Goal: Task Accomplishment & Management: Use online tool/utility

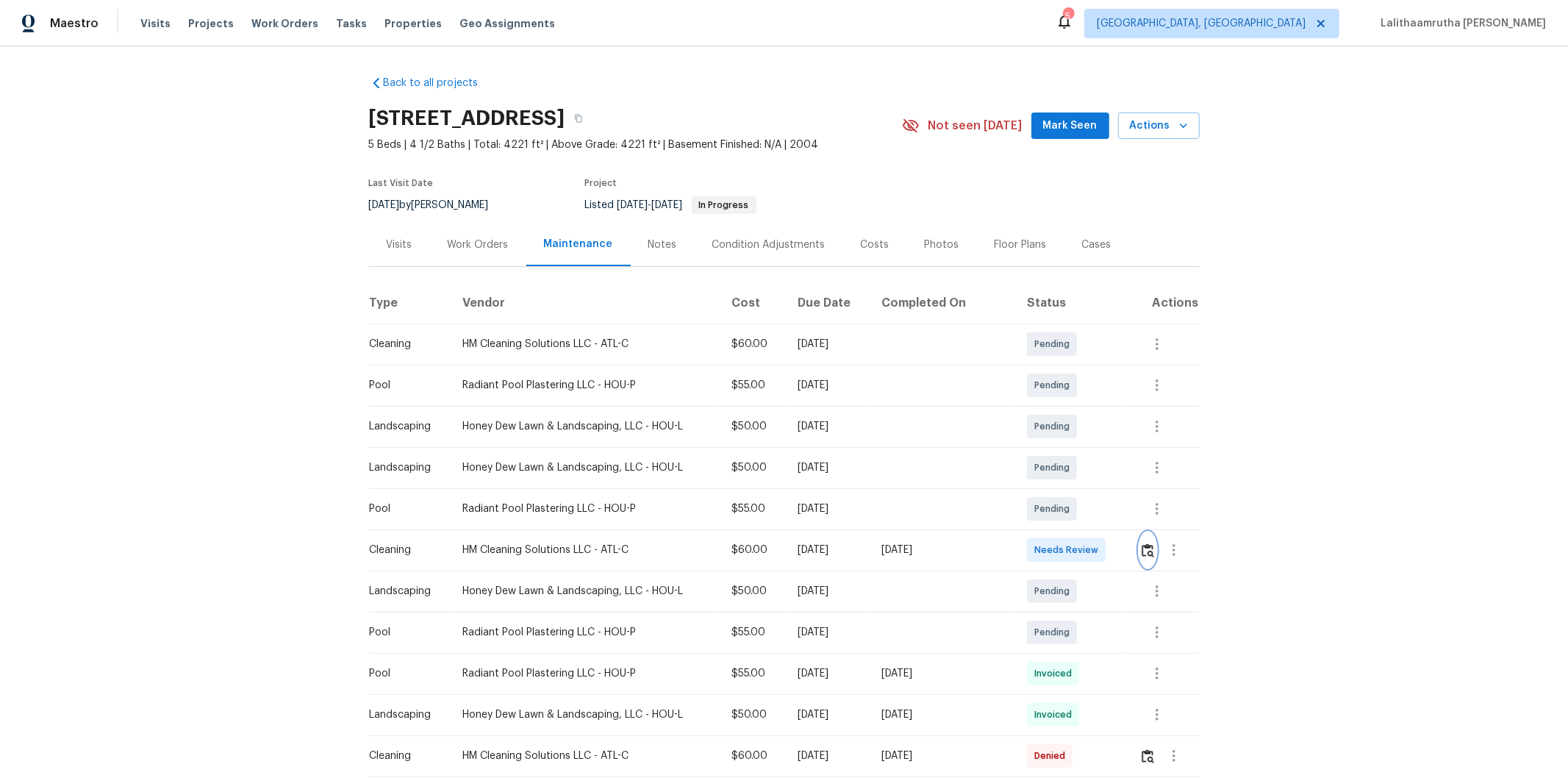
click at [1142, 550] on img "button" at bounding box center [1148, 550] width 13 height 14
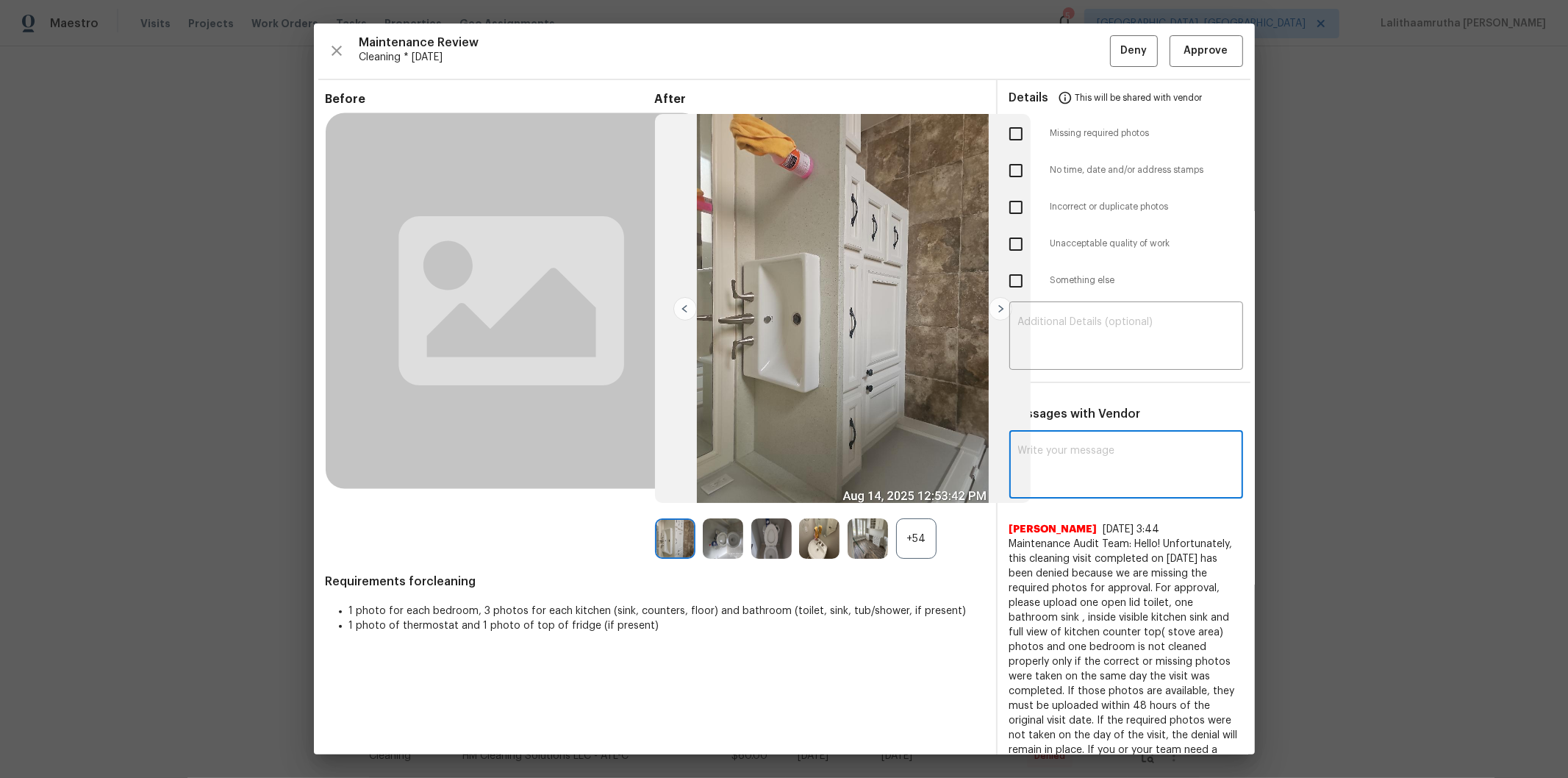
click at [1099, 462] on textarea at bounding box center [1126, 466] width 216 height 41
paste textarea "Maintenance Audit Team: Hello! Unfortunately, this cleaning visit completed on …"
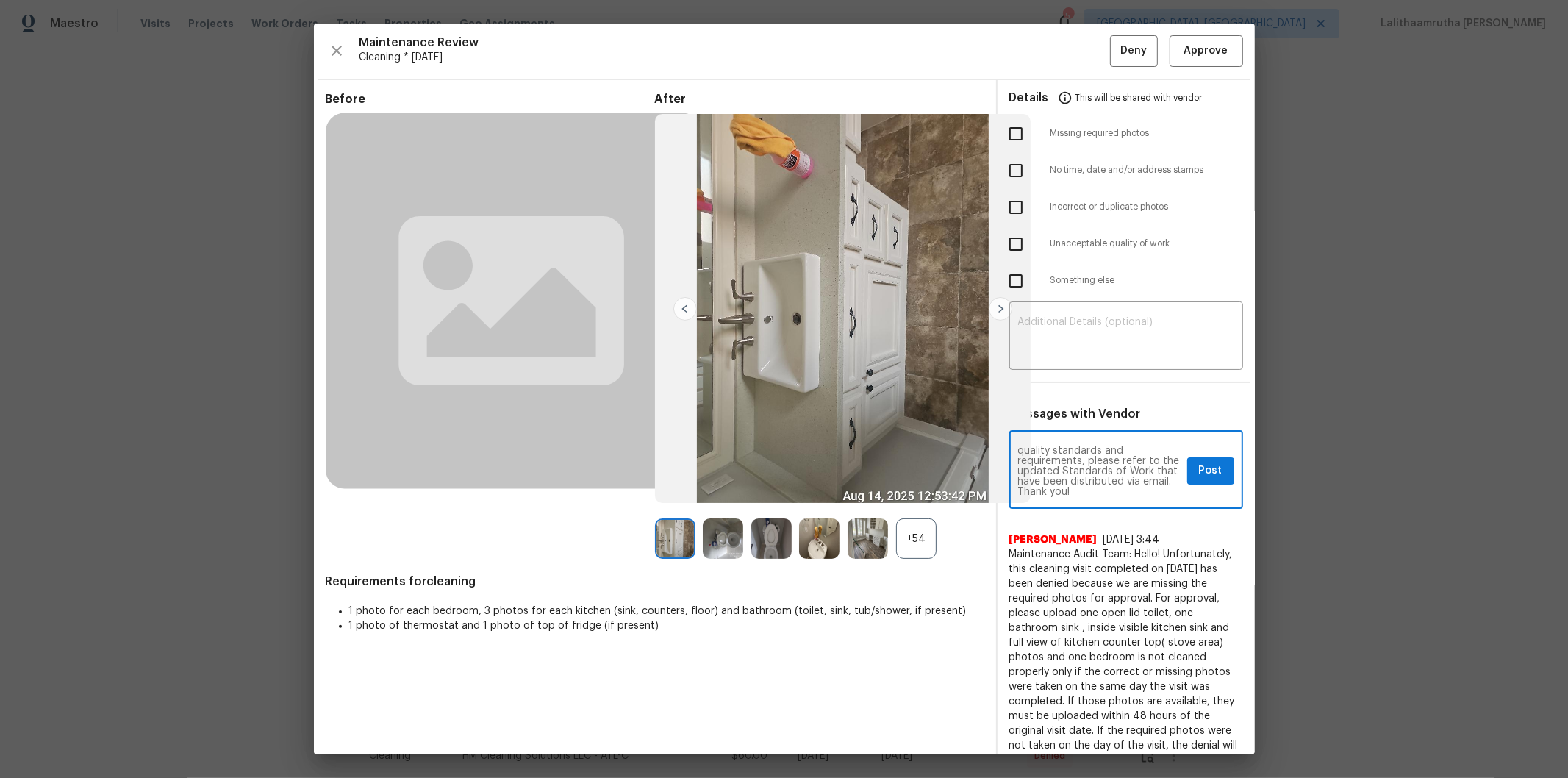
type textarea "Maintenance Audit Team: Hello! Unfortunately, this cleaning visit completed on …"
click at [1074, 303] on ul "Details This will be shared with vendor Missing required photos No time, date a…" at bounding box center [1126, 193] width 258 height 225
click at [1074, 313] on div "​" at bounding box center [1126, 338] width 234 height 65
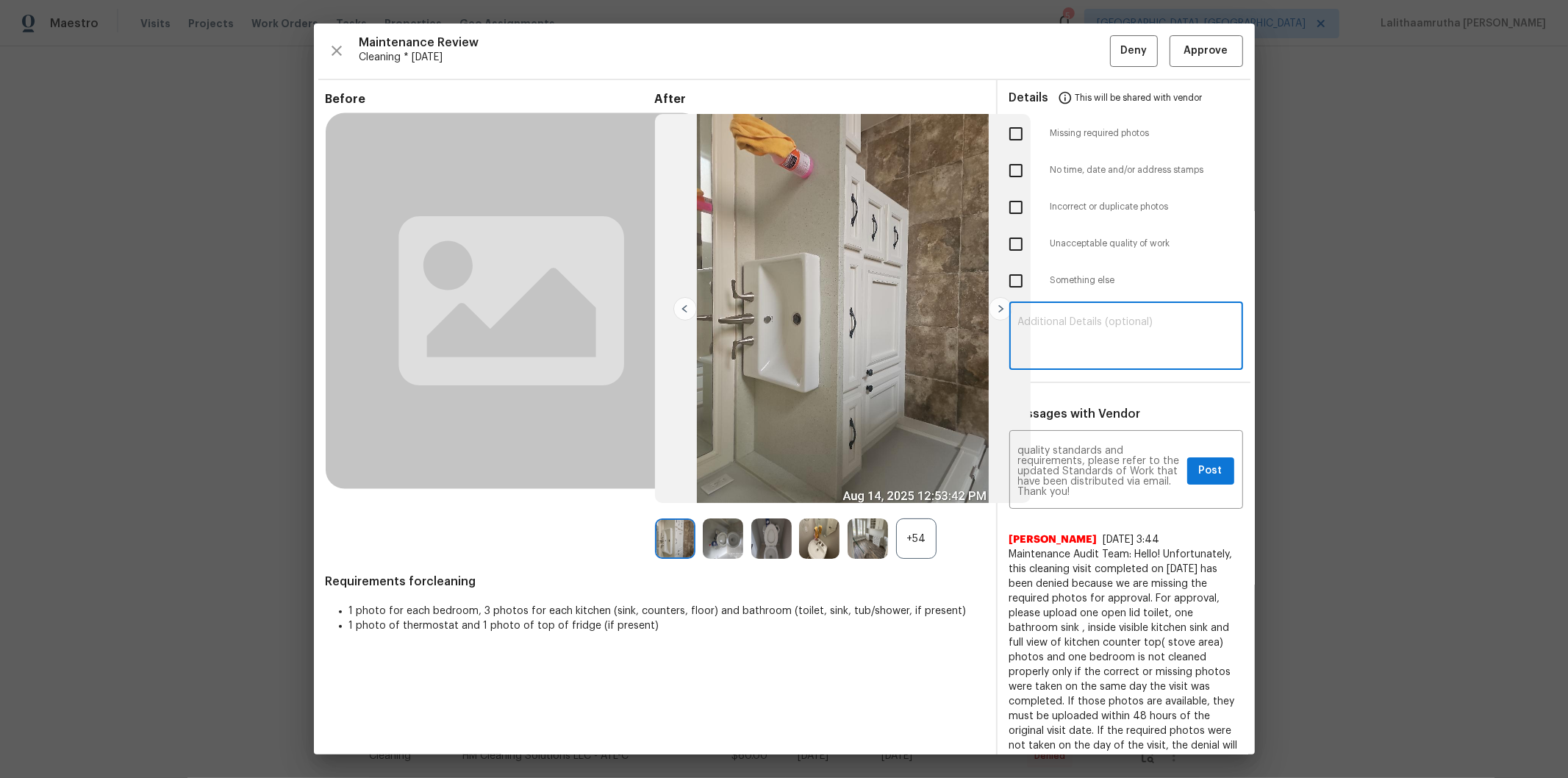
paste textarea "Maintenance Audit Team: Hello! Unfortunately, this cleaning visit completed on …"
type textarea "Maintenance Audit Team: Hello! Unfortunately, this cleaning visit completed on …"
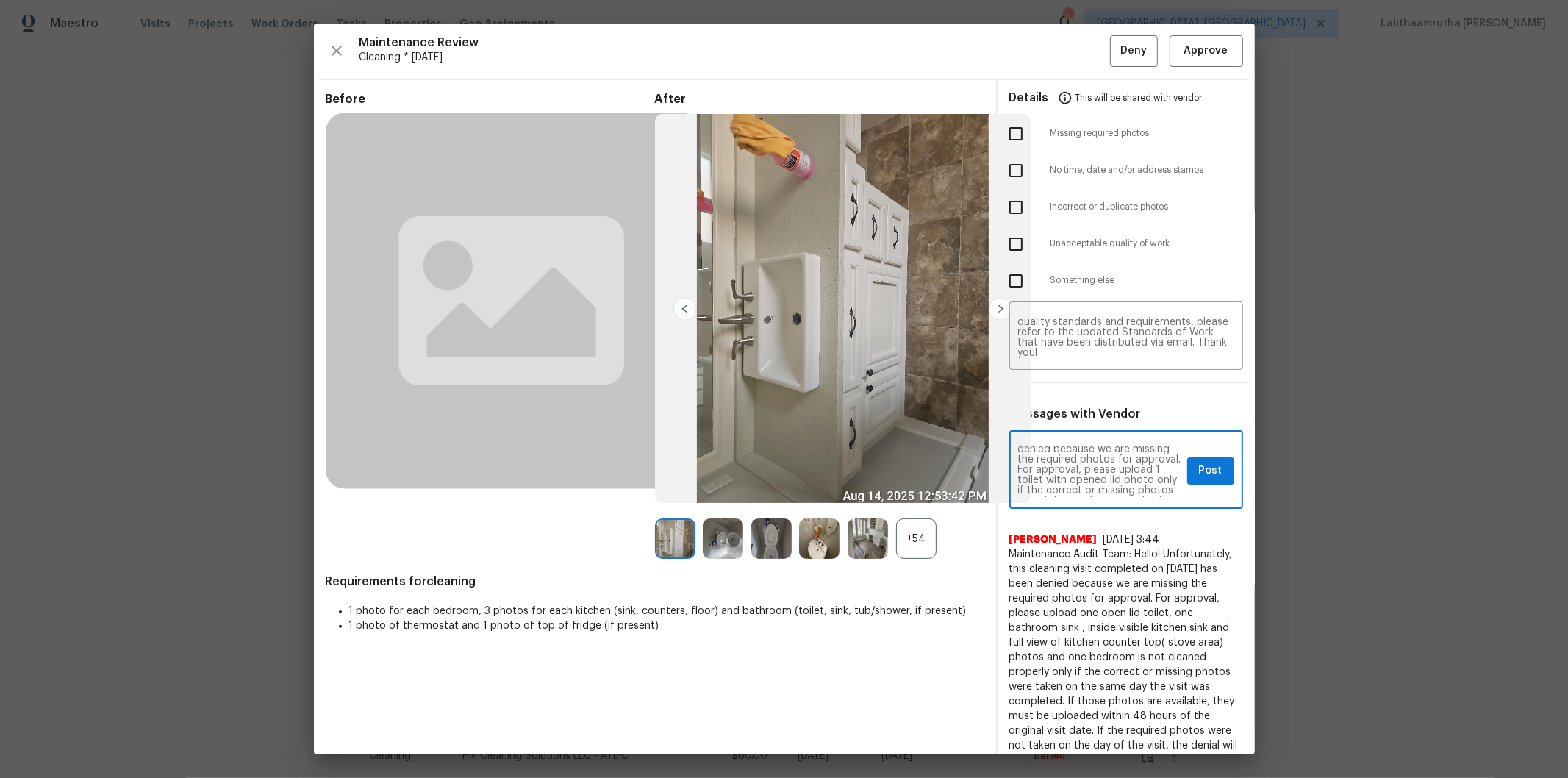
scroll to position [65, 0]
click at [1199, 469] on span "Post" at bounding box center [1211, 471] width 24 height 19
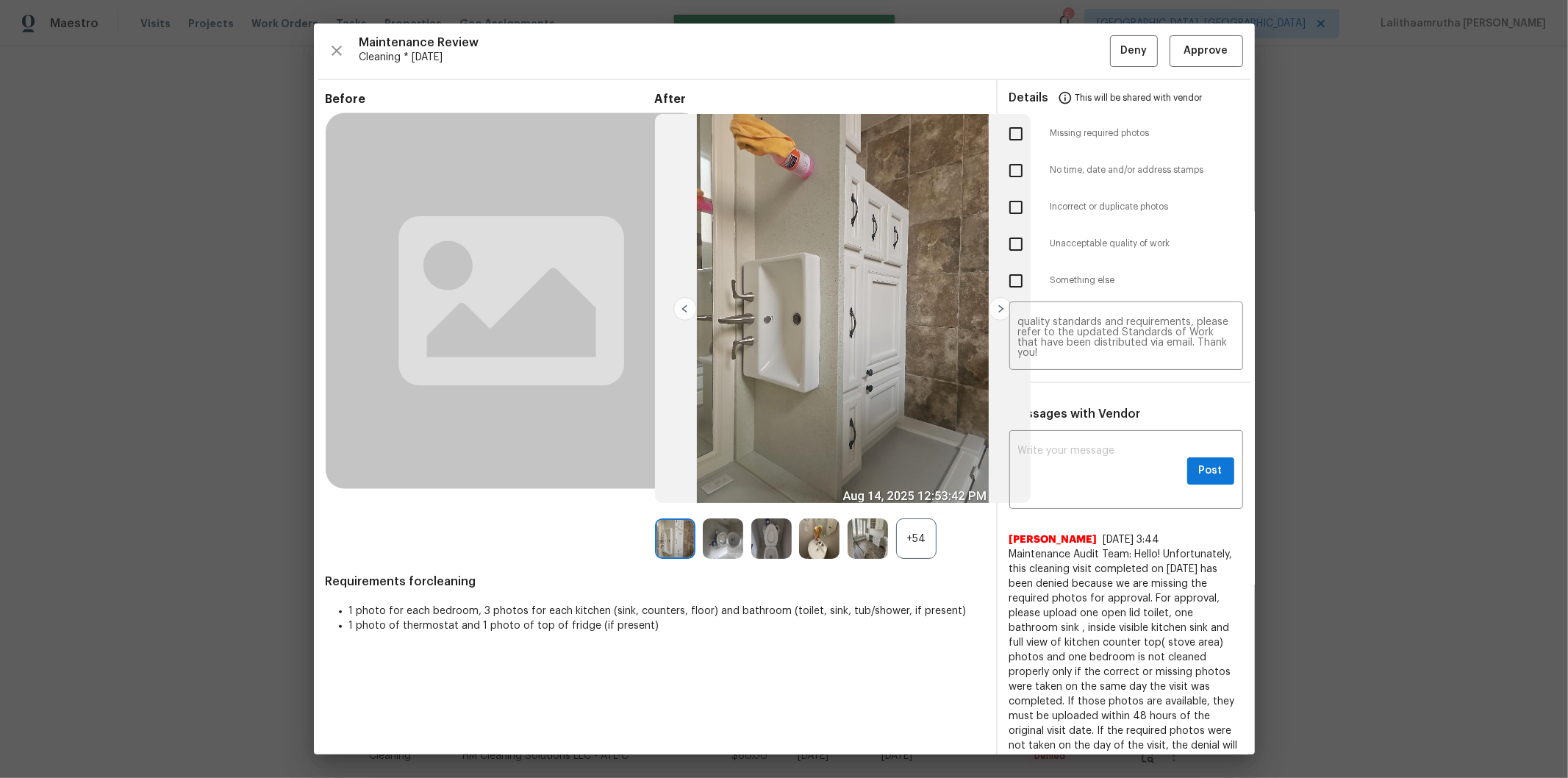
scroll to position [0, 0]
click at [1005, 129] on input "checkbox" at bounding box center [1015, 133] width 31 height 31
checkbox input "true"
click at [1110, 51] on button "Deny" at bounding box center [1134, 51] width 47 height 32
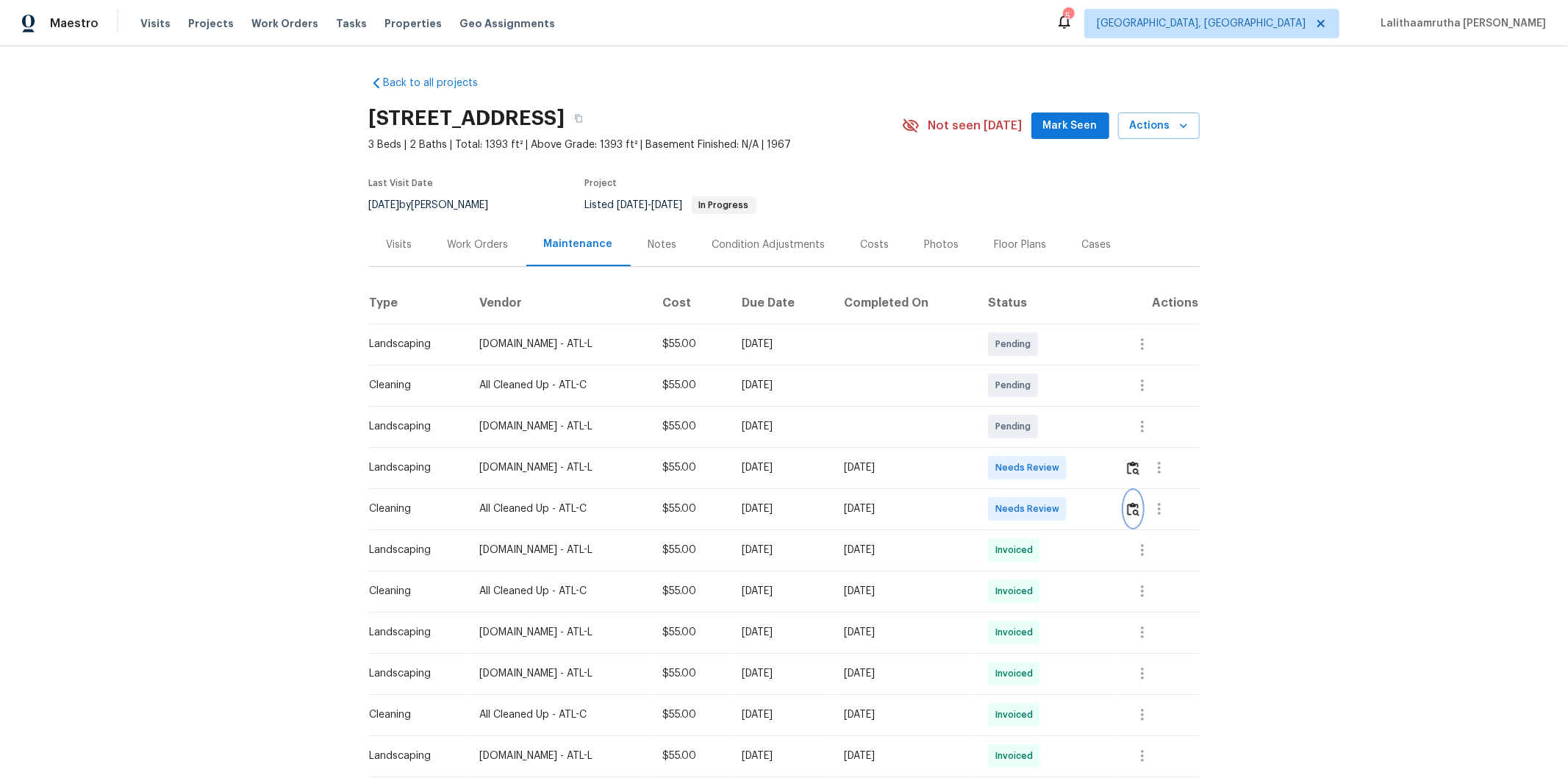
click at [1114, 507] on img "button" at bounding box center [1133, 509] width 13 height 14
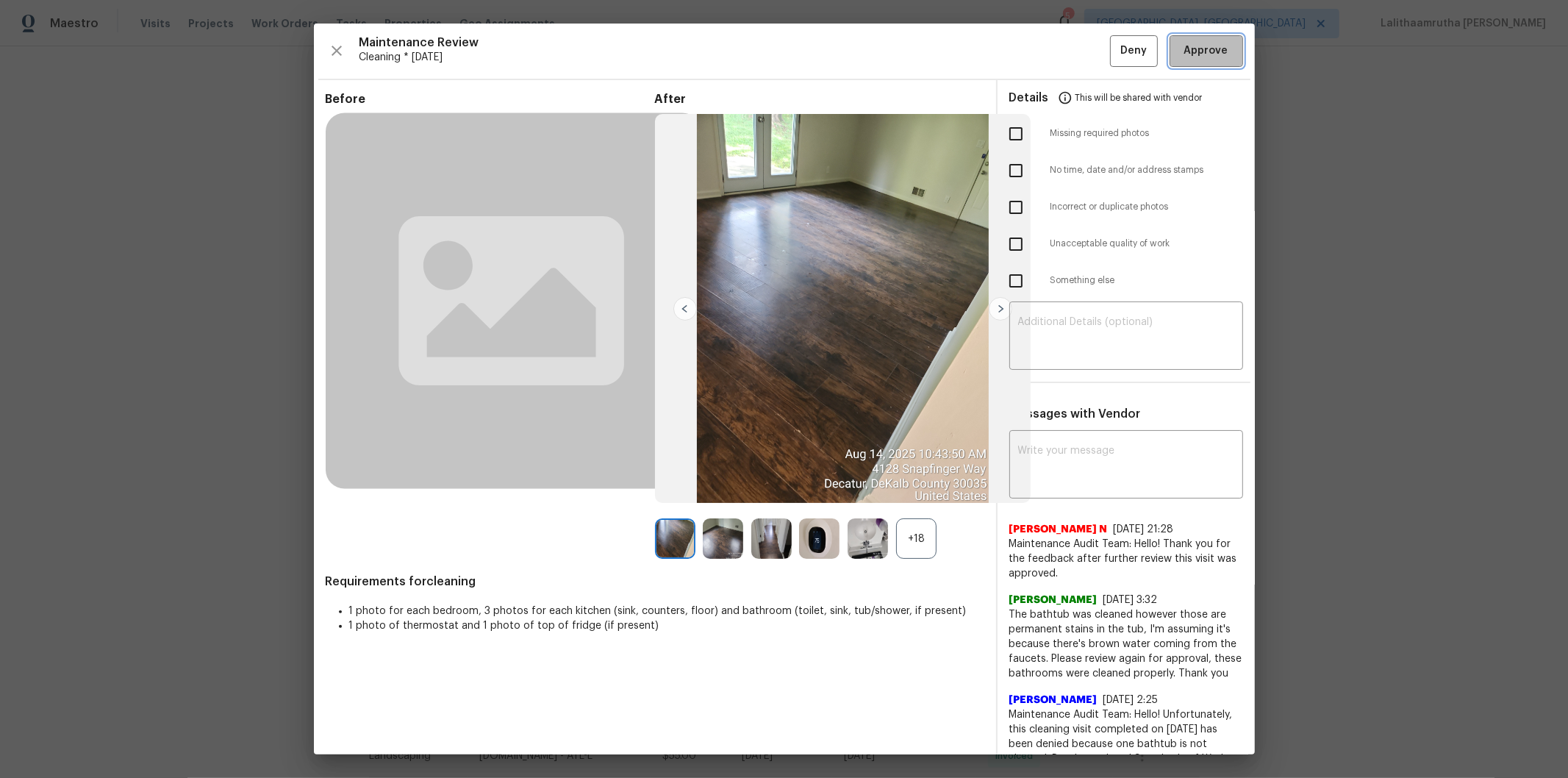
click at [1114, 41] on span "Approve" at bounding box center [1206, 50] width 44 height 19
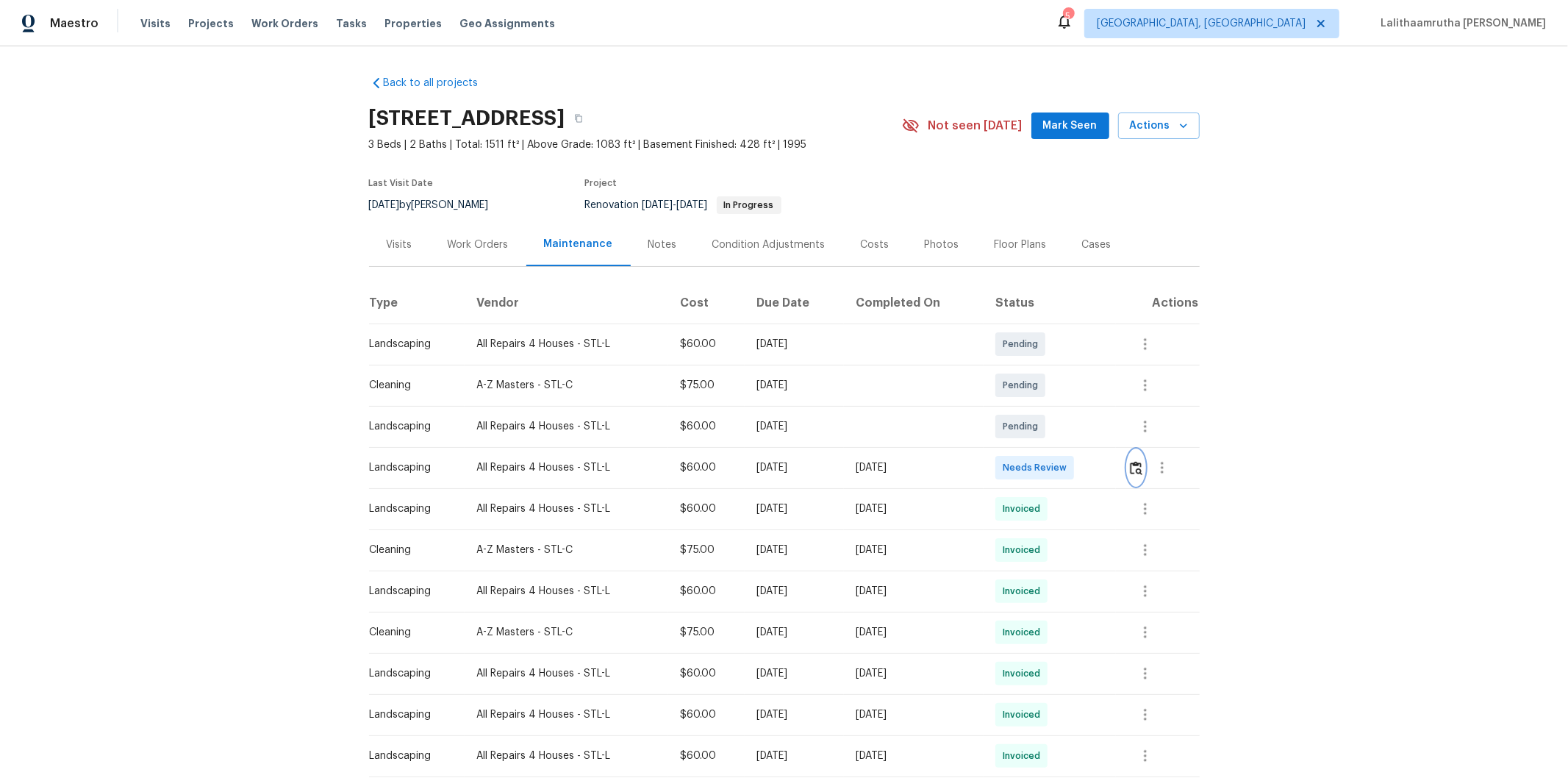
click at [1114, 466] on img "button" at bounding box center [1136, 468] width 13 height 14
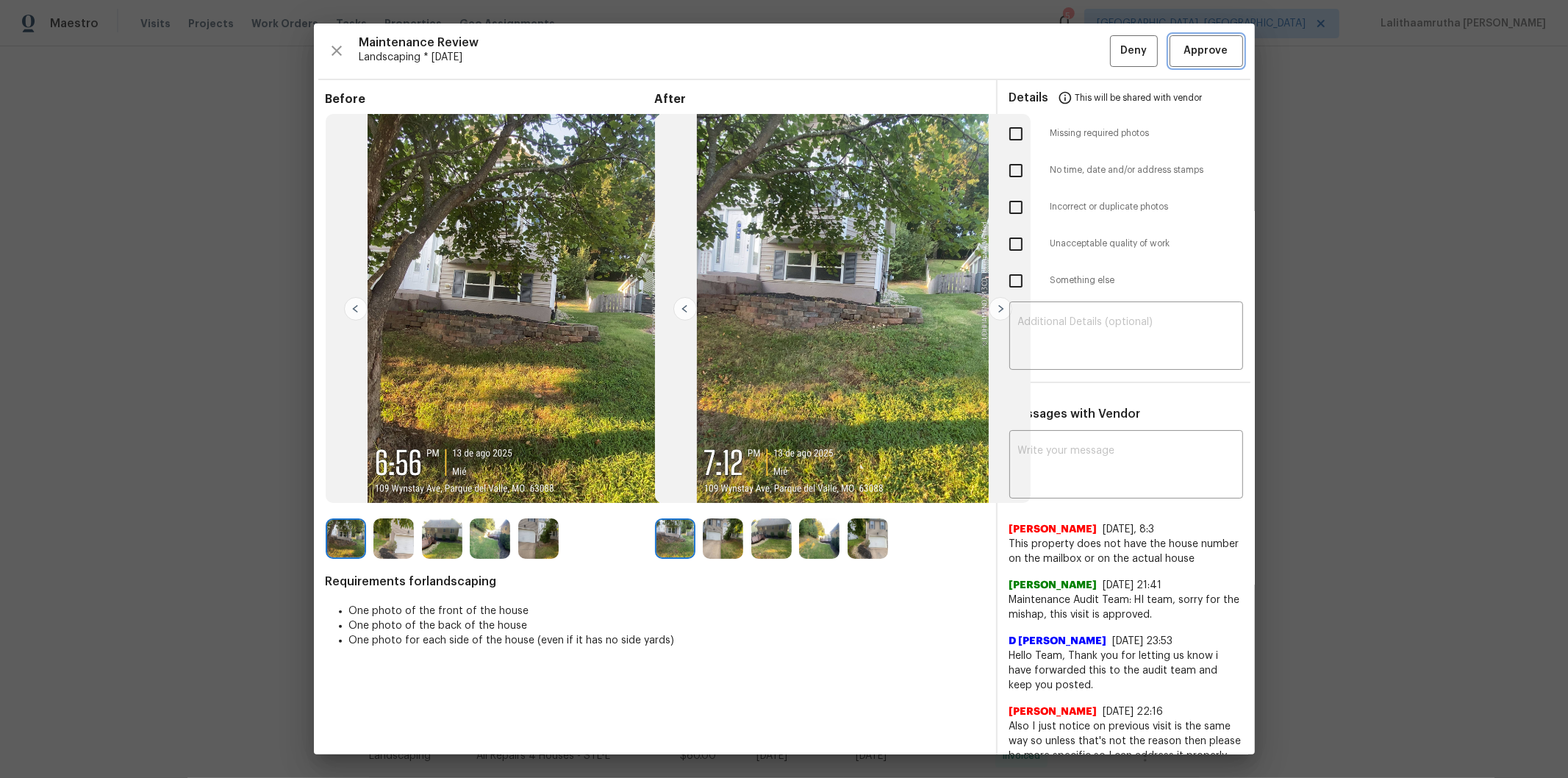
click at [1114, 59] on span "Approve" at bounding box center [1206, 50] width 44 height 19
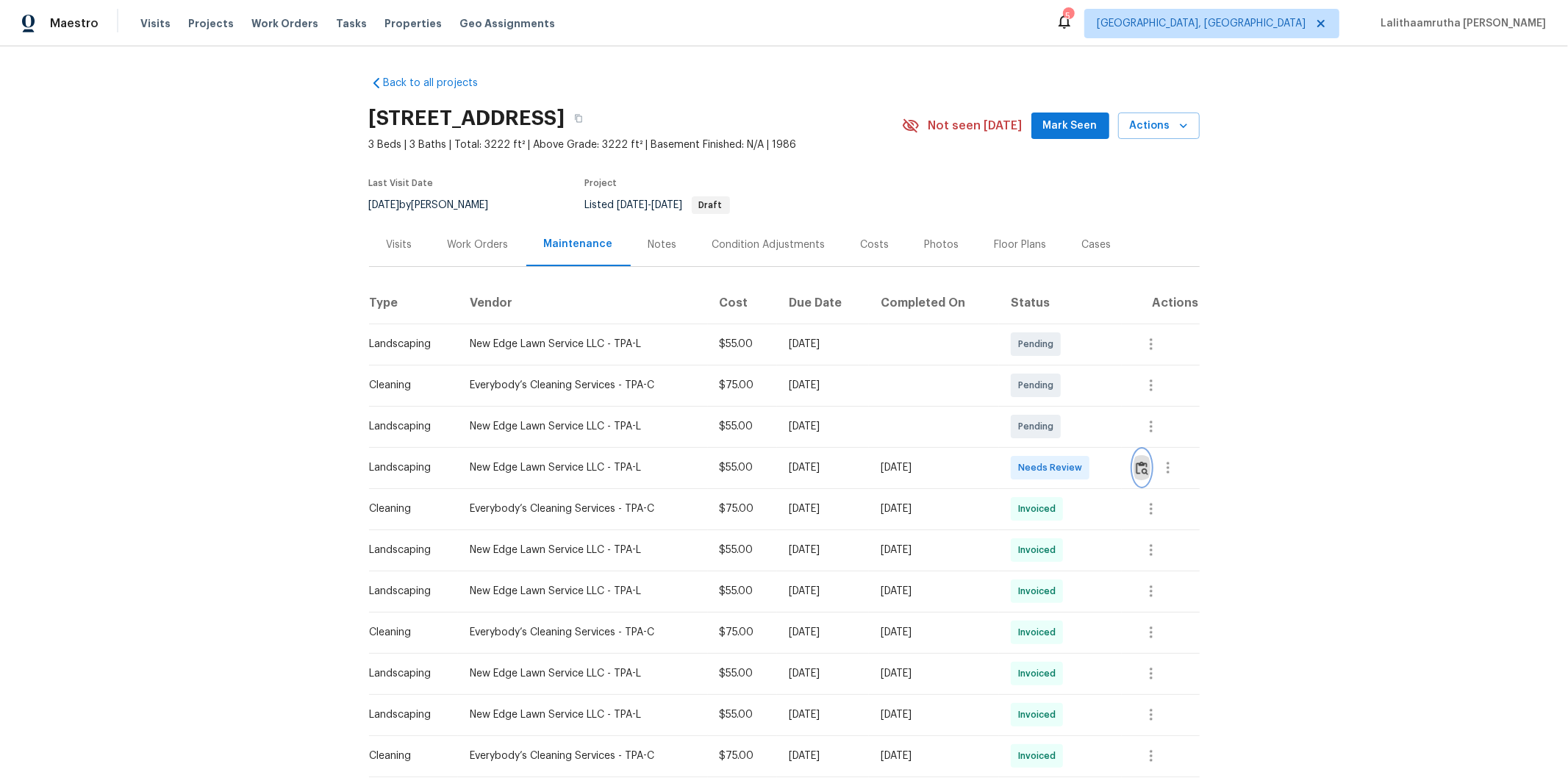
click at [1114, 462] on img "button" at bounding box center [1142, 468] width 13 height 14
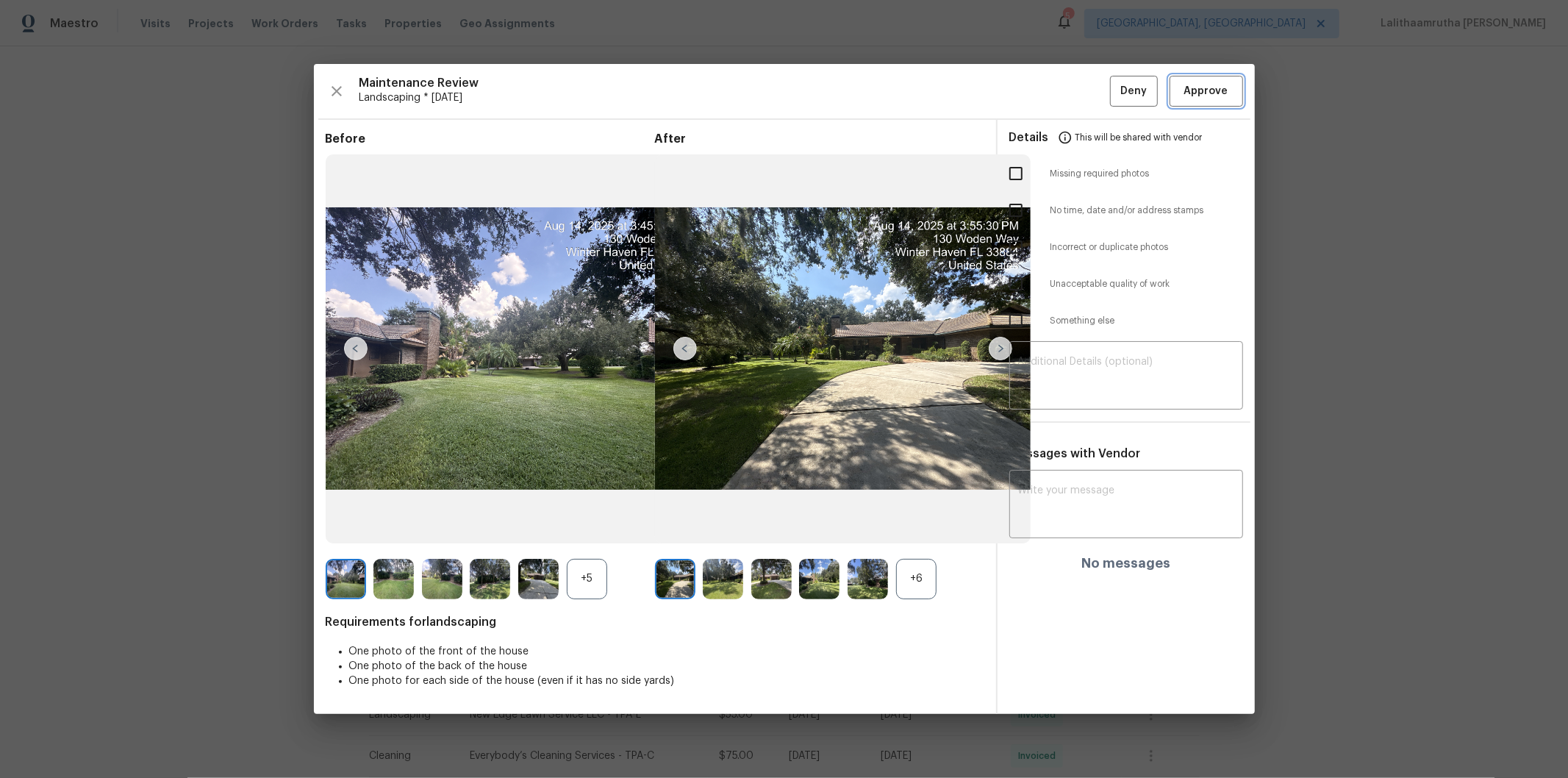
click at [1114, 91] on span "Approve" at bounding box center [1206, 91] width 44 height 19
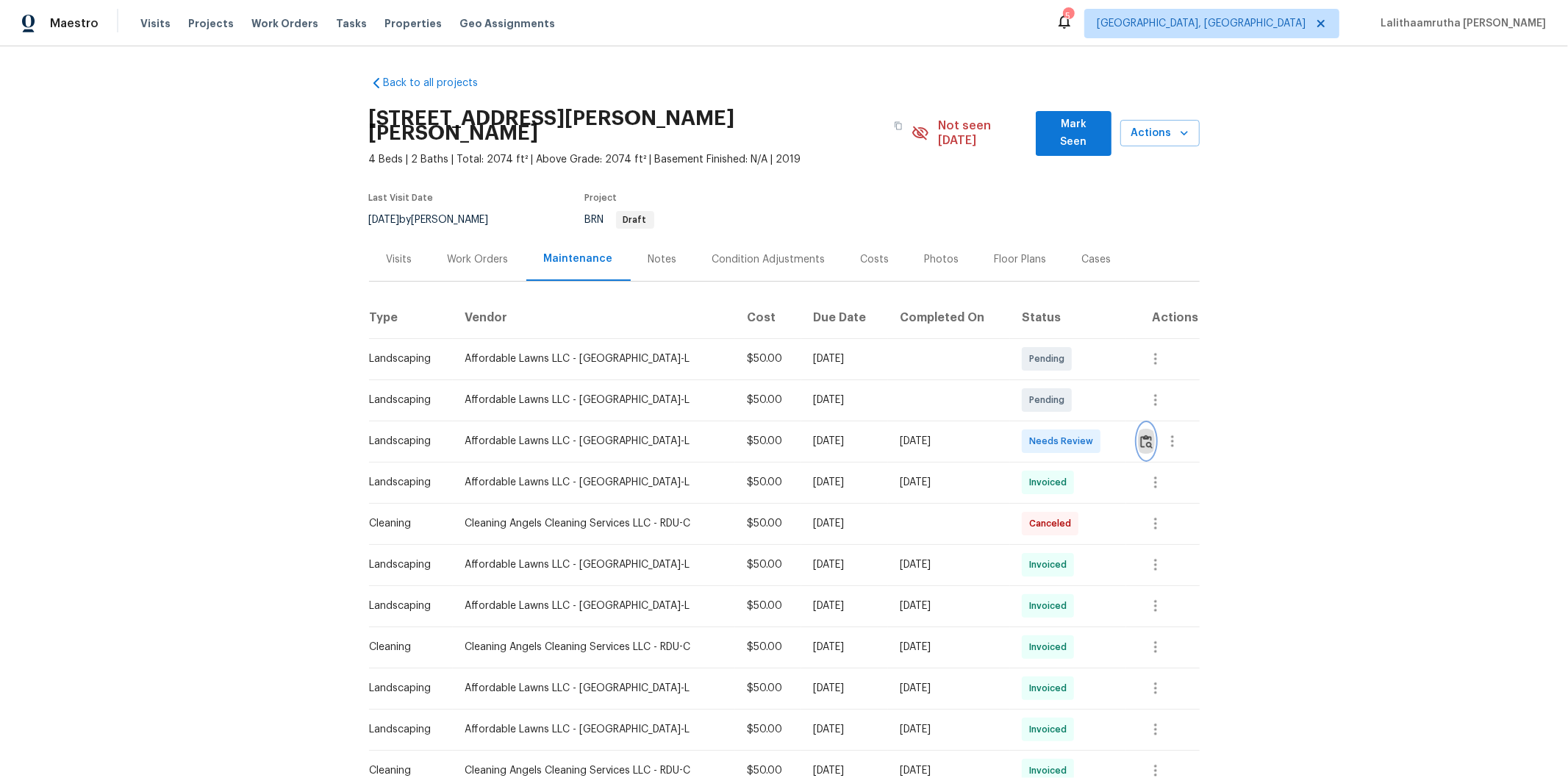
click at [1114, 434] on img "button" at bounding box center [1146, 441] width 13 height 14
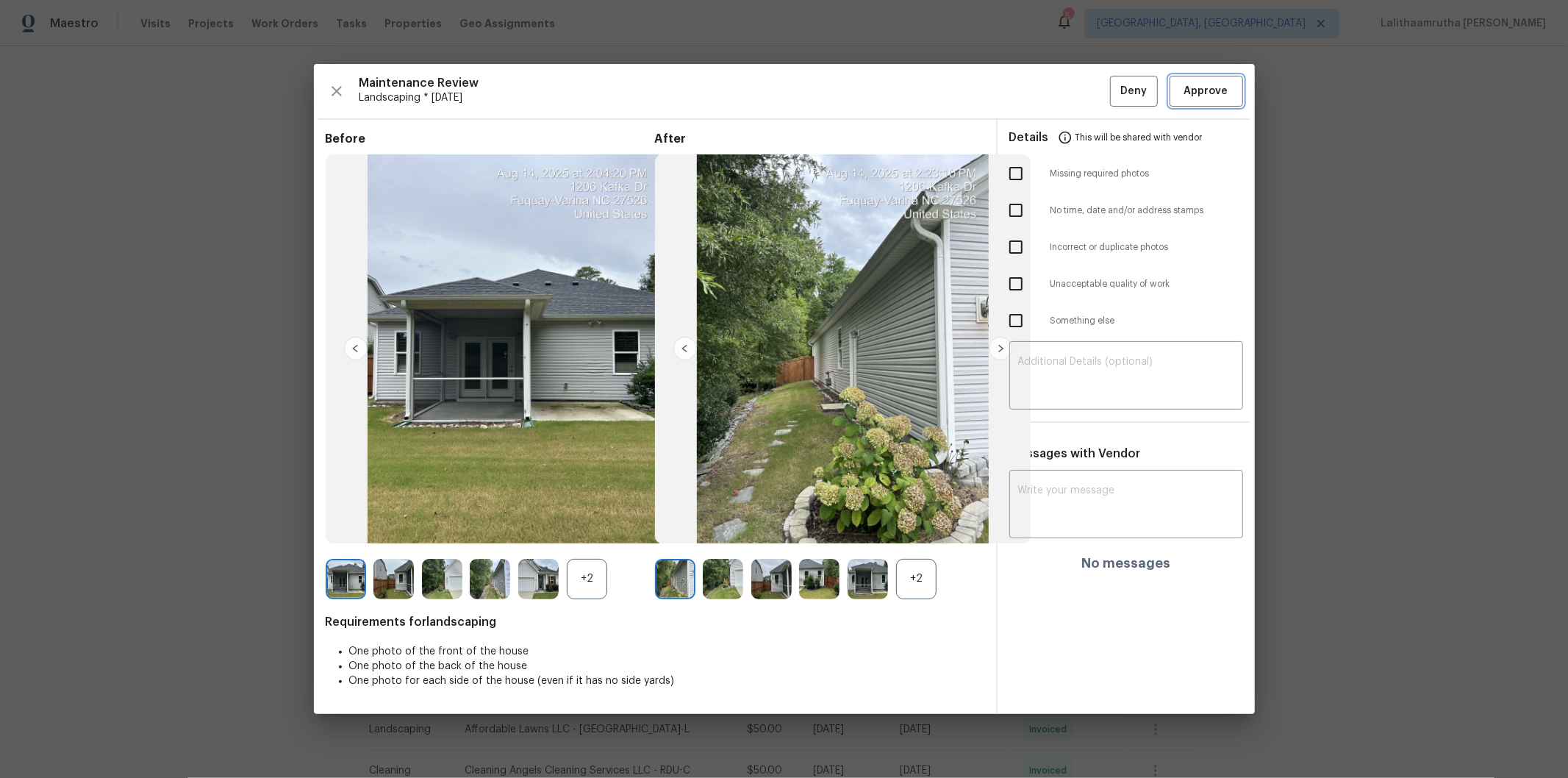
click at [1114, 79] on button "Approve" at bounding box center [1206, 92] width 73 height 32
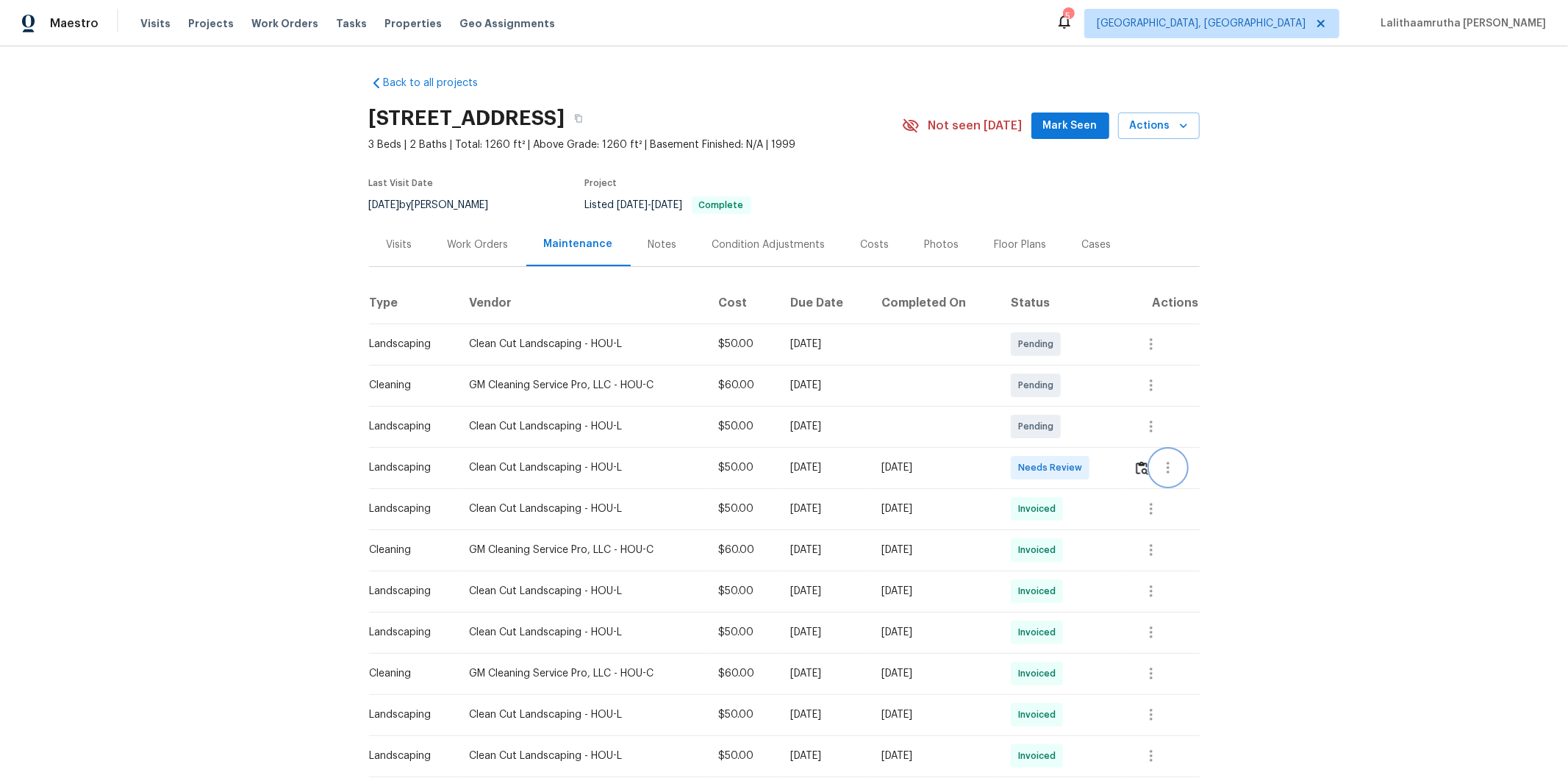
click at [1114, 471] on button "button" at bounding box center [1168, 468] width 36 height 36
click at [1114, 469] on div at bounding box center [784, 389] width 1568 height 778
click at [1114, 469] on img "button" at bounding box center [1142, 468] width 13 height 14
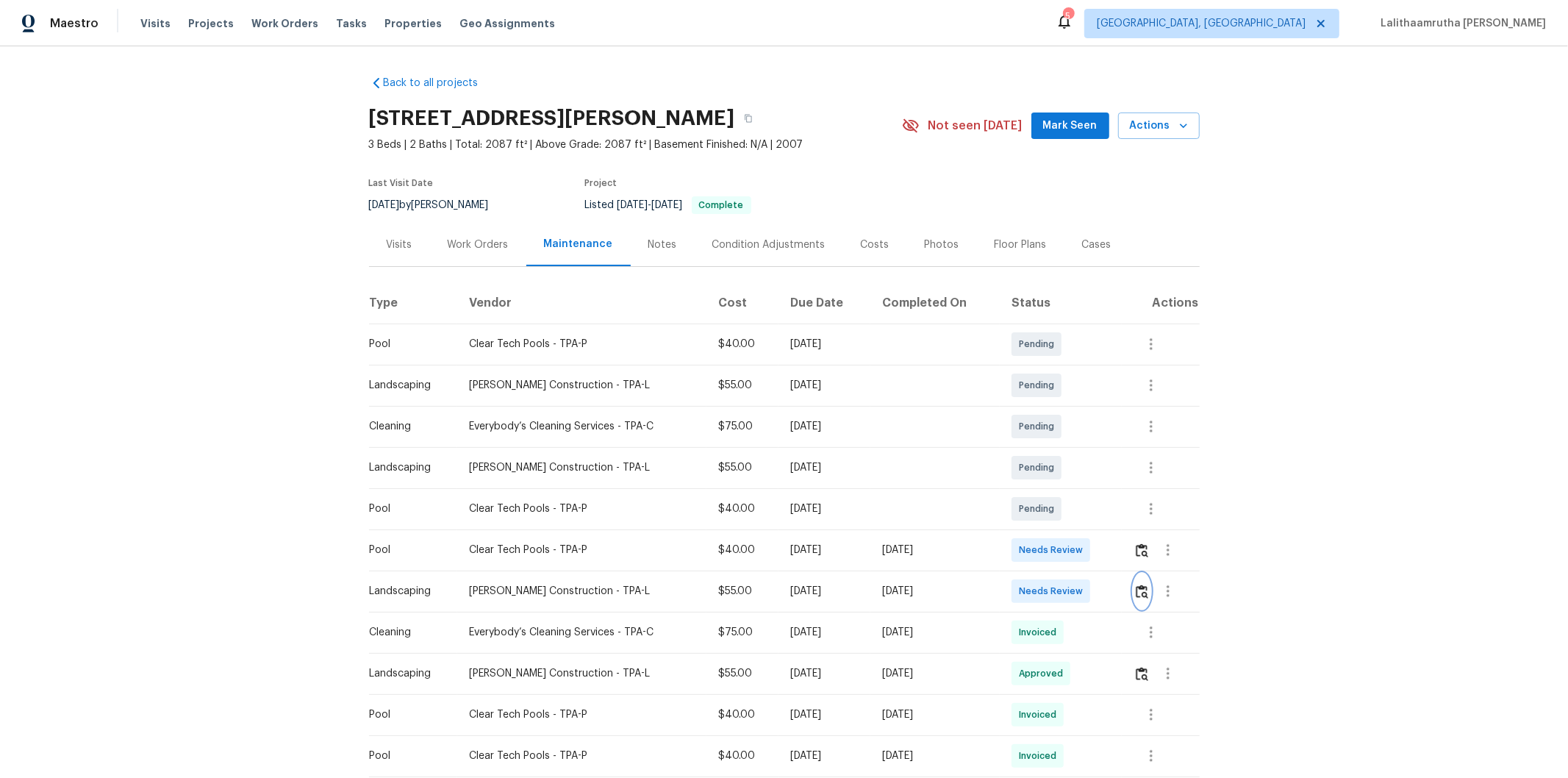
click at [1114, 523] on img "button" at bounding box center [1142, 591] width 13 height 14
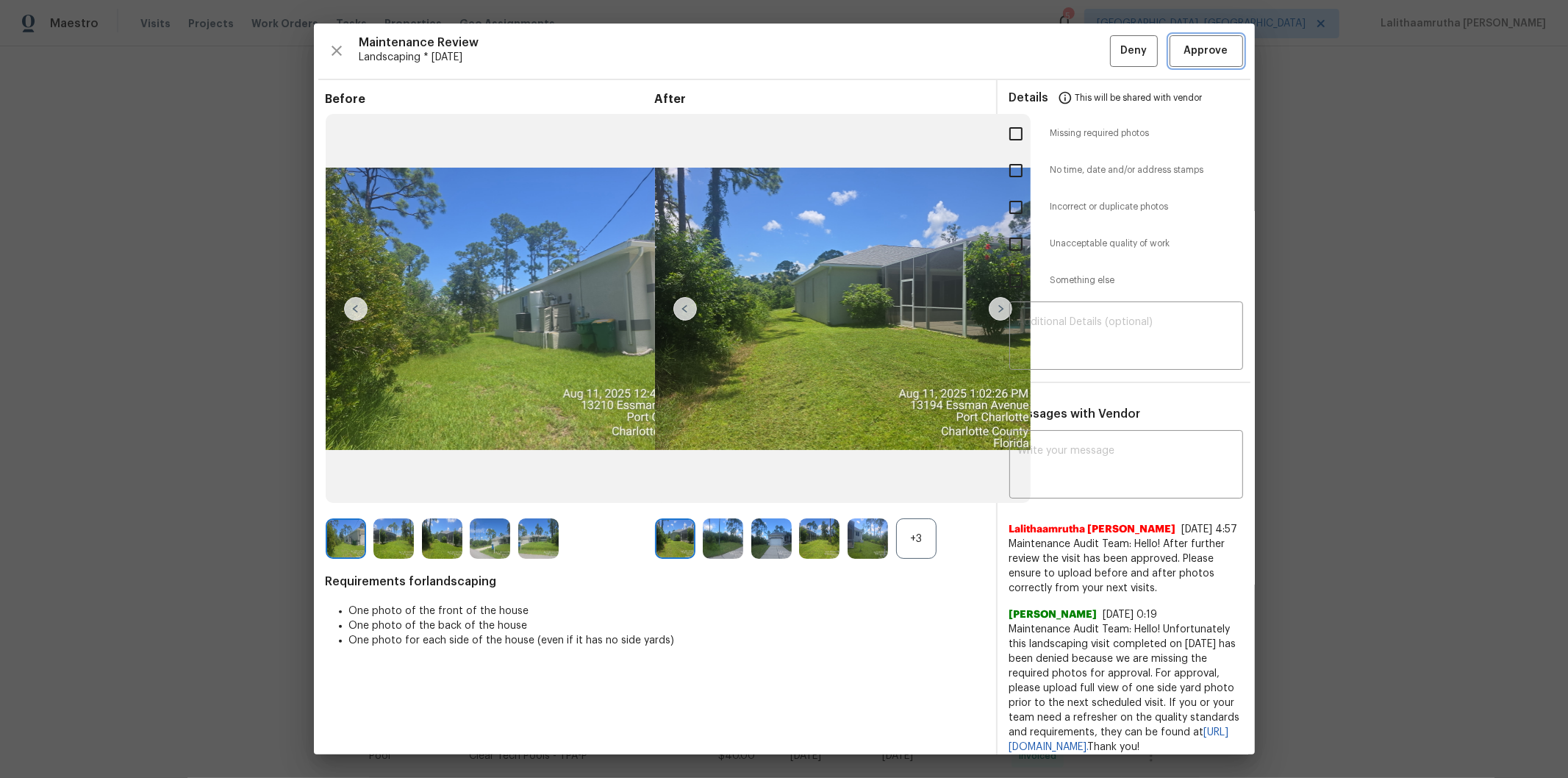
click at [1114, 47] on span "Approve" at bounding box center [1206, 50] width 44 height 19
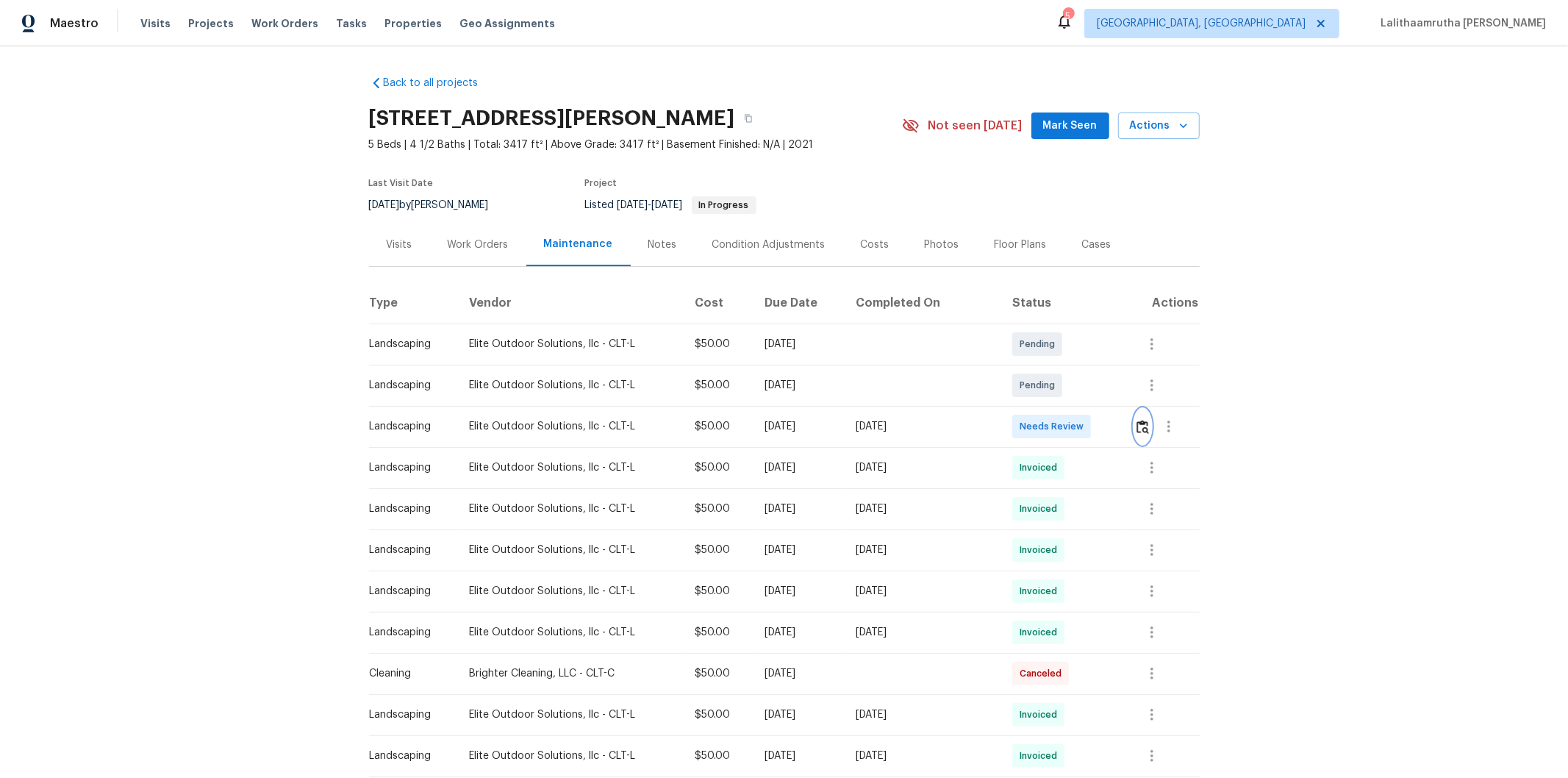
click at [1114, 423] on img "button" at bounding box center [1143, 427] width 13 height 14
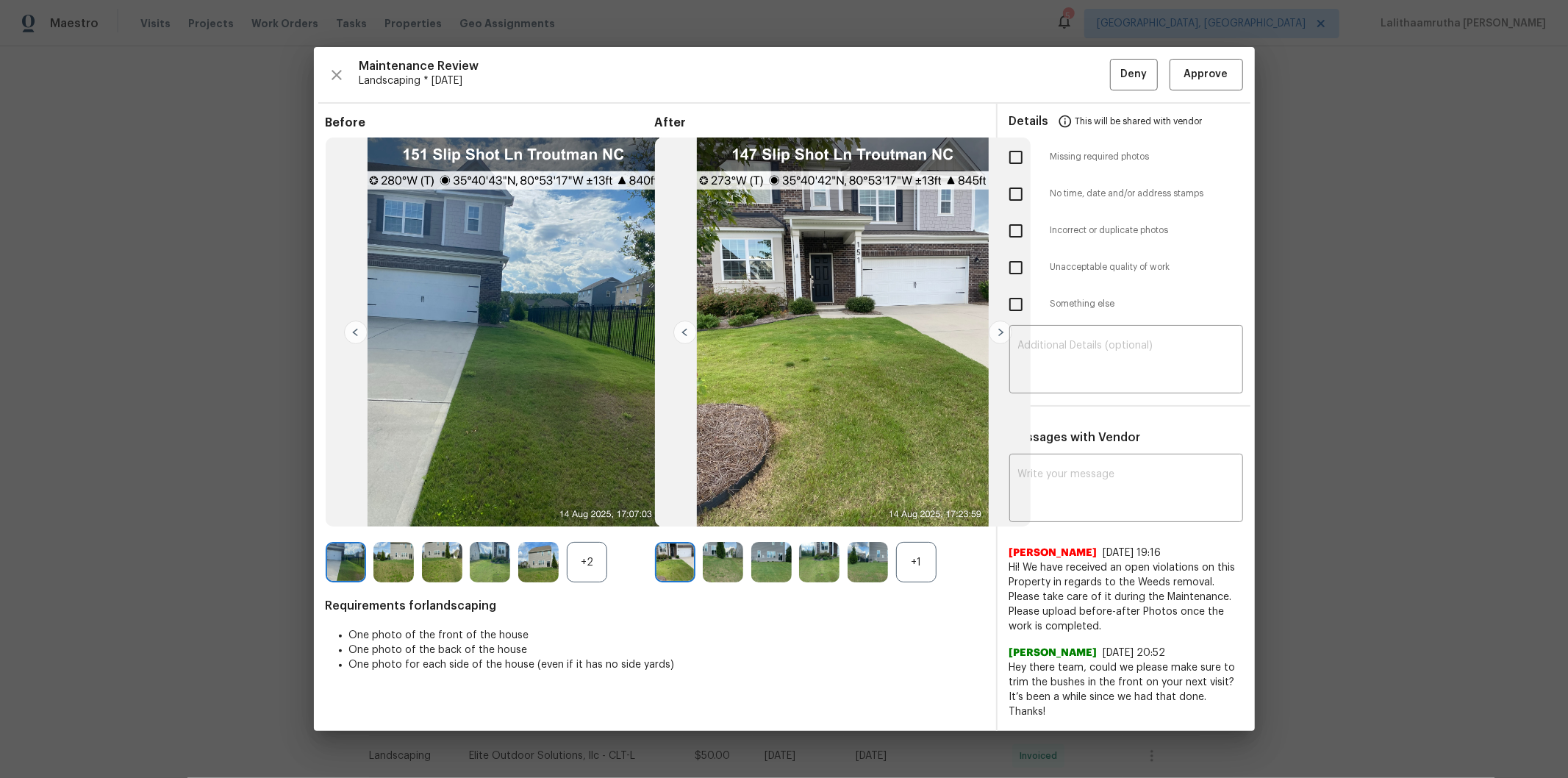
click at [538, 523] on img at bounding box center [538, 562] width 40 height 40
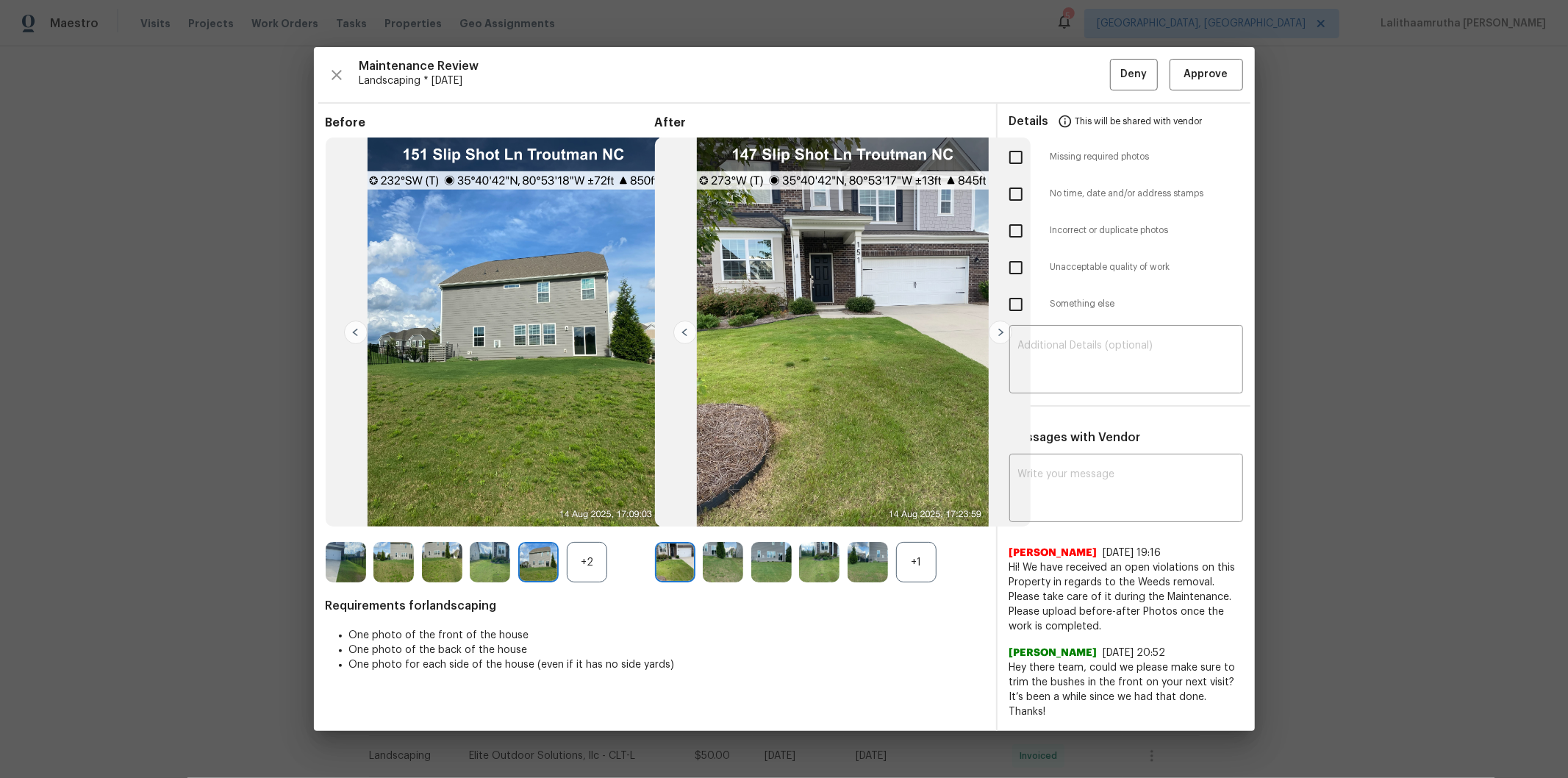
click at [503, 523] on img at bounding box center [489, 562] width 40 height 40
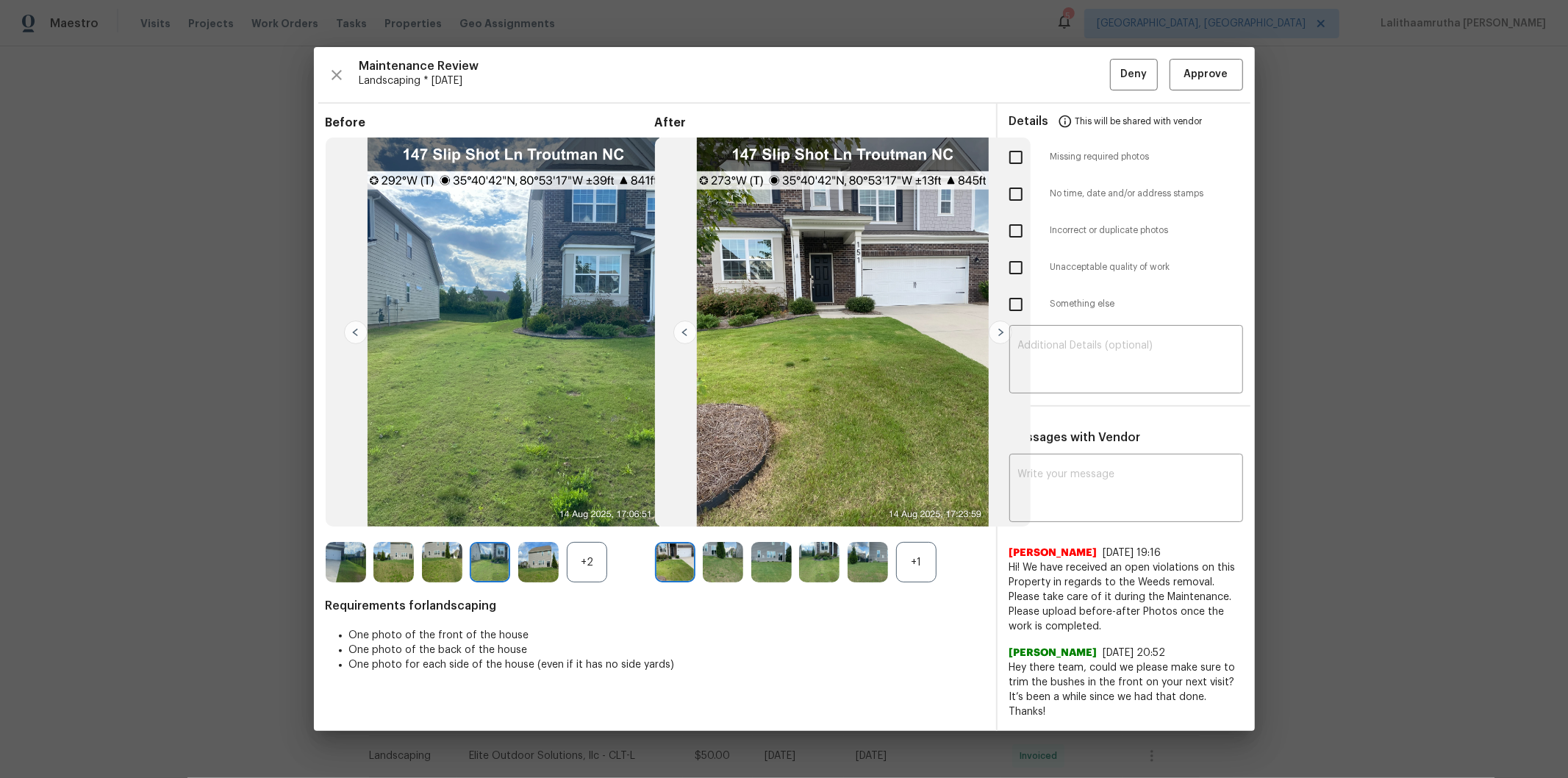
click at [461, 523] on img at bounding box center [442, 562] width 40 height 40
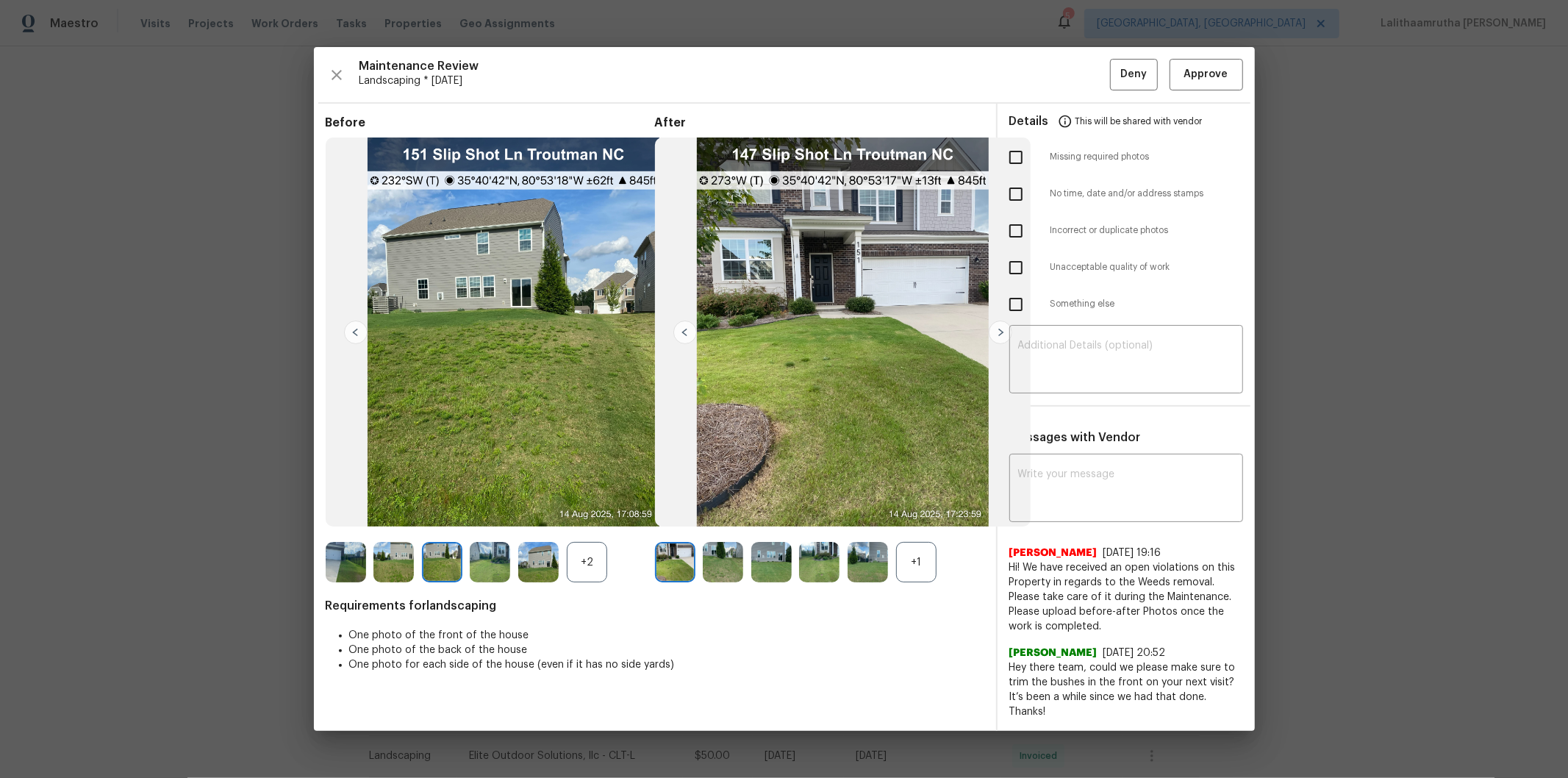
click at [401, 523] on img at bounding box center [393, 562] width 40 height 40
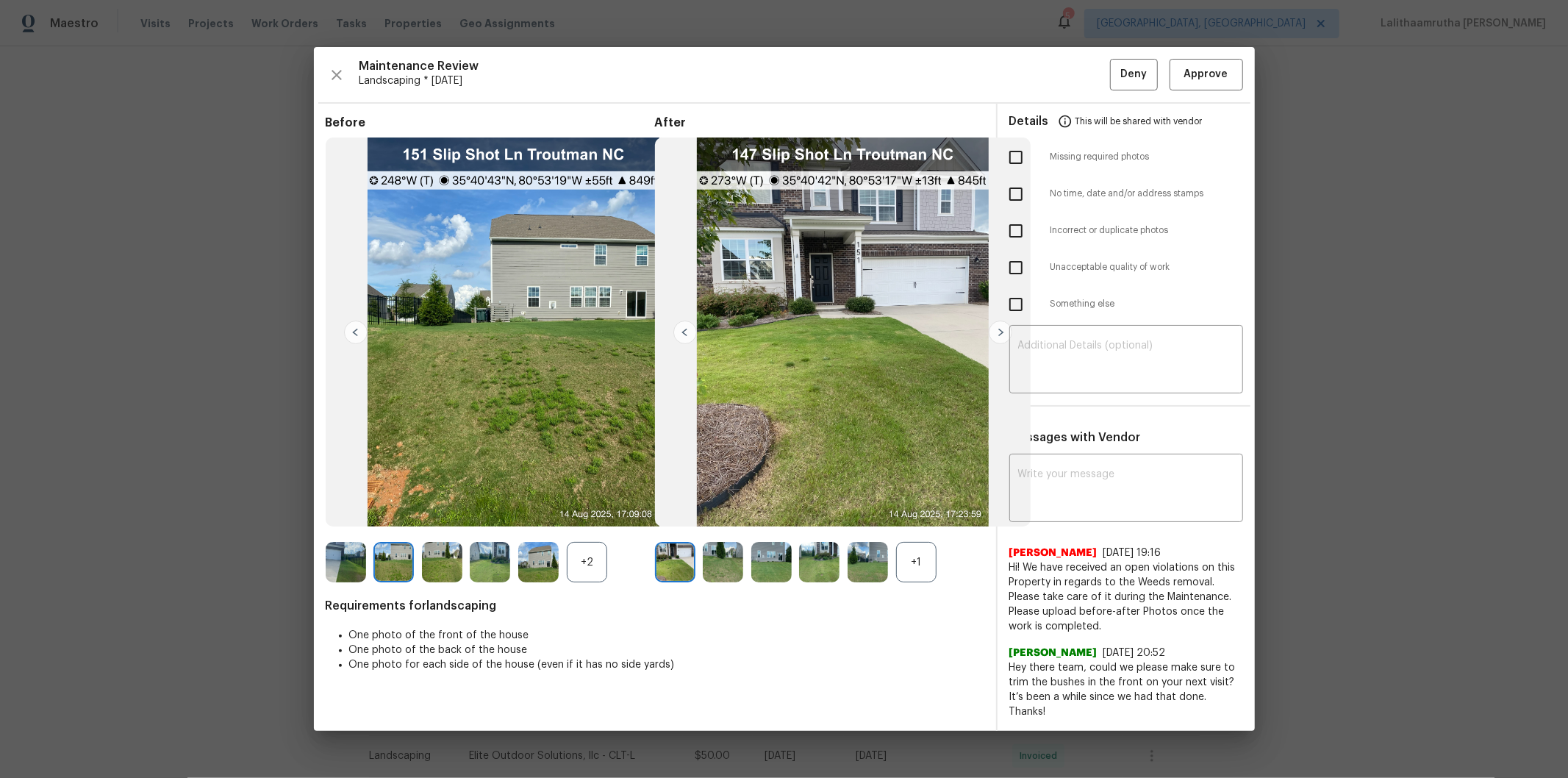
click at [348, 523] on img at bounding box center [345, 562] width 40 height 40
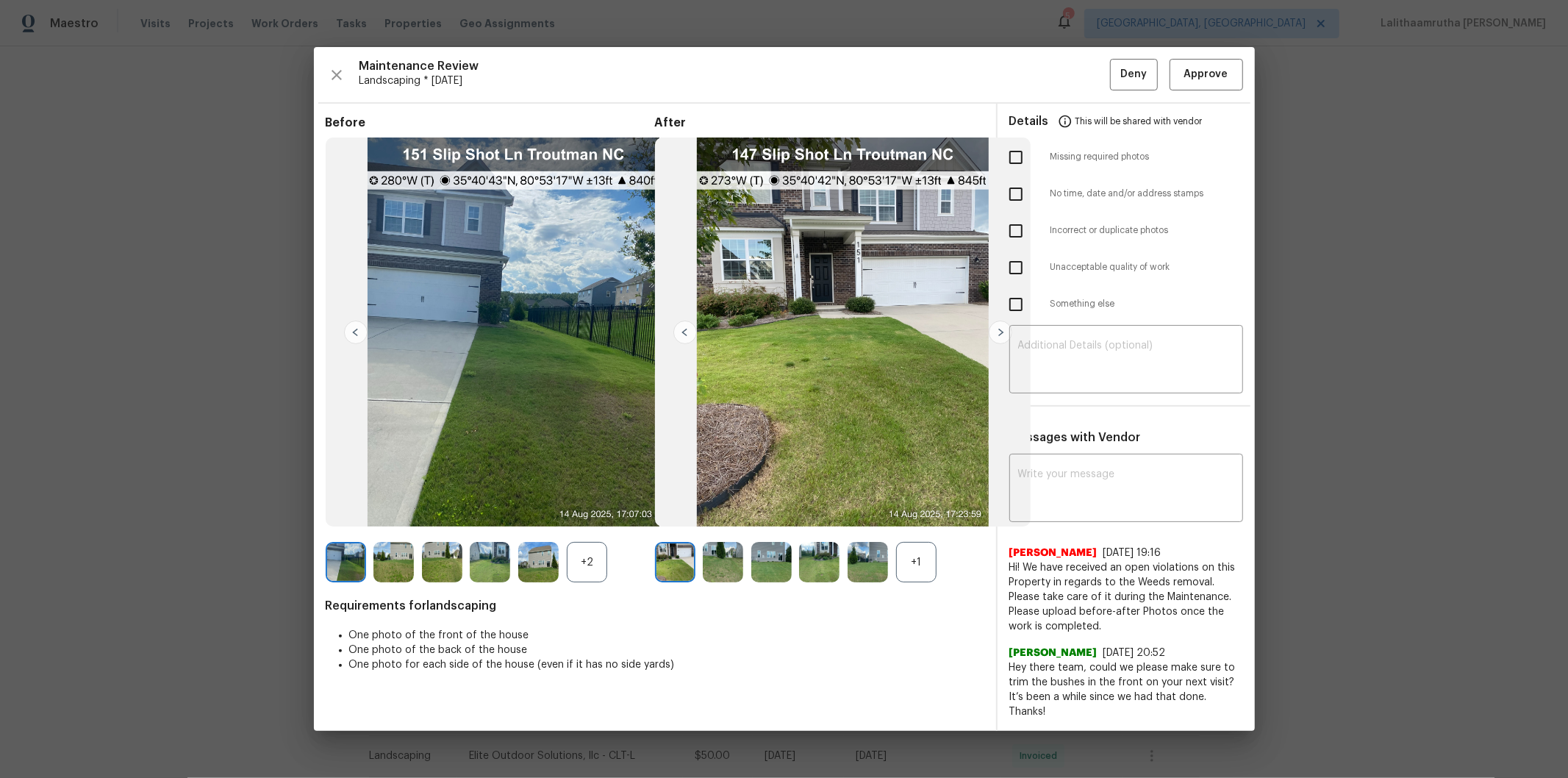
click at [733, 523] on img at bounding box center [722, 562] width 40 height 40
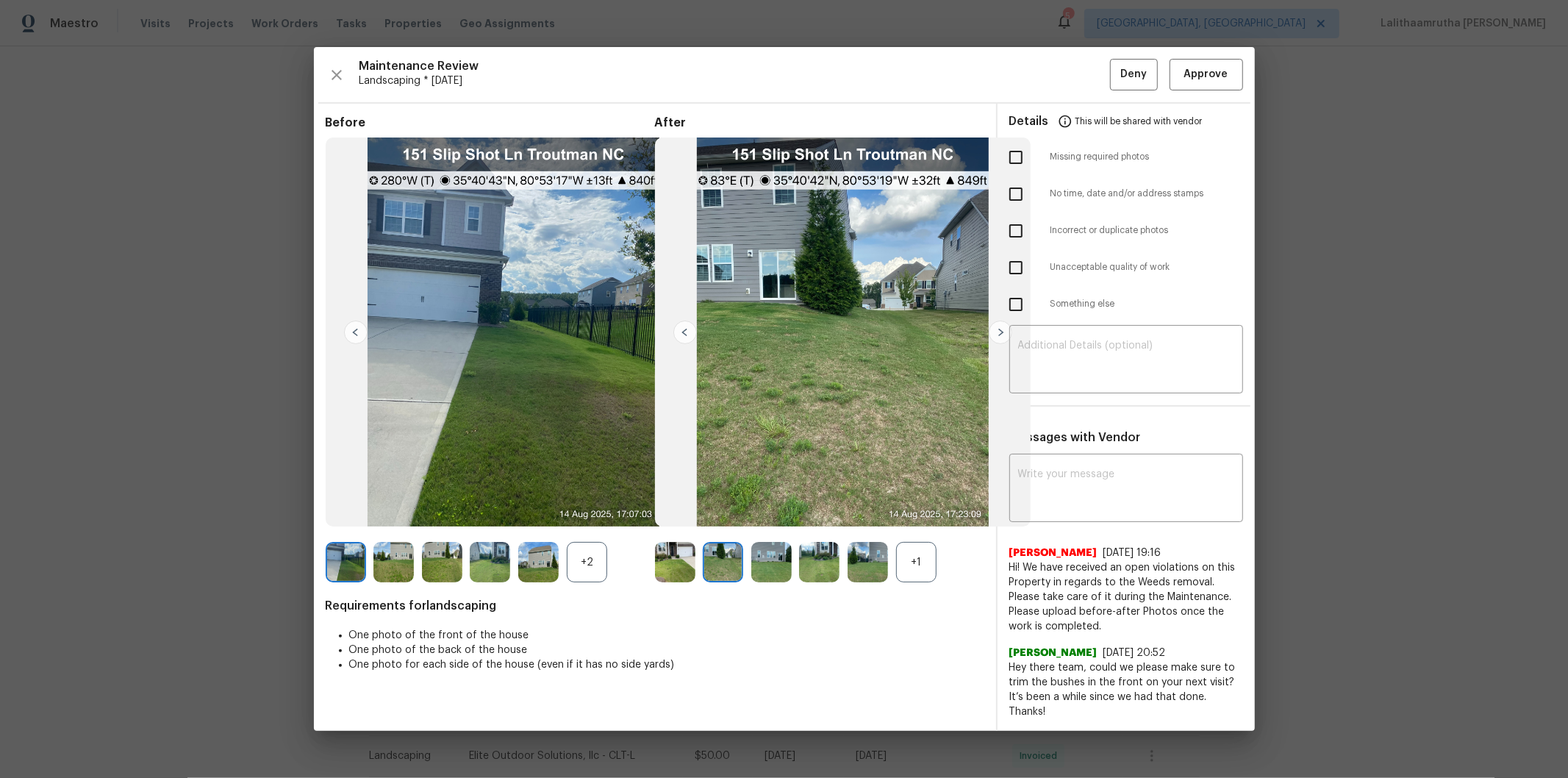
click at [763, 523] on img at bounding box center [771, 562] width 40 height 40
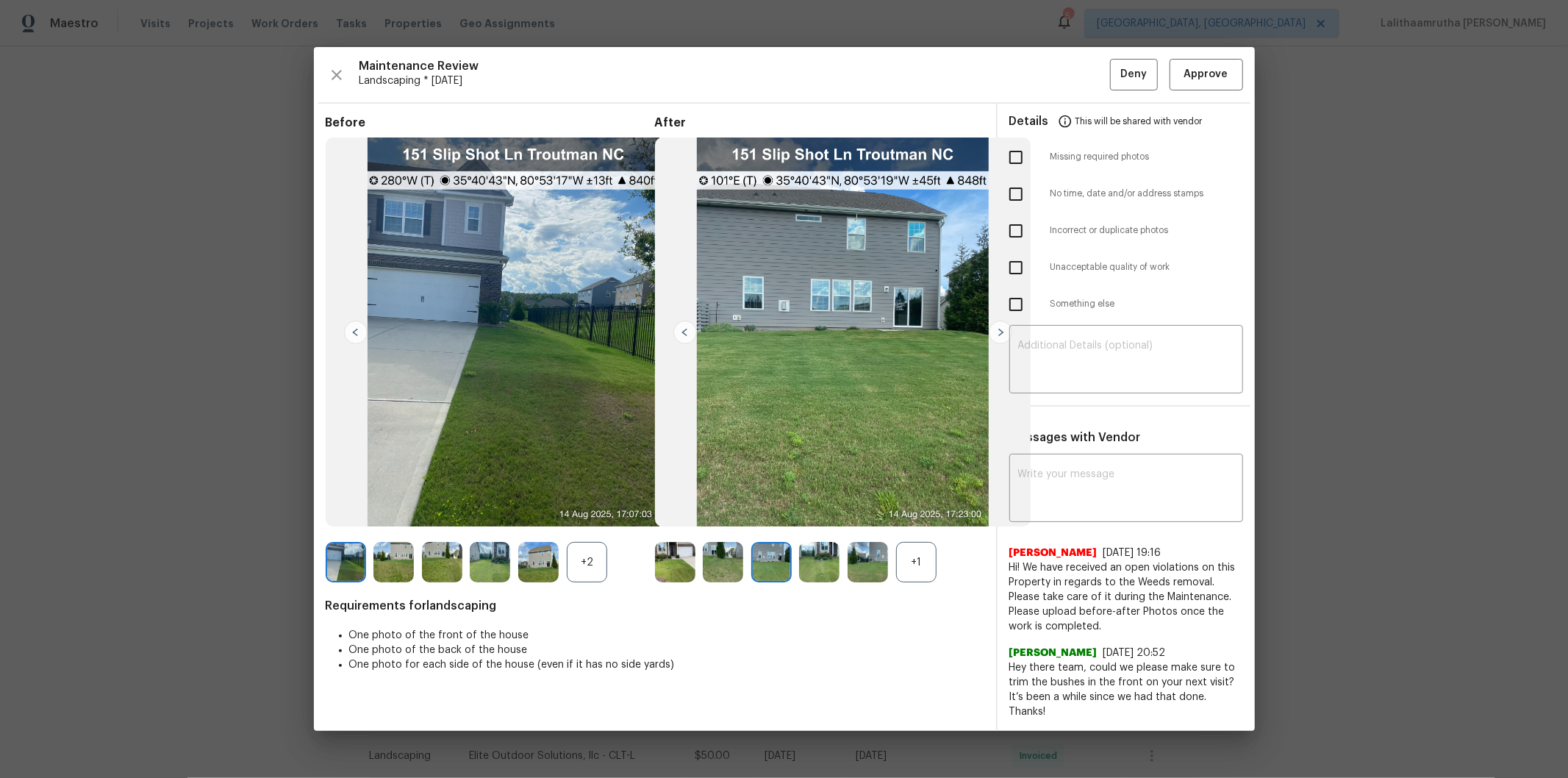
click at [801, 523] on img at bounding box center [819, 562] width 40 height 40
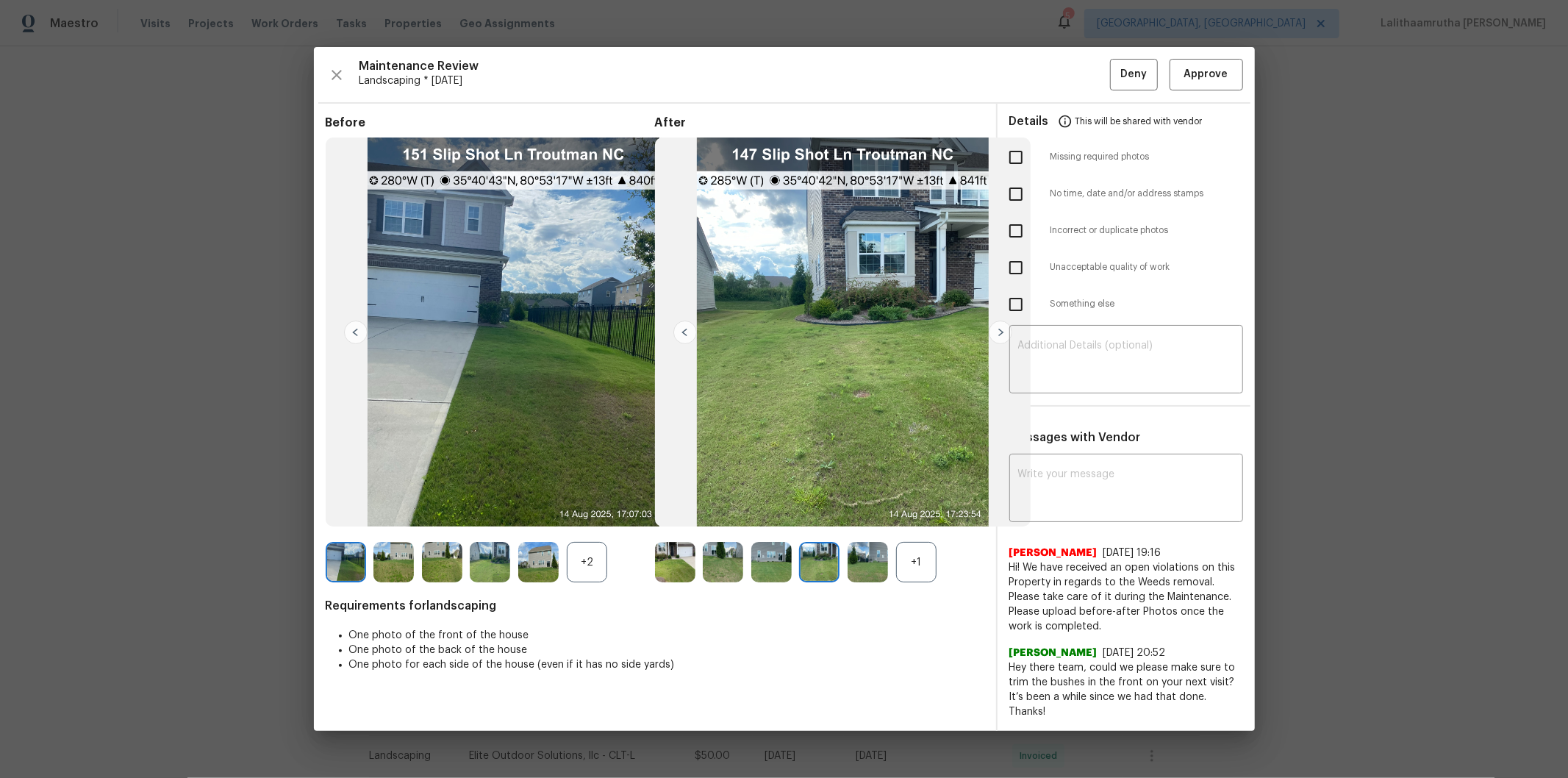
click at [849, 523] on img at bounding box center [867, 562] width 40 height 40
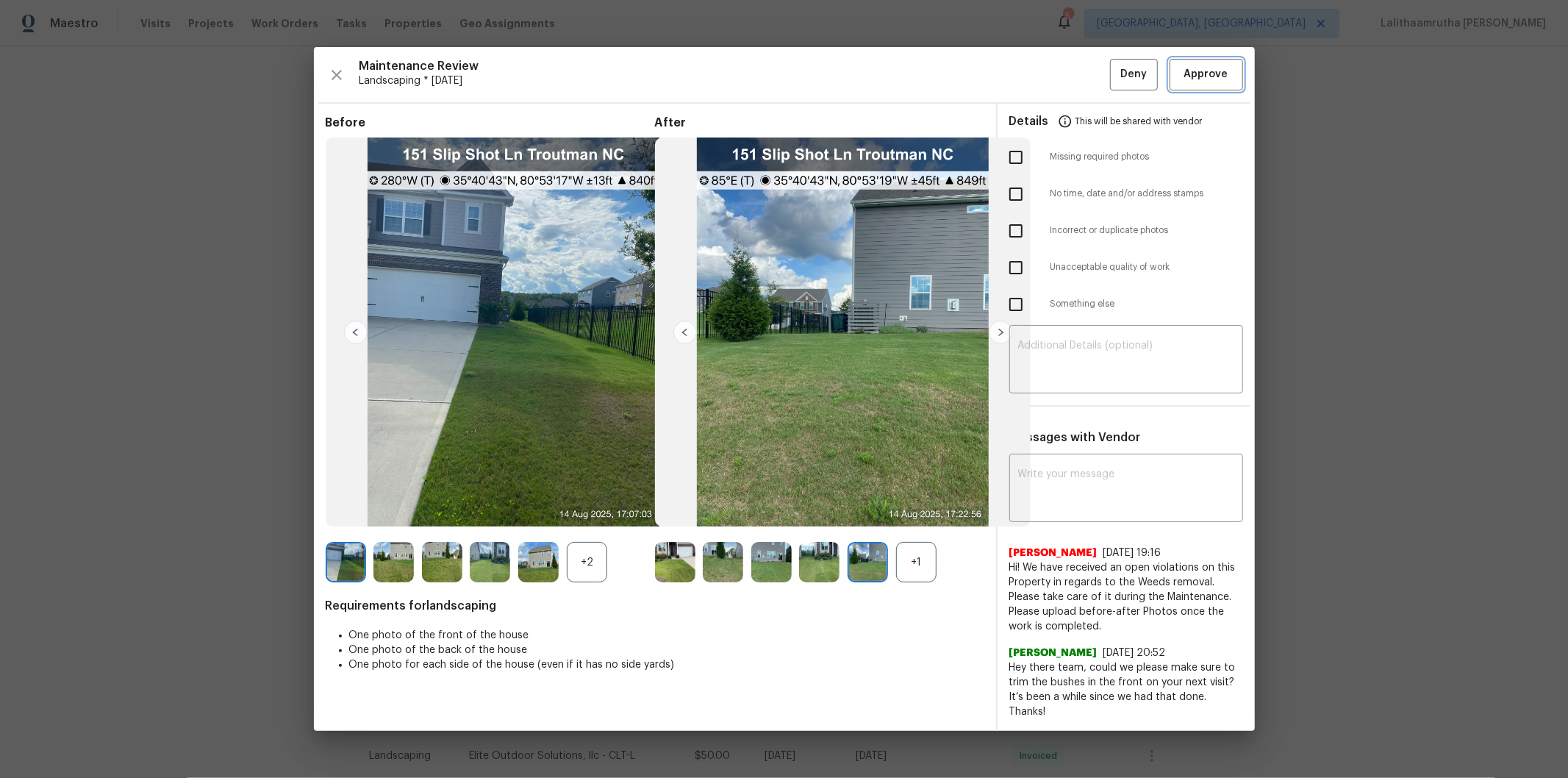
click at [1114, 81] on span "Approve" at bounding box center [1206, 74] width 44 height 19
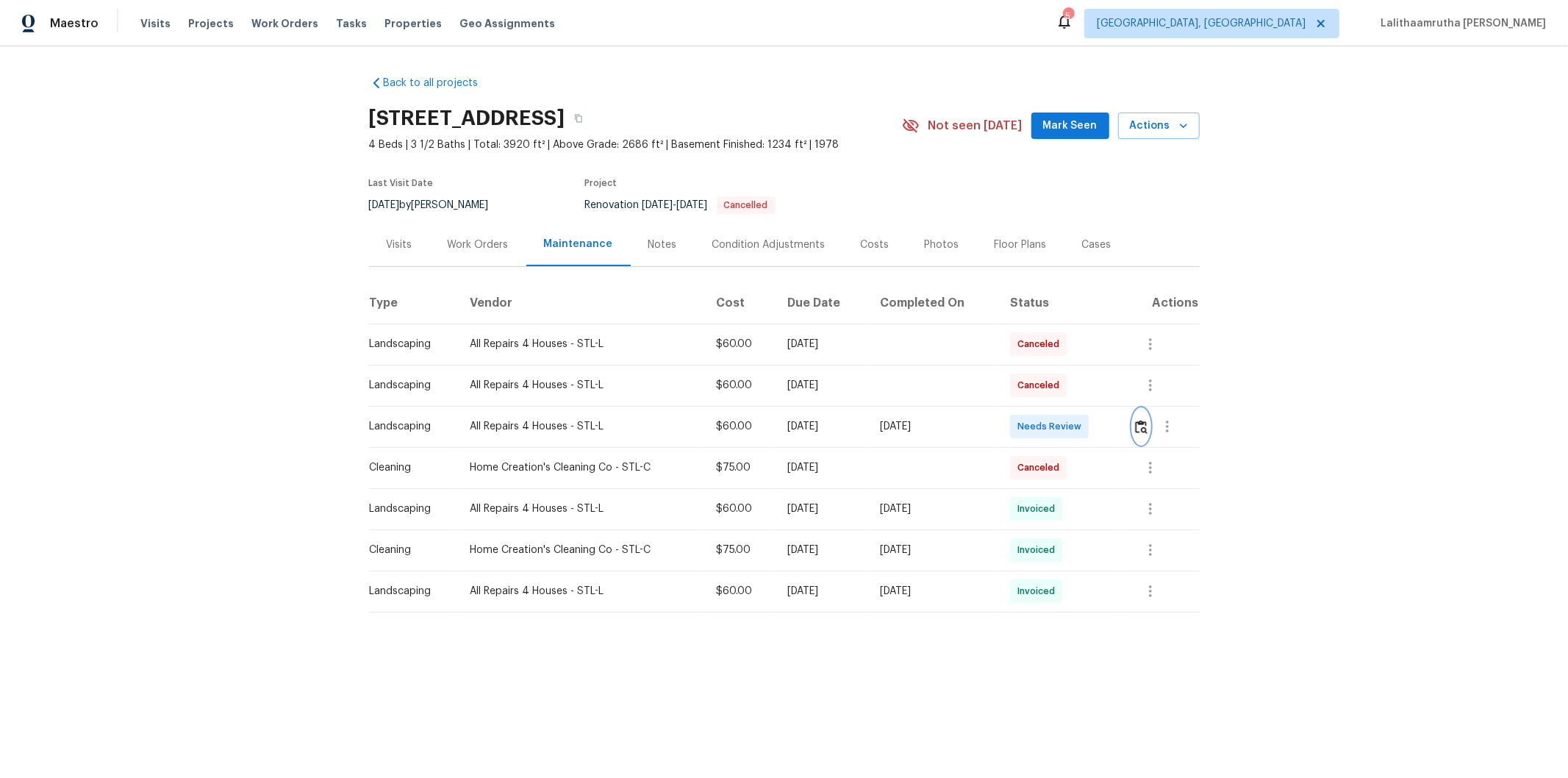
click at [1114, 434] on button "button" at bounding box center [1141, 427] width 17 height 36
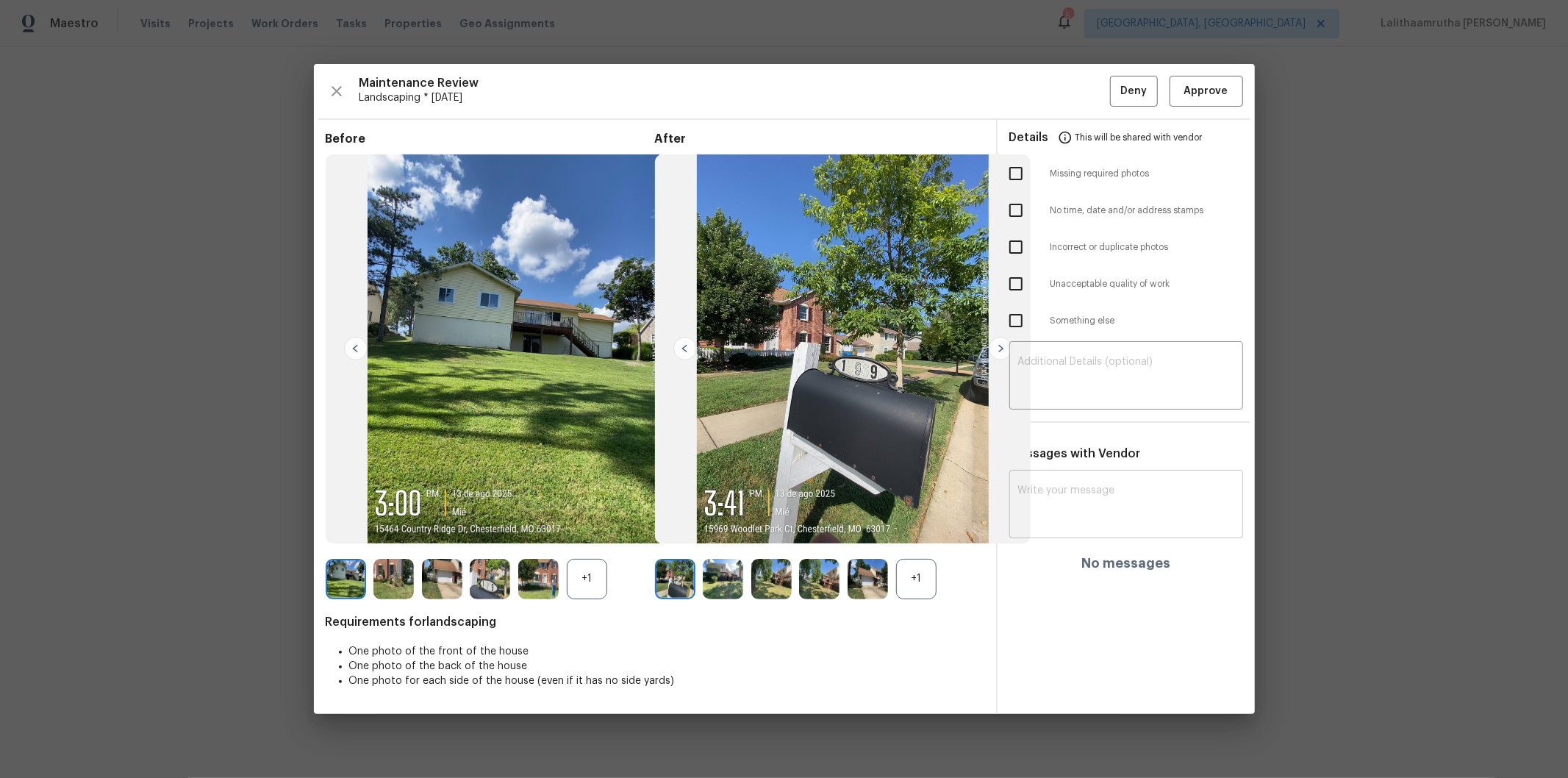
click at [1065, 502] on textarea at bounding box center [1126, 506] width 216 height 41
paste textarea "Maintenance Audit Team: Hello! Unfortunately, this landscaping visit completed …"
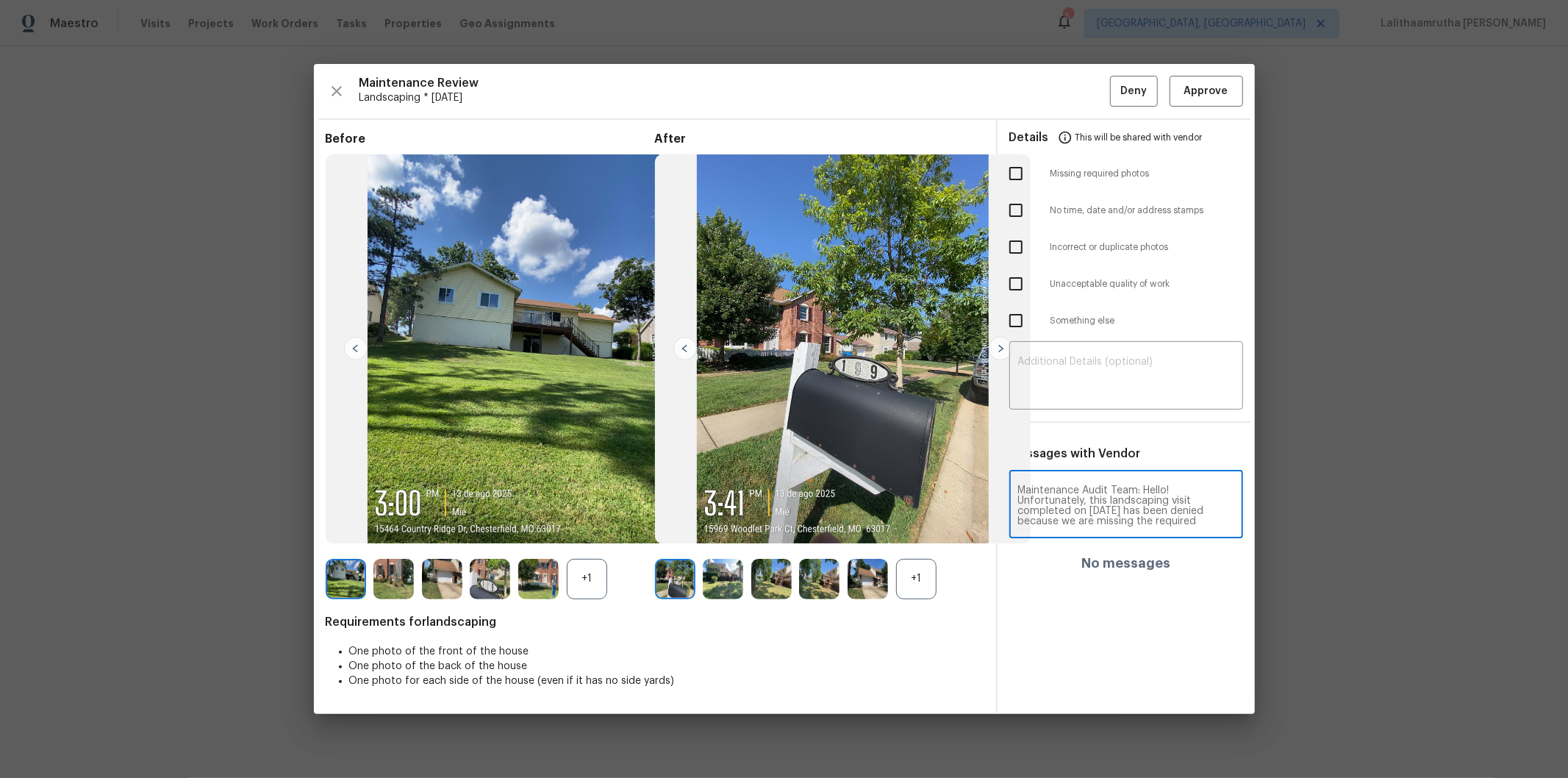
scroll to position [206, 0]
type textarea "Maintenance Audit Team: Hello! Unfortunately, this landscaping visit completed …"
click at [1075, 380] on textarea at bounding box center [1126, 377] width 216 height 41
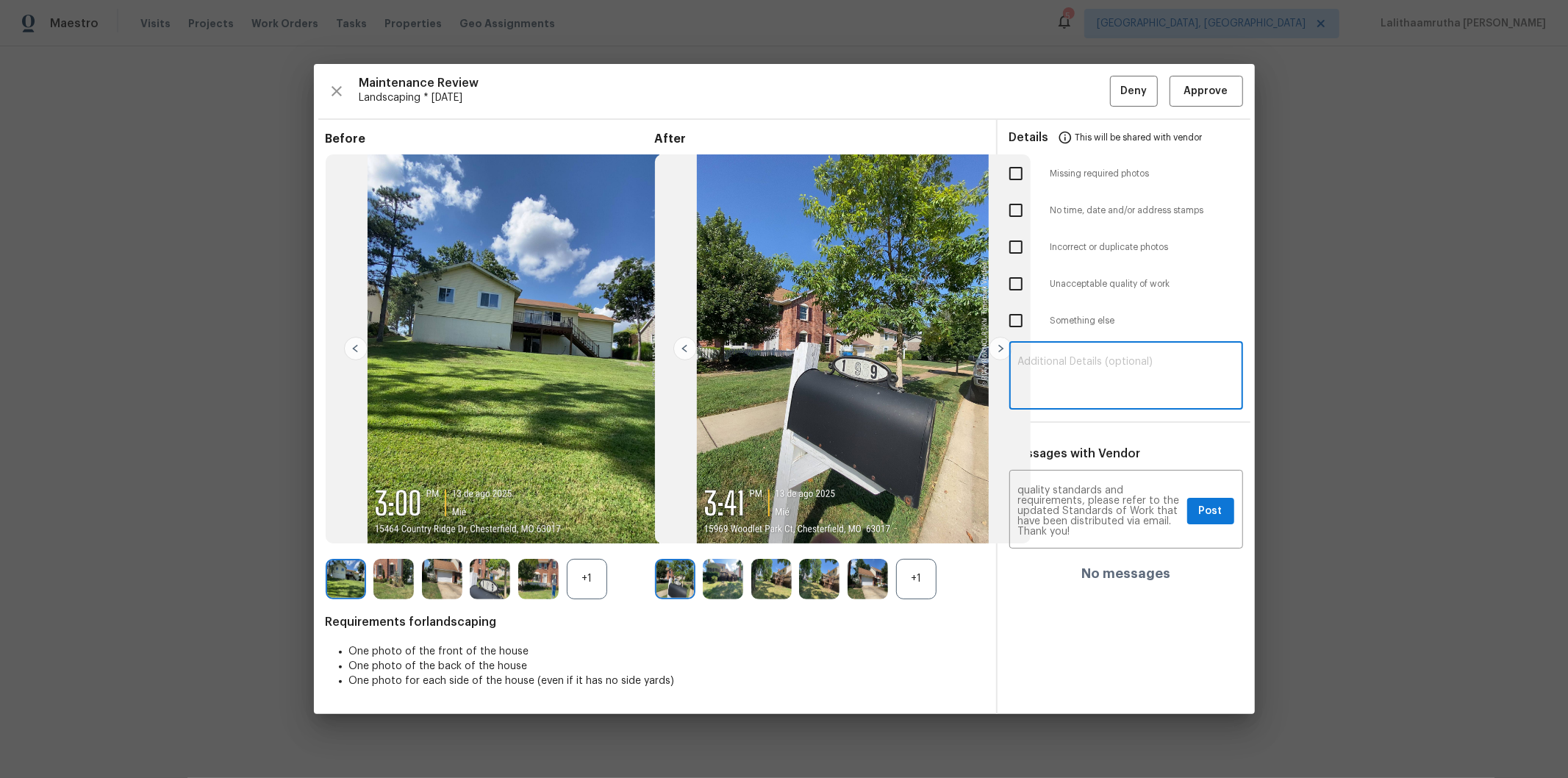
paste textarea "Maintenance Audit Team: Hello! Unfortunately, this landscaping visit completed …"
type textarea "Maintenance Audit Team: Hello! Unfortunately, this landscaping visit completed …"
click at [1018, 171] on input "checkbox" at bounding box center [1015, 173] width 31 height 31
checkbox input "true"
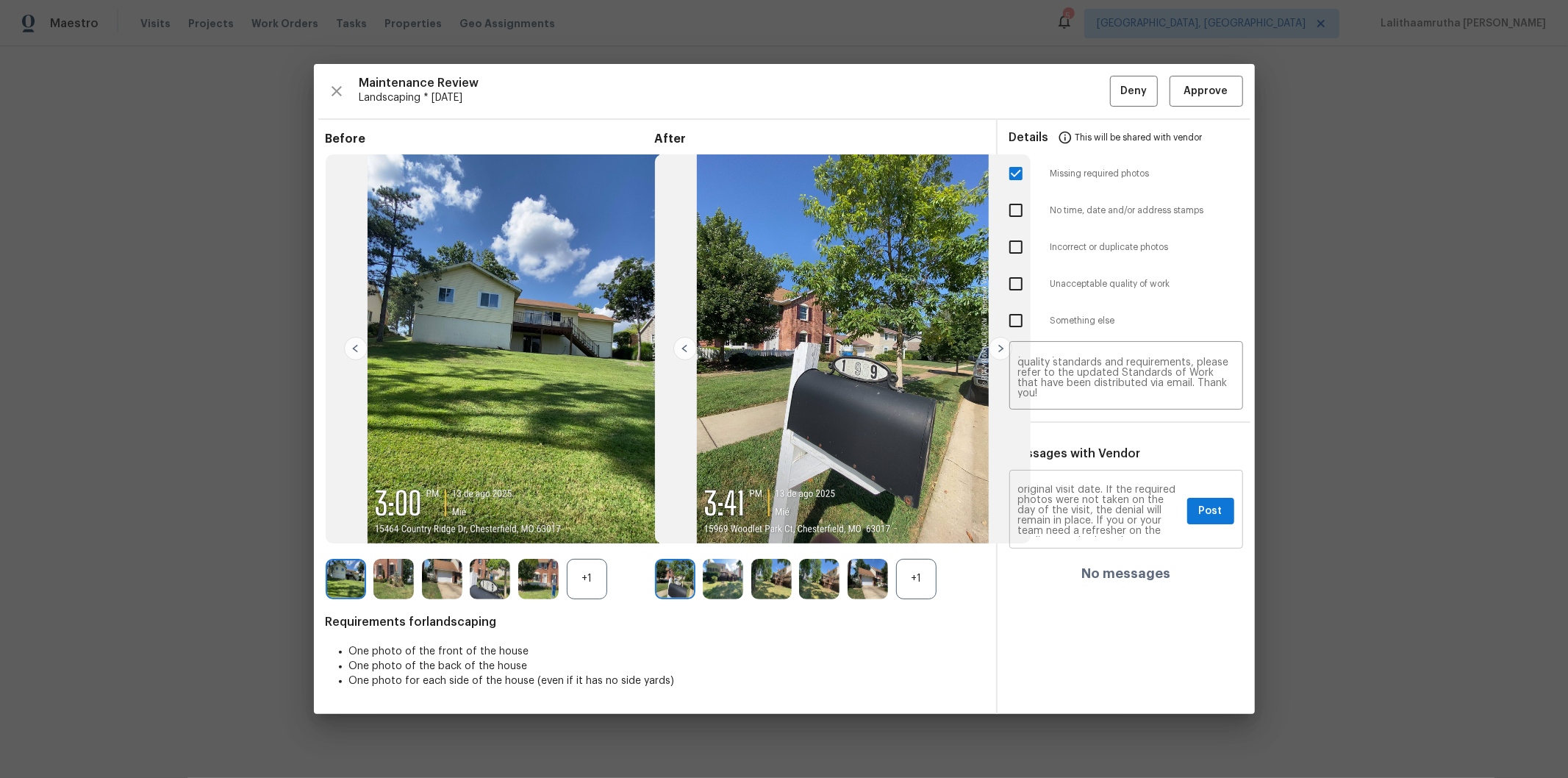
scroll to position [0, 0]
click at [1114, 523] on textarea "Maintenance Audit Team: Hello! Unfortunately, this landscaping visit completed …" at bounding box center [1099, 511] width 163 height 51
click at [1114, 503] on span "Post" at bounding box center [1211, 511] width 24 height 19
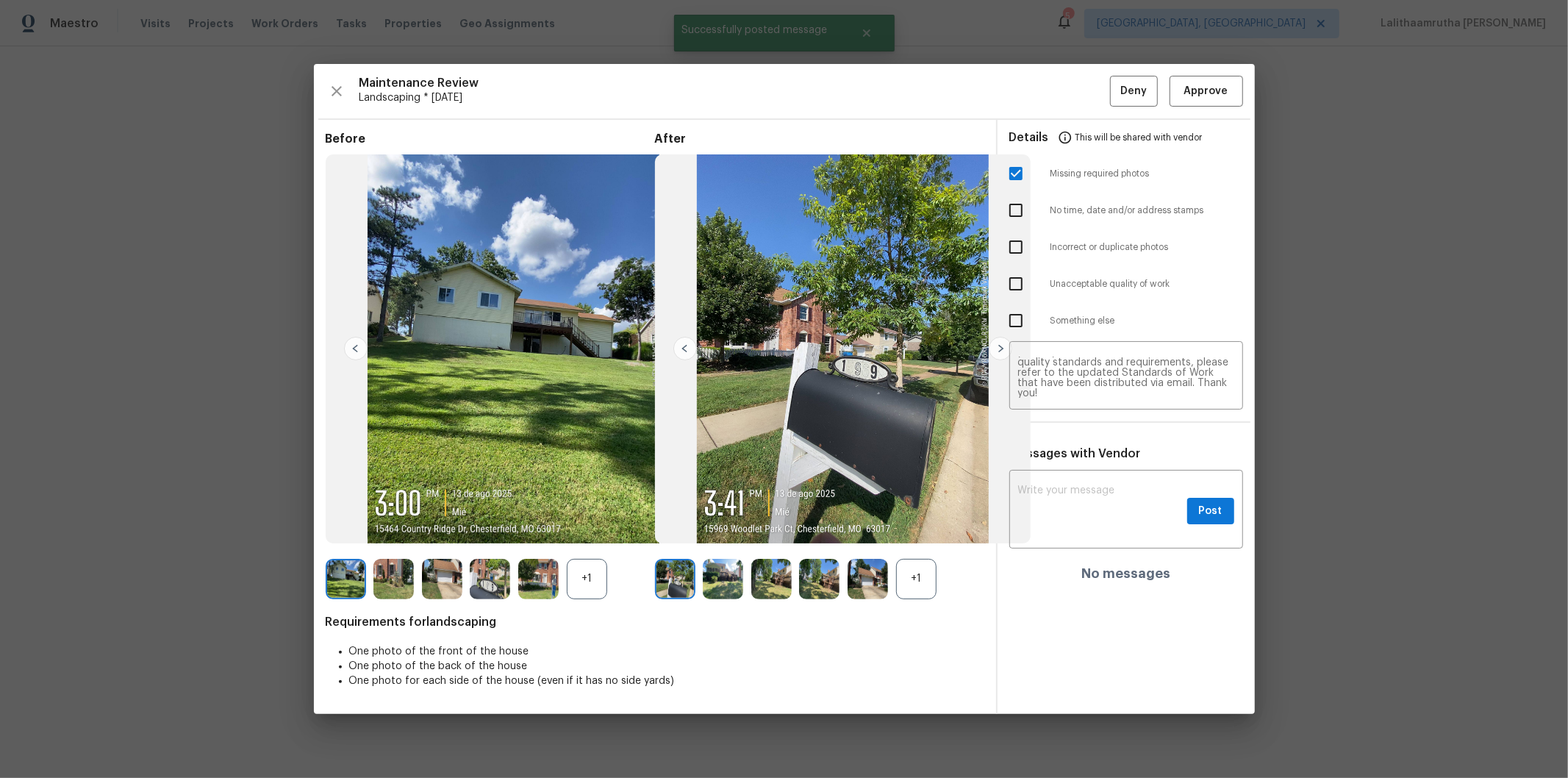
scroll to position [0, 0]
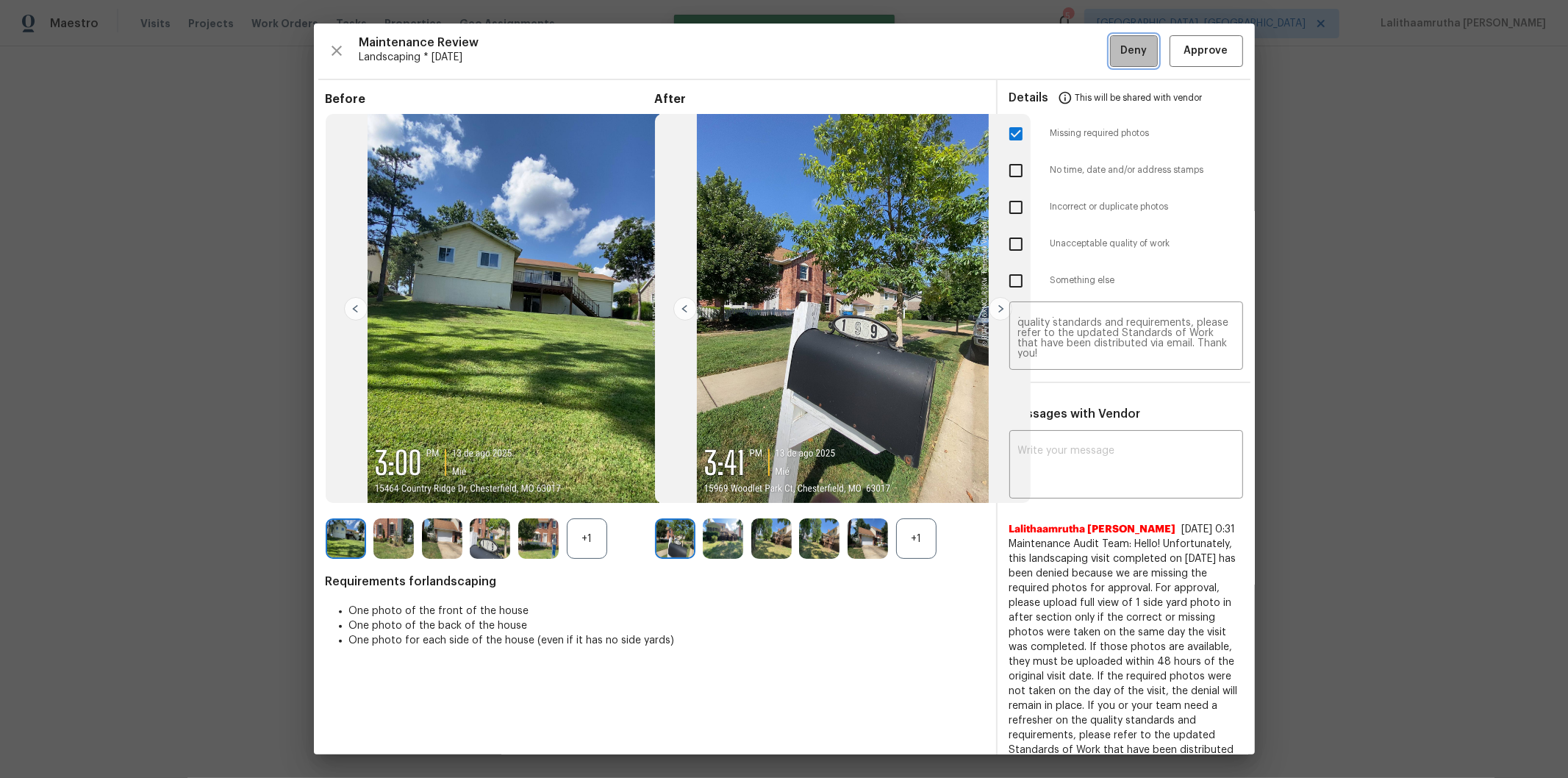
click at [1114, 51] on span "Deny" at bounding box center [1133, 50] width 27 height 19
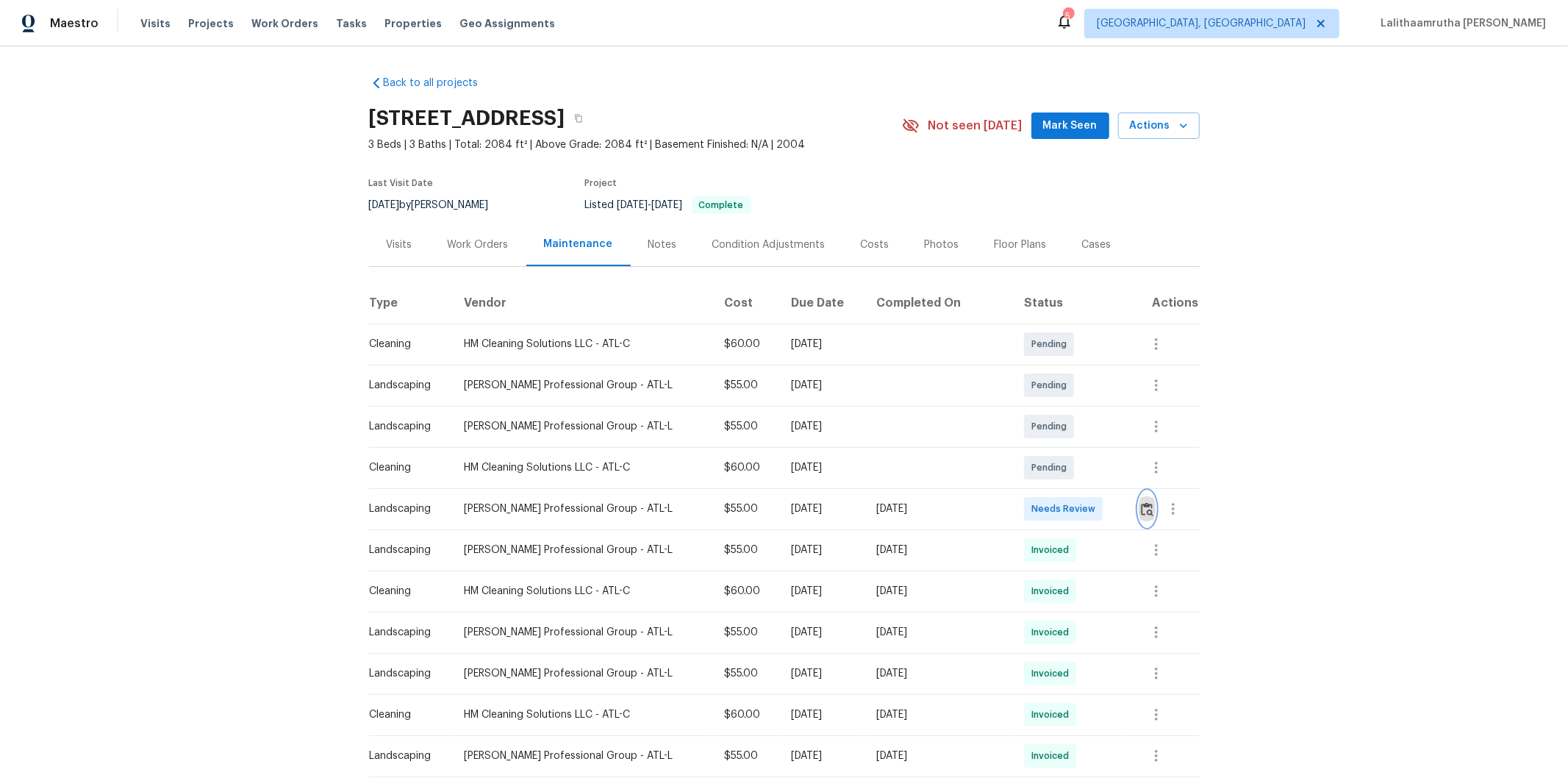
click at [1114, 507] on img "button" at bounding box center [1147, 509] width 13 height 14
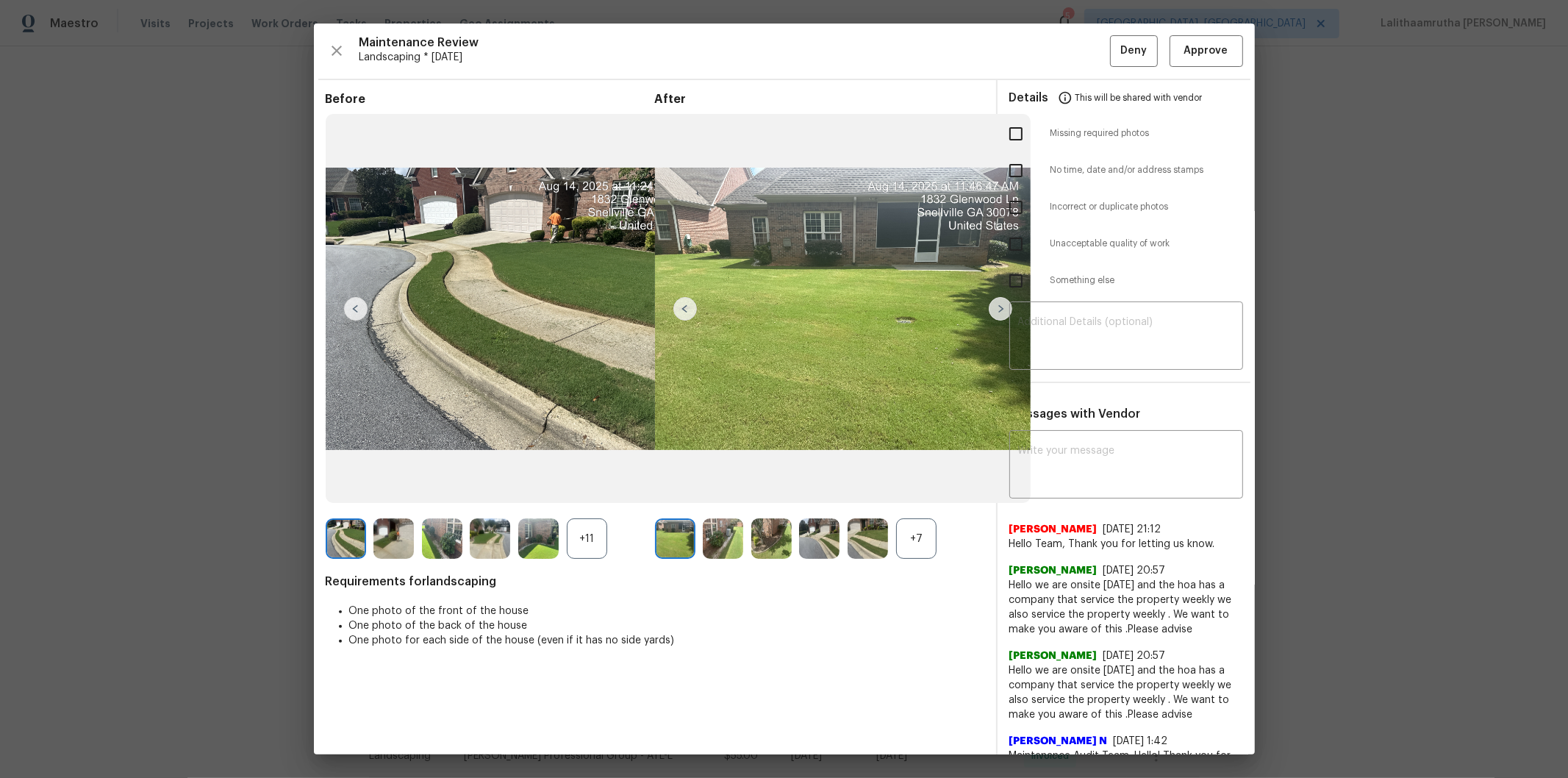
click at [1114, 84] on div "Details This will be shared with vendor" at bounding box center [1126, 98] width 234 height 36
click at [1114, 38] on button "Approve" at bounding box center [1206, 51] width 73 height 32
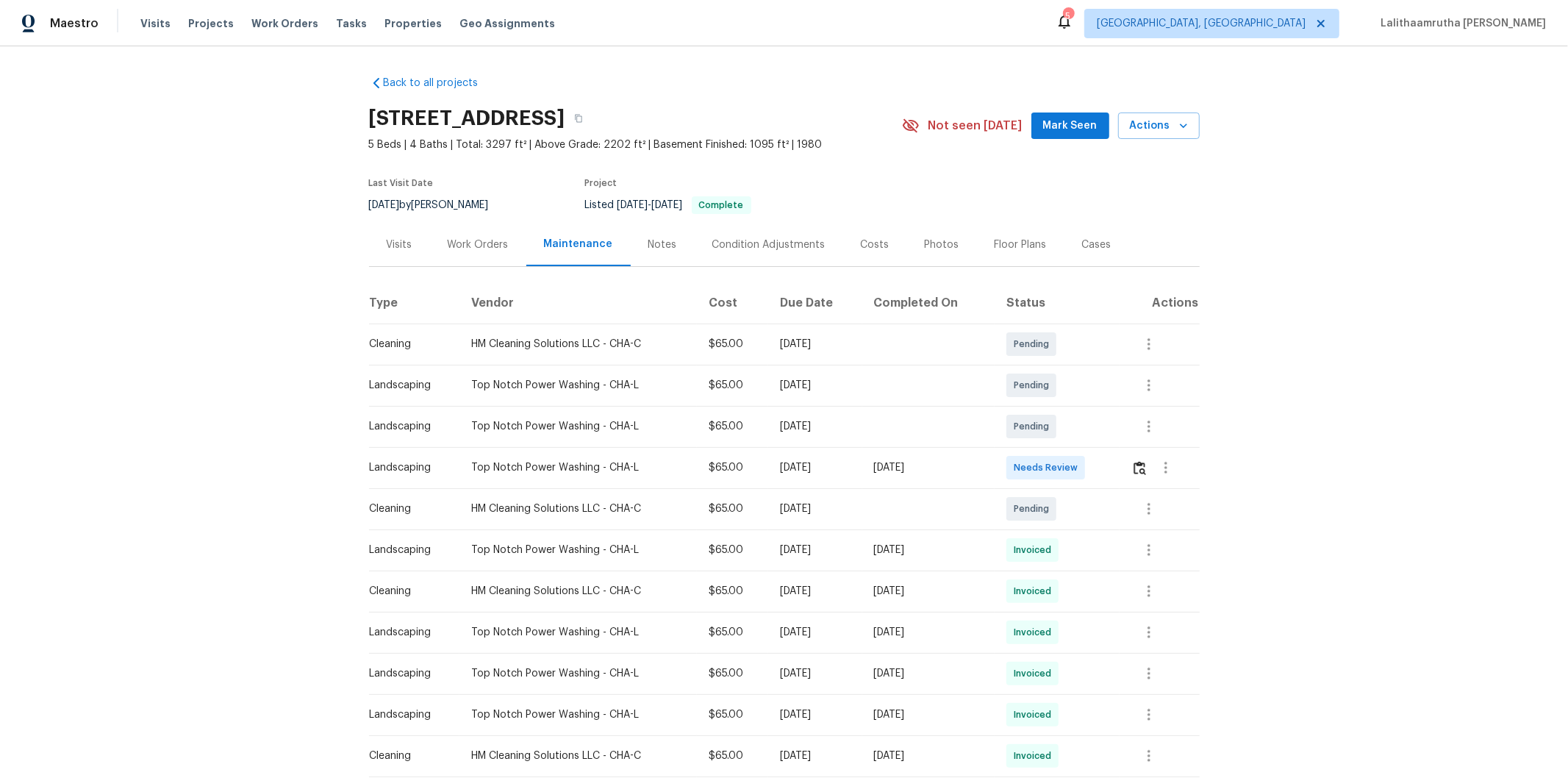
scroll to position [82, 0]
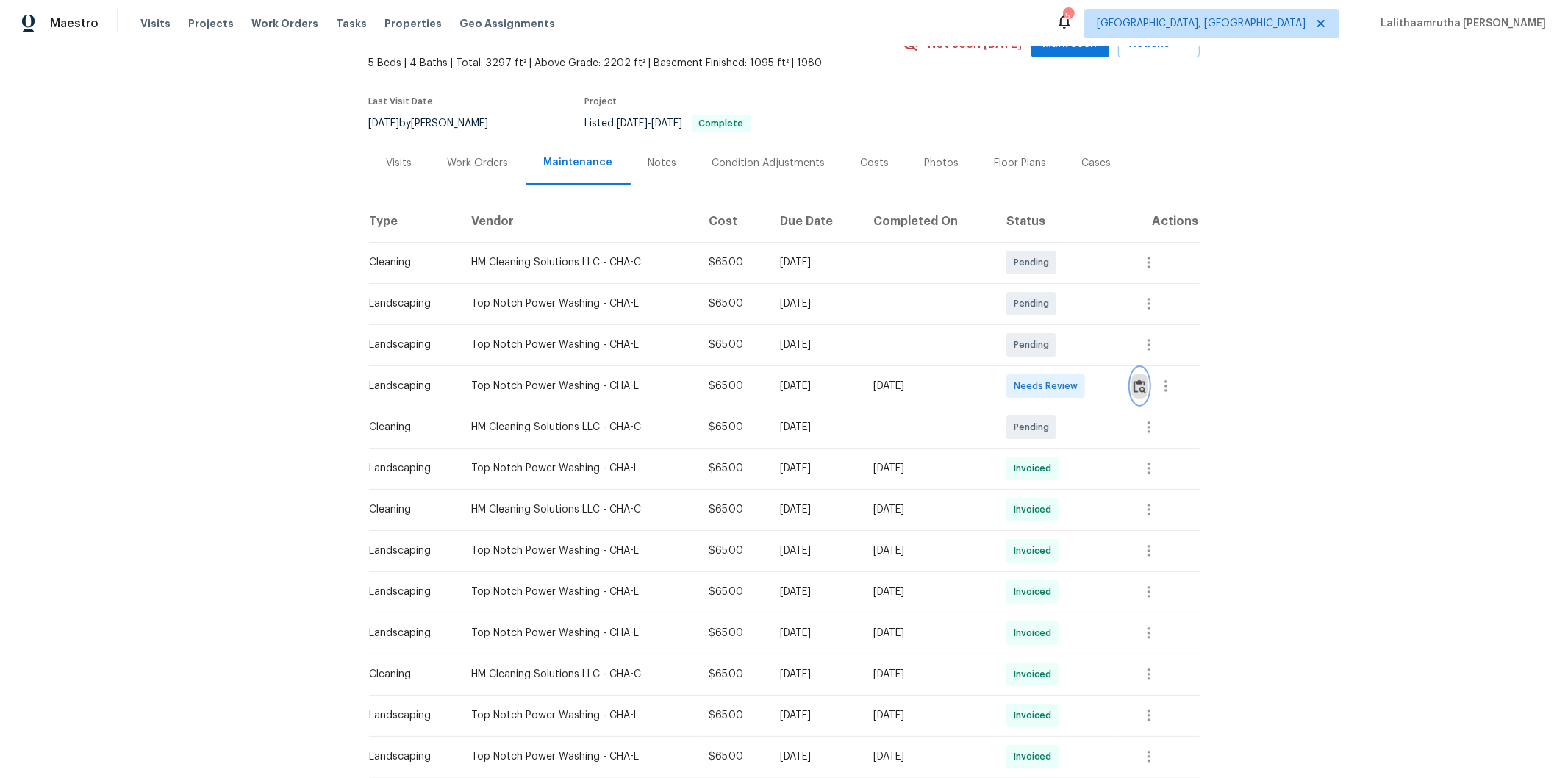
click at [1114, 390] on img "button" at bounding box center [1140, 386] width 13 height 14
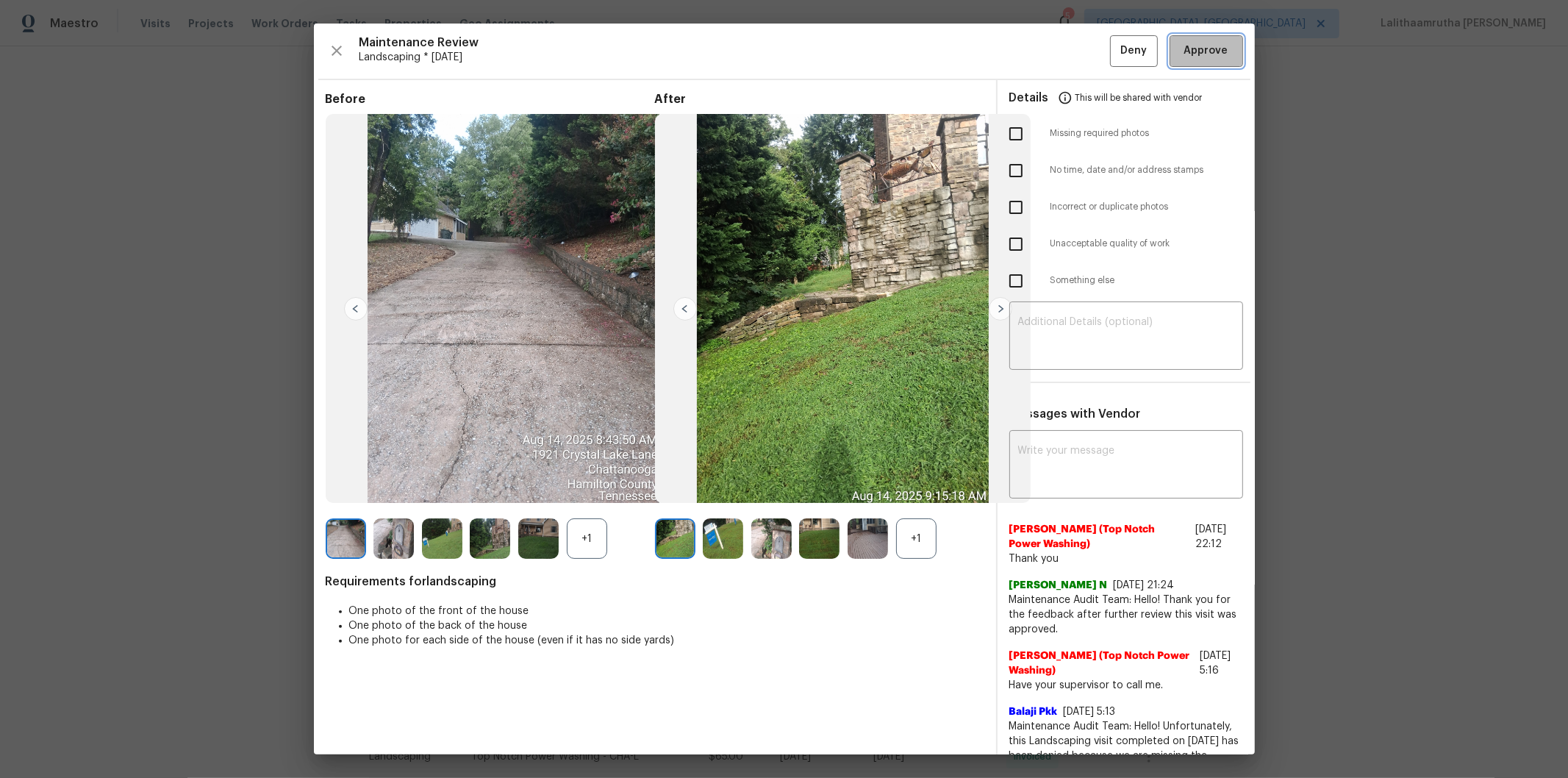
click at [1114, 54] on span "Approve" at bounding box center [1206, 50] width 44 height 19
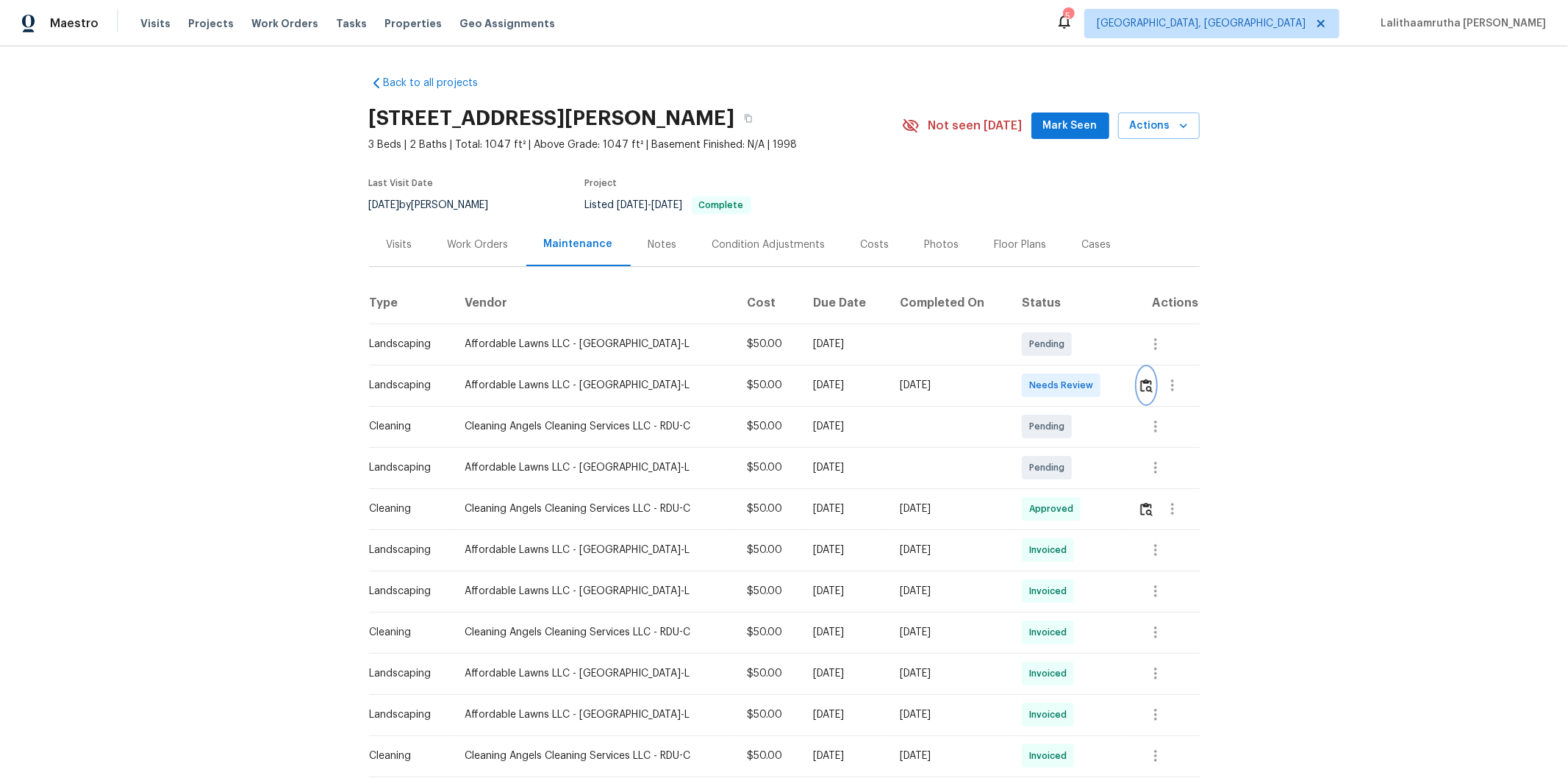
click at [1114, 385] on img "button" at bounding box center [1146, 386] width 13 height 14
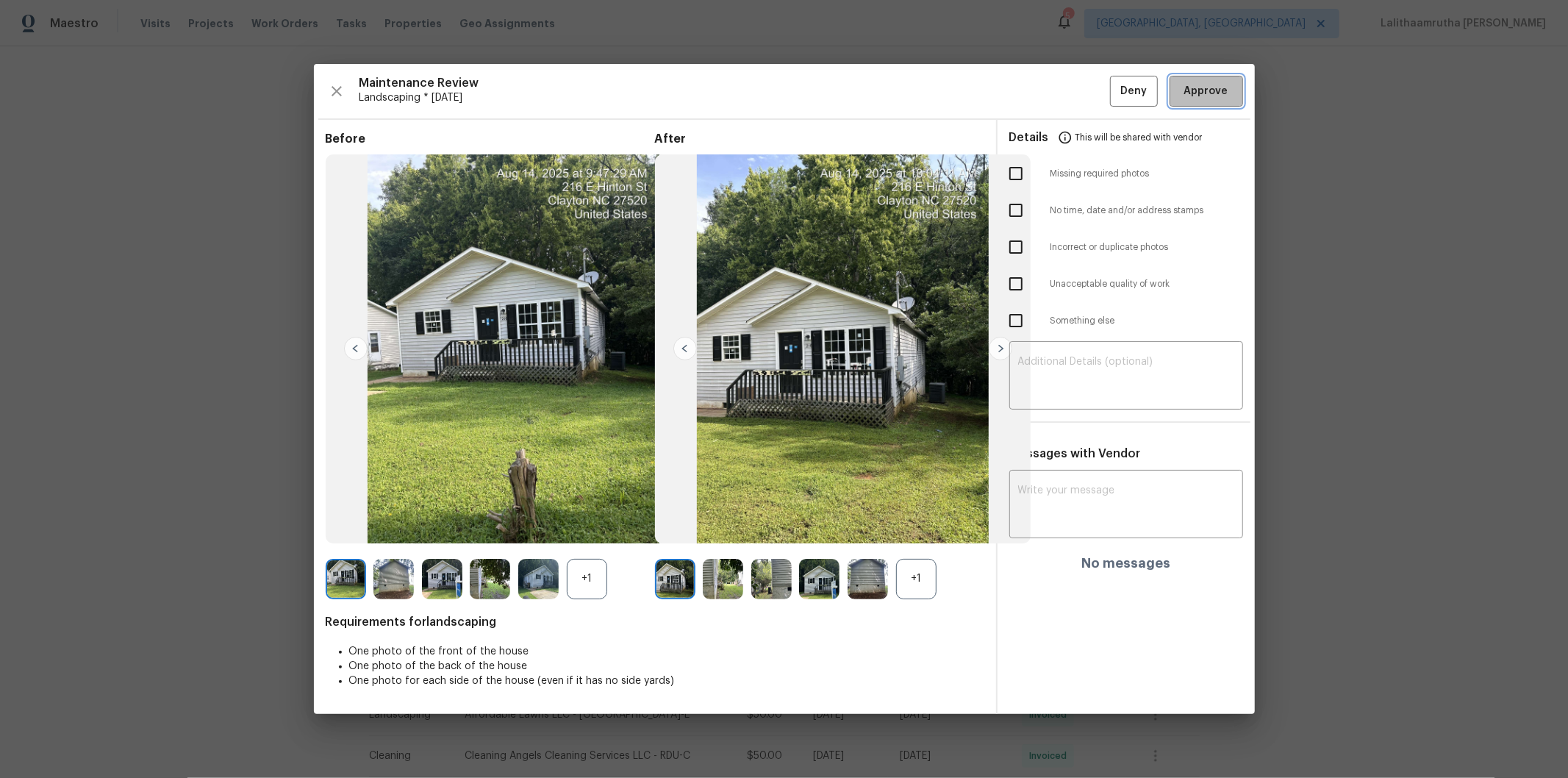
click at [1114, 94] on span "Approve" at bounding box center [1206, 91] width 44 height 19
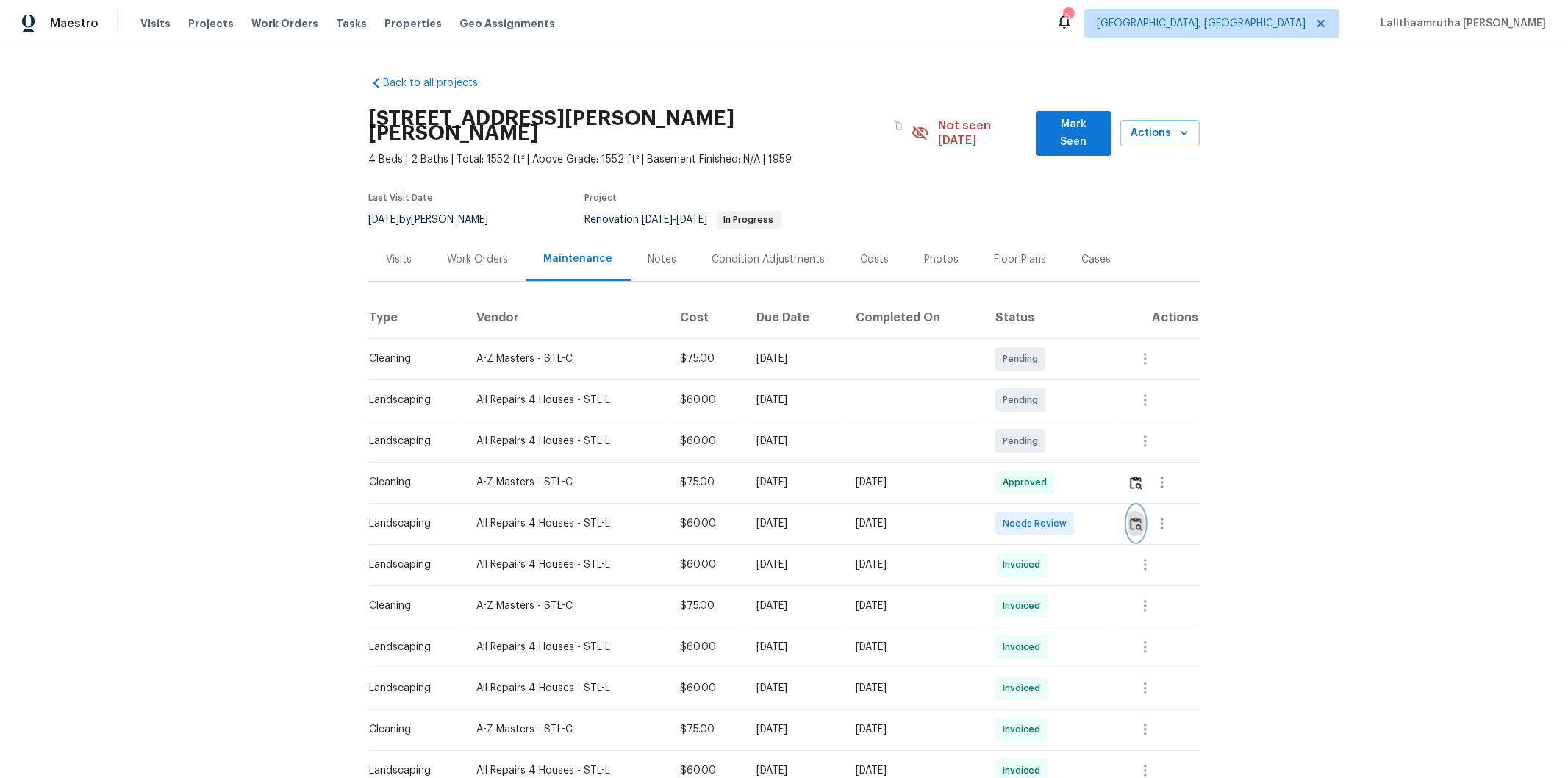
click at [1114, 506] on button "button" at bounding box center [1136, 524] width 17 height 36
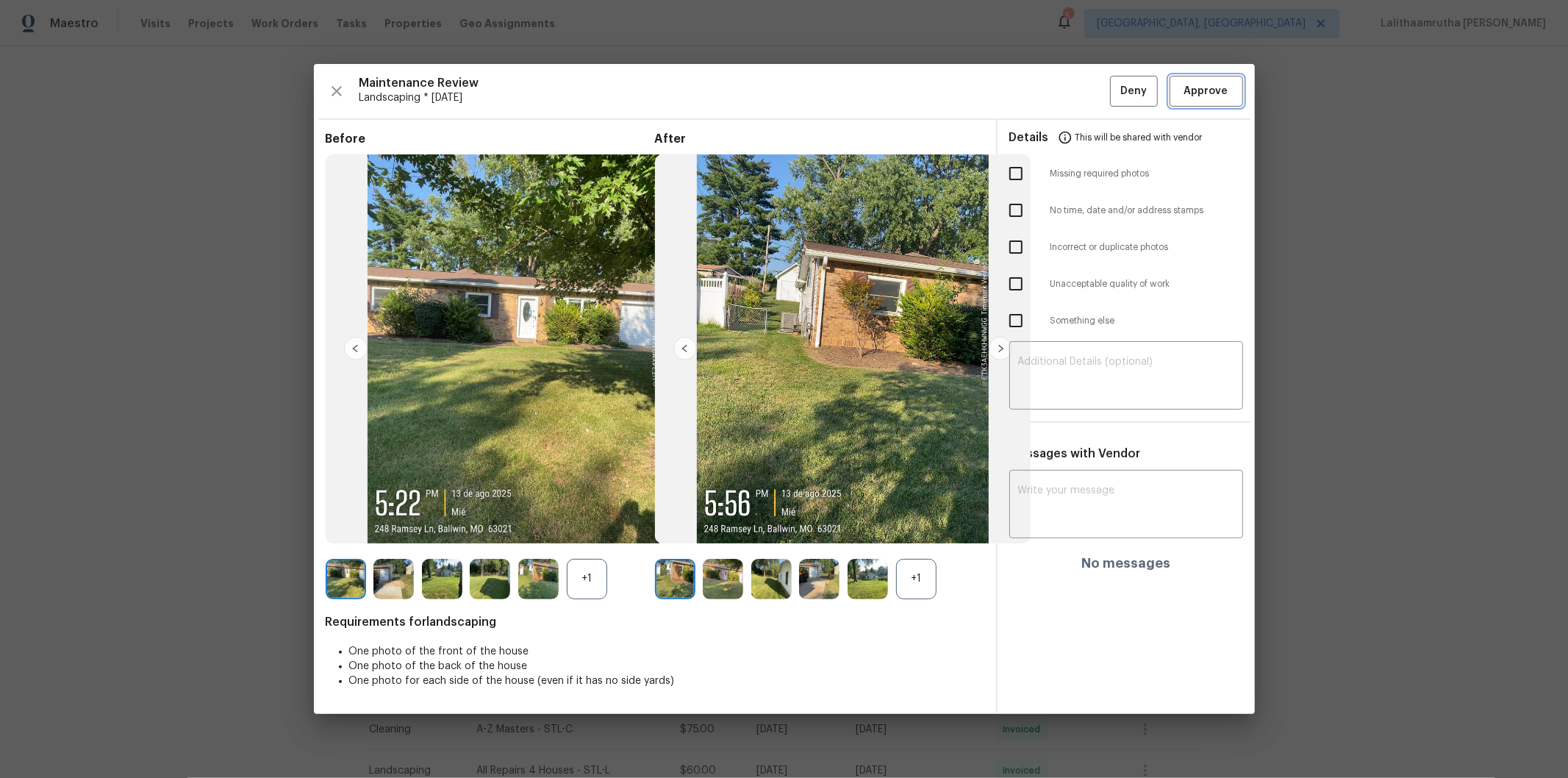
click at [1114, 93] on span "Approve" at bounding box center [1206, 91] width 44 height 19
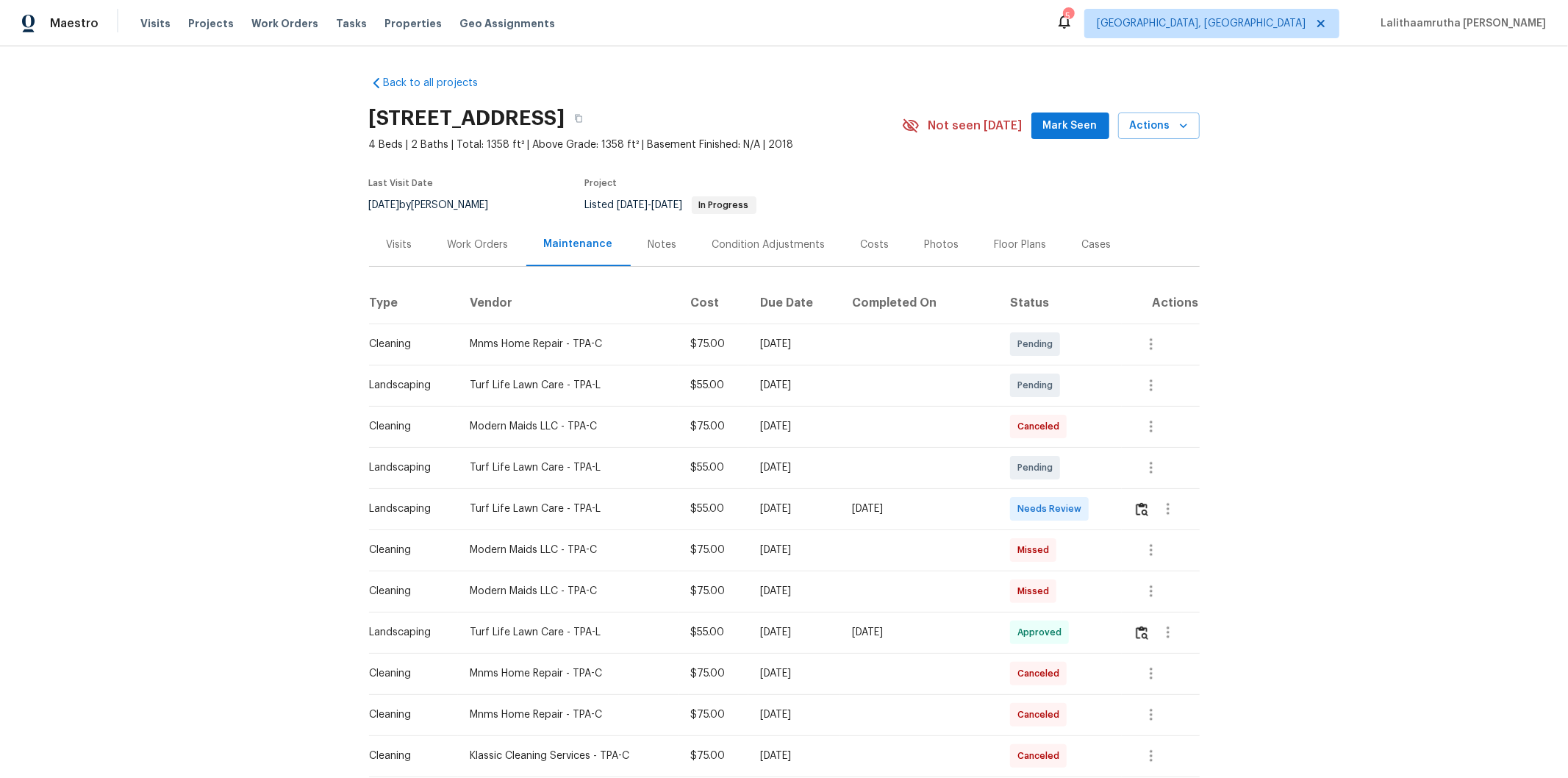
scroll to position [82, 0]
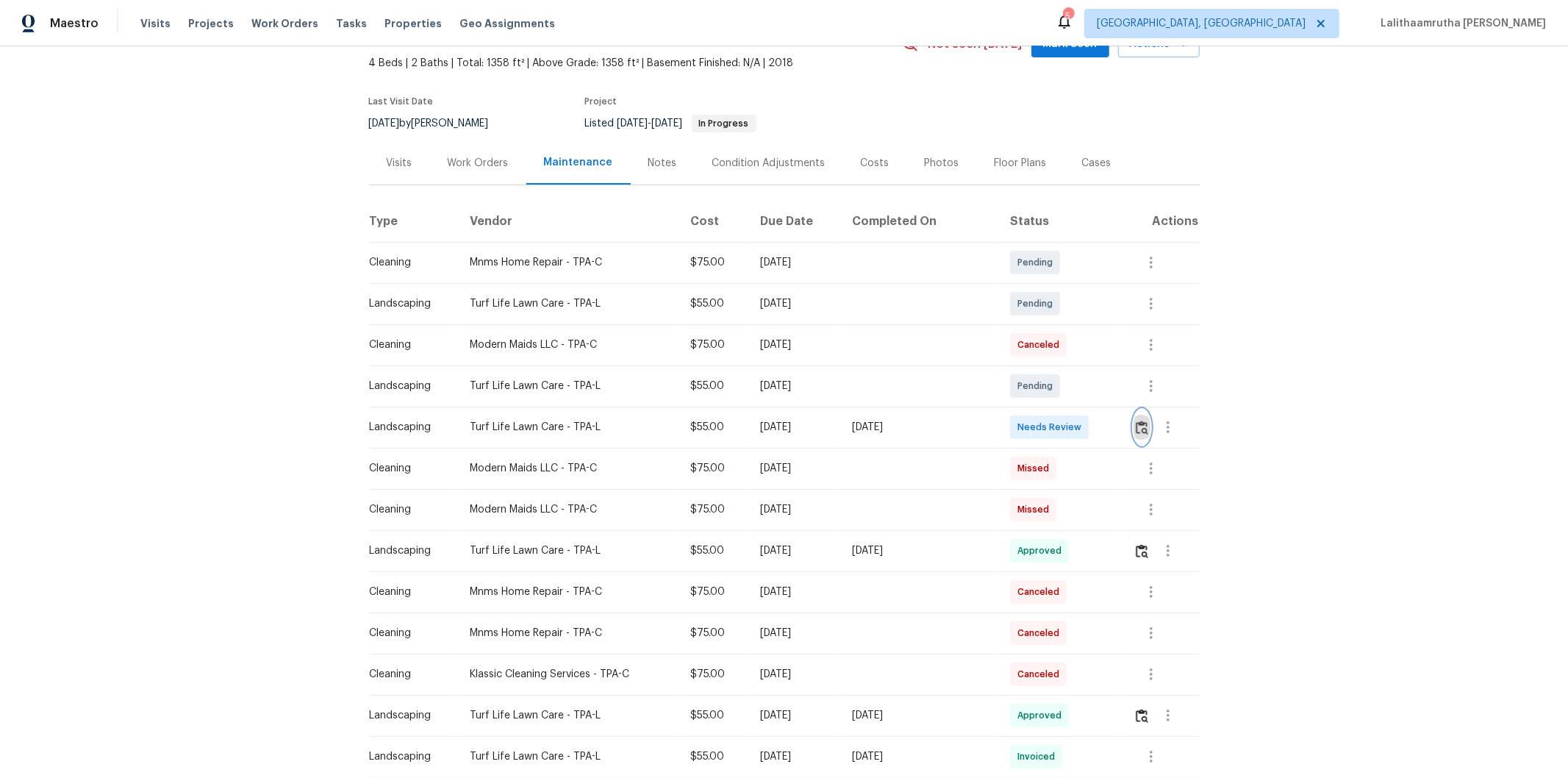
click at [1114, 428] on img "button" at bounding box center [1142, 428] width 13 height 14
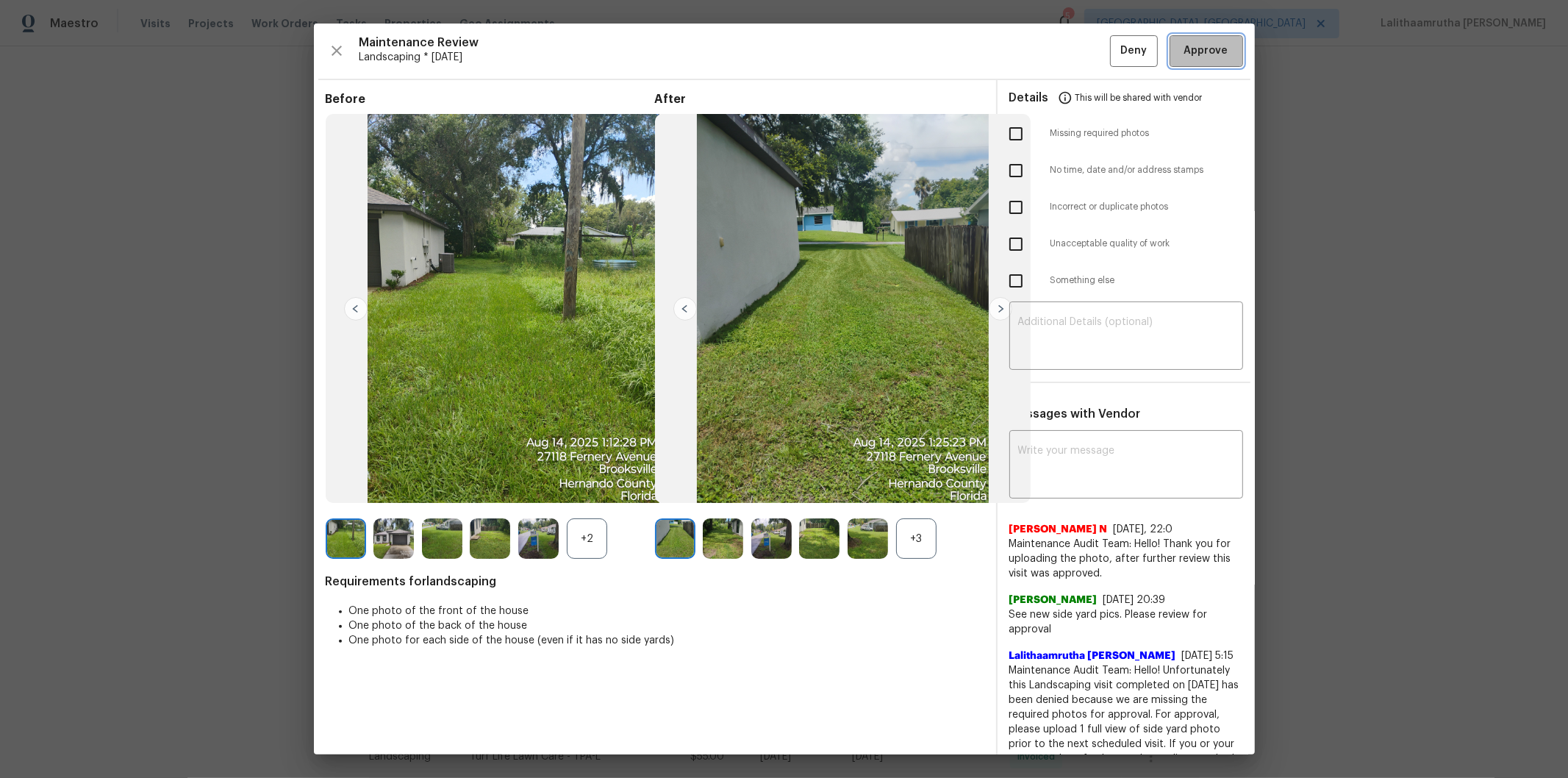
click at [1114, 51] on span "Approve" at bounding box center [1206, 50] width 44 height 19
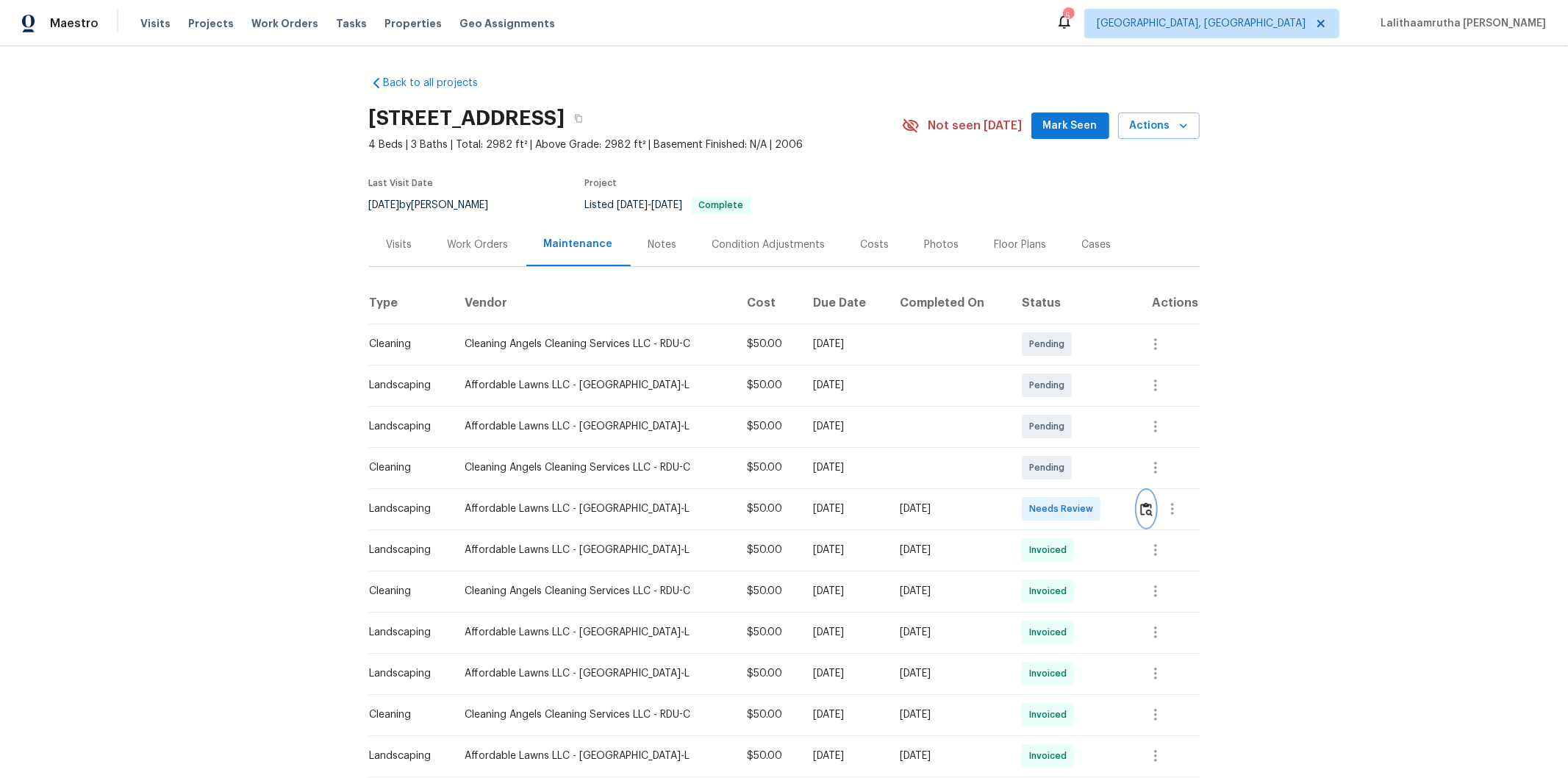
click at [1114, 508] on img "button" at bounding box center [1146, 509] width 13 height 14
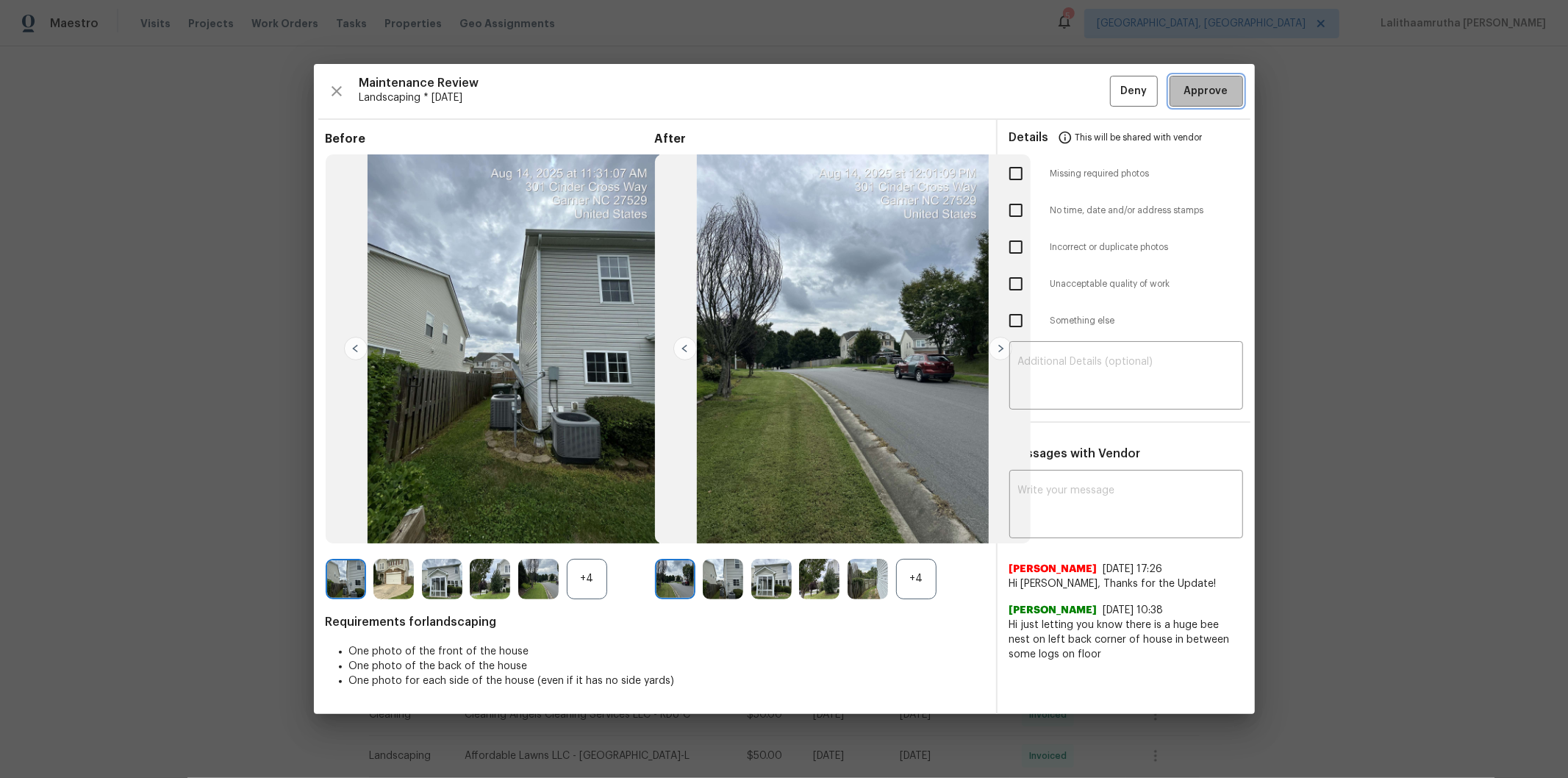
click at [1114, 79] on button "Approve" at bounding box center [1206, 92] width 73 height 32
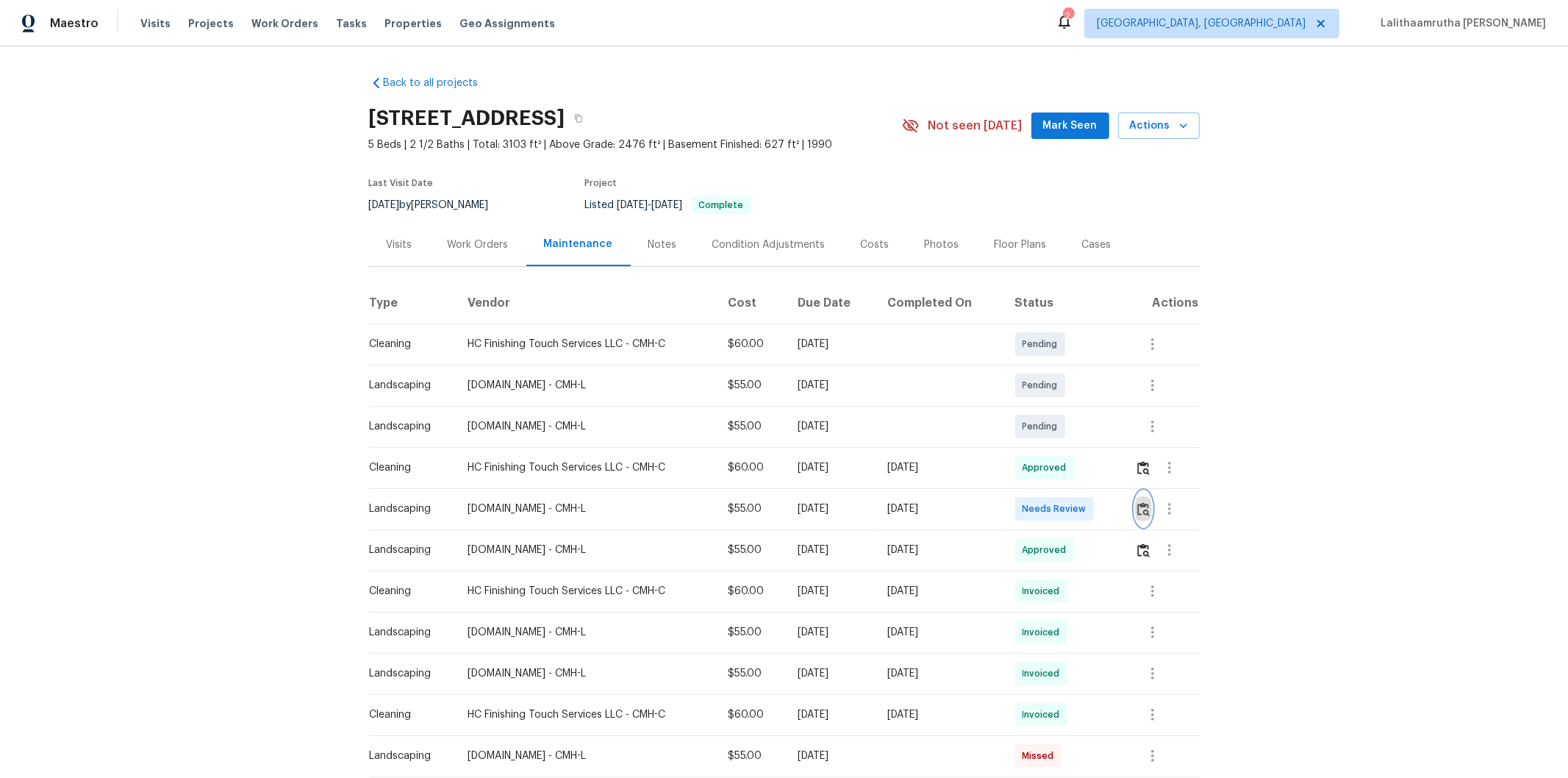
click at [1143, 519] on button "button" at bounding box center [1143, 509] width 17 height 36
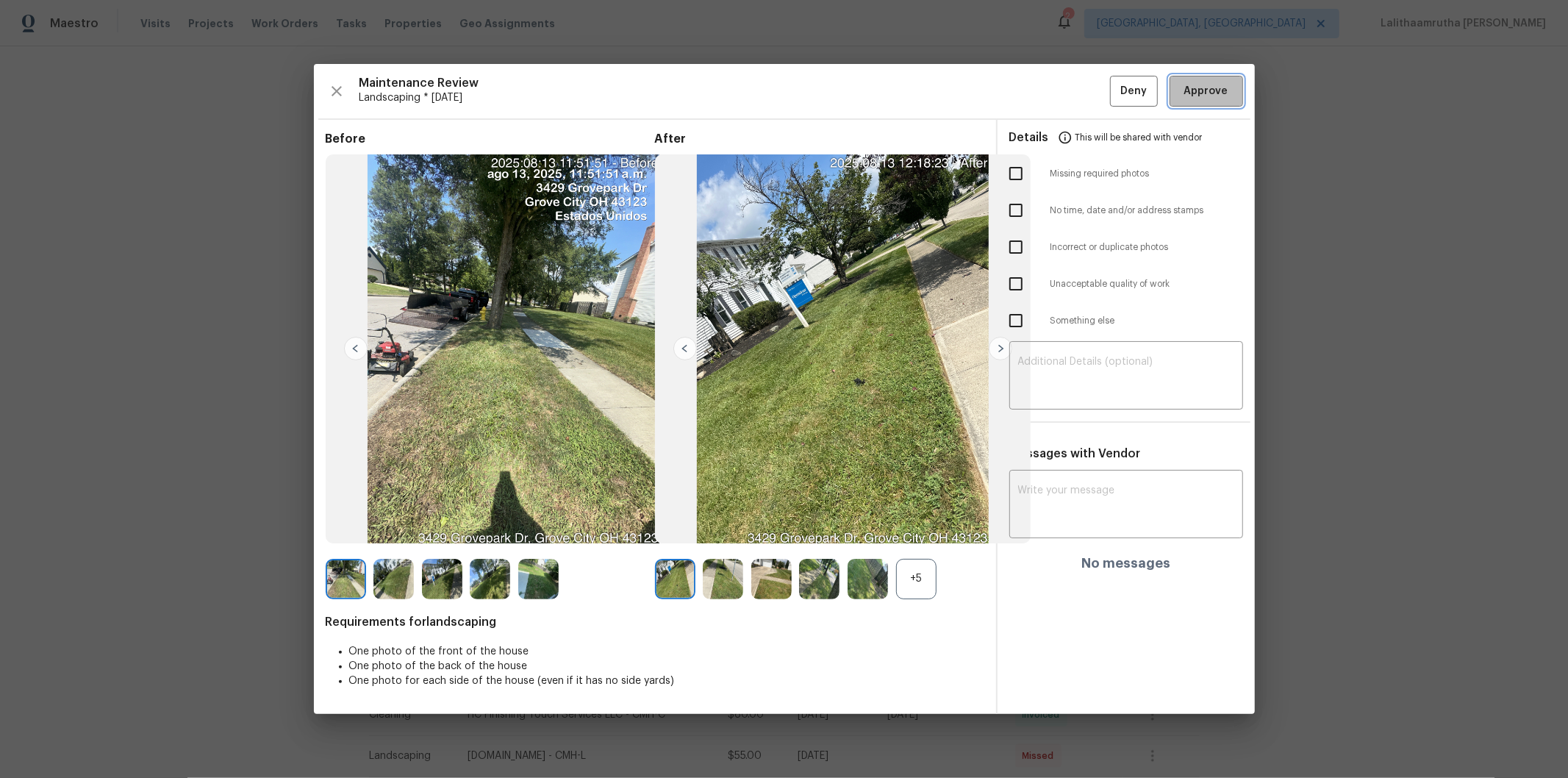
click at [1203, 92] on span "Approve" at bounding box center [1206, 91] width 44 height 19
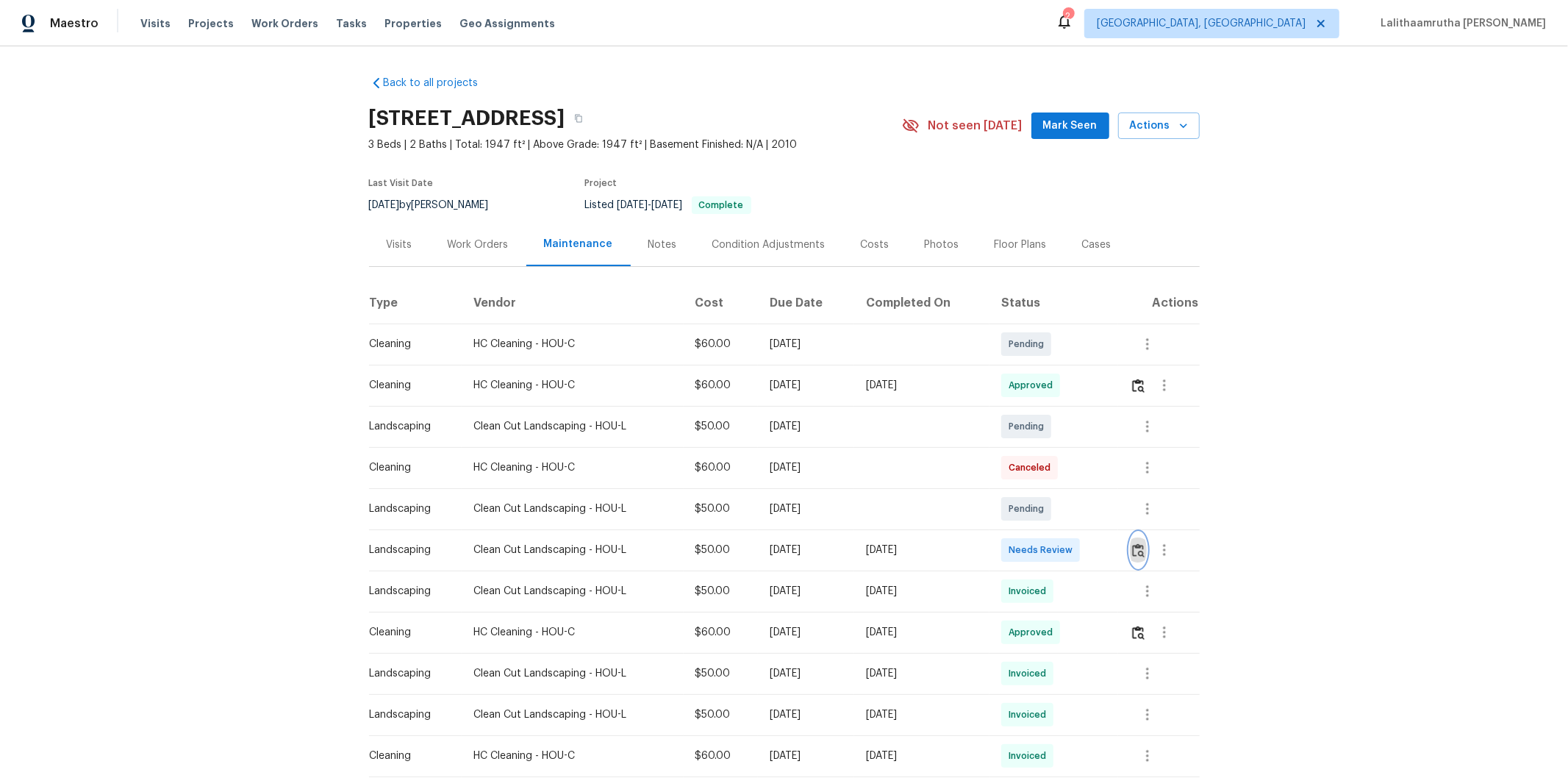
click at [1132, 541] on button "button" at bounding box center [1138, 550] width 17 height 36
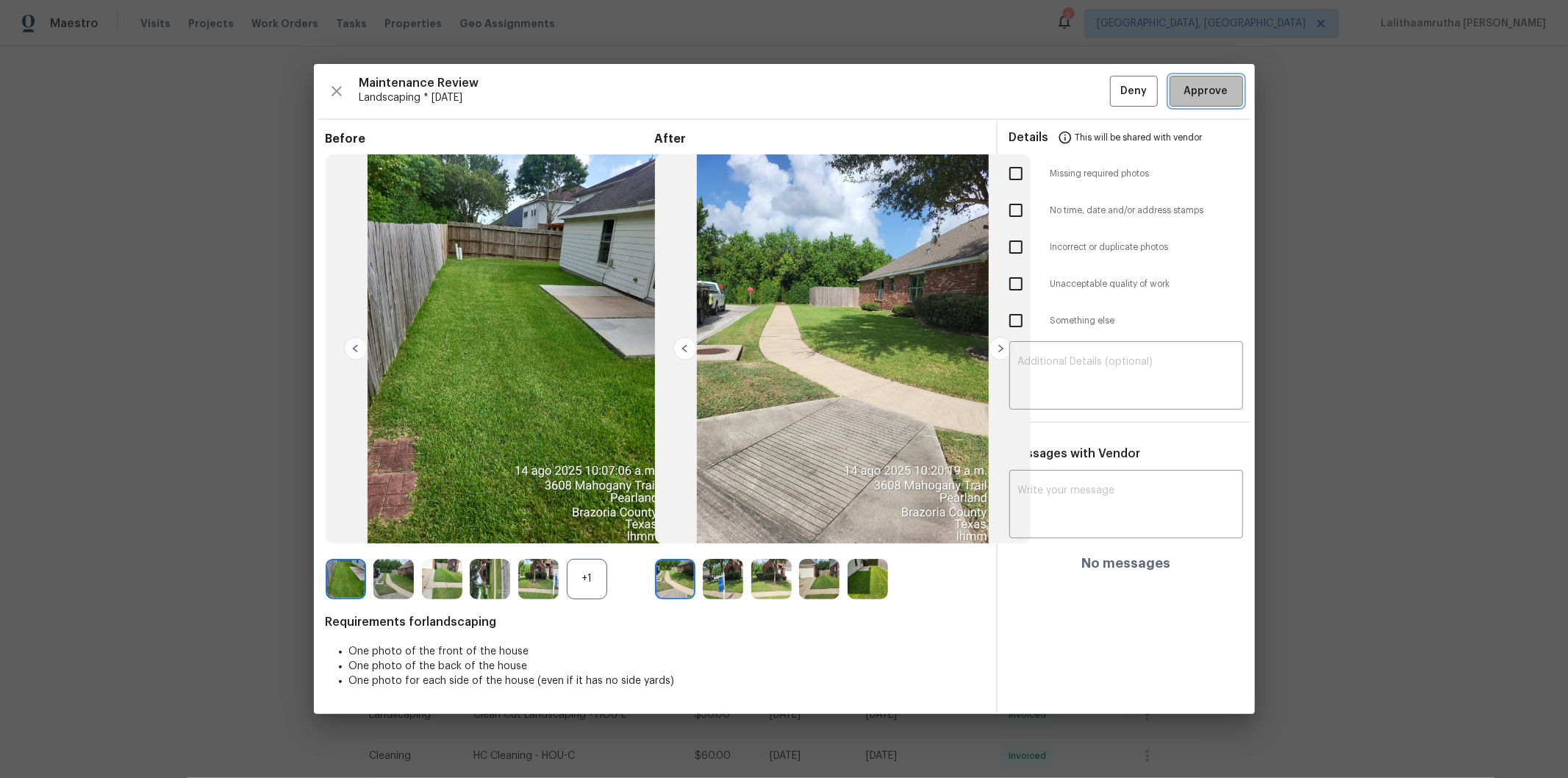
click at [1192, 98] on span "Approve" at bounding box center [1206, 91] width 44 height 19
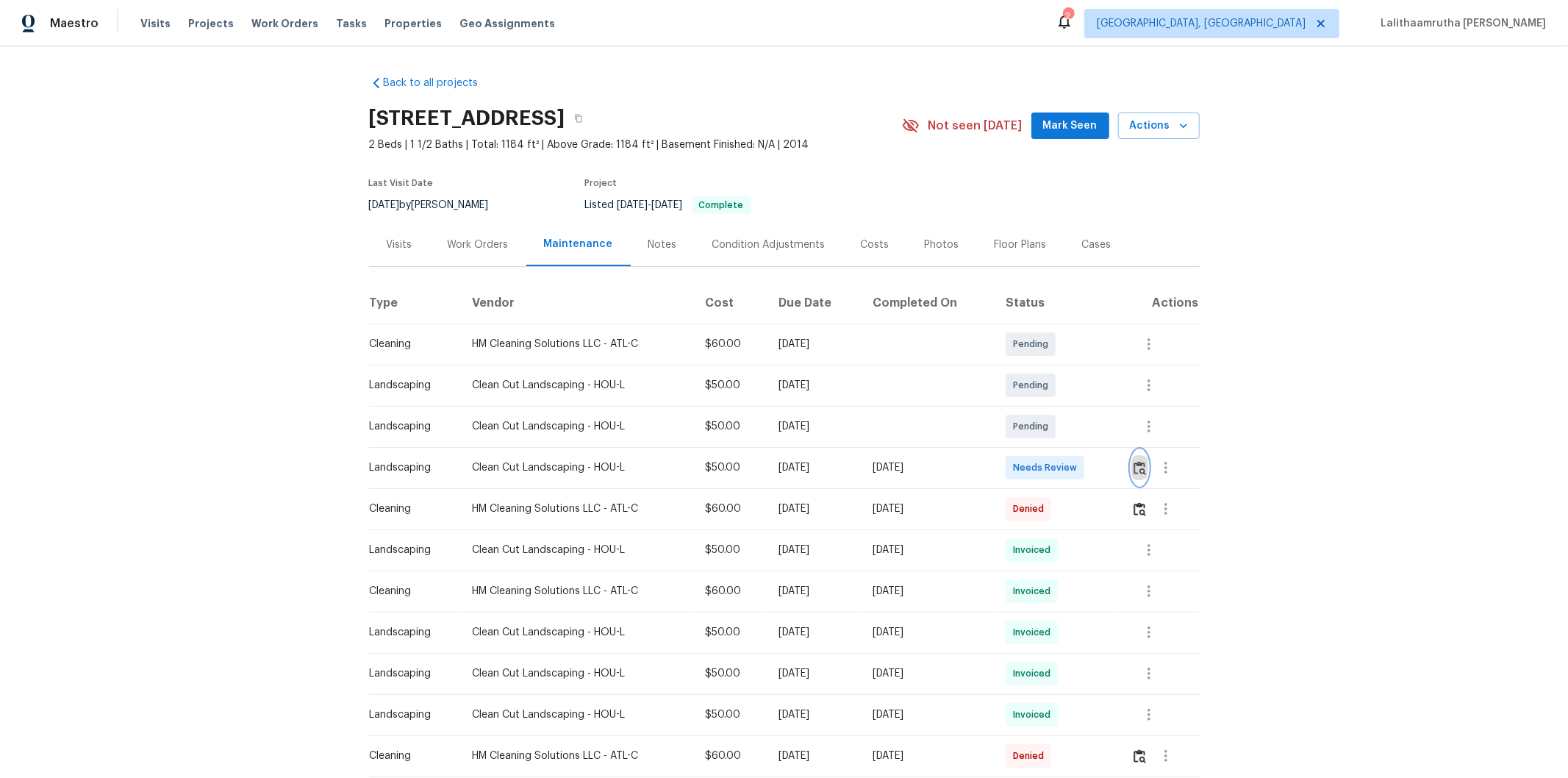
click at [1114, 457] on button "button" at bounding box center [1139, 468] width 17 height 36
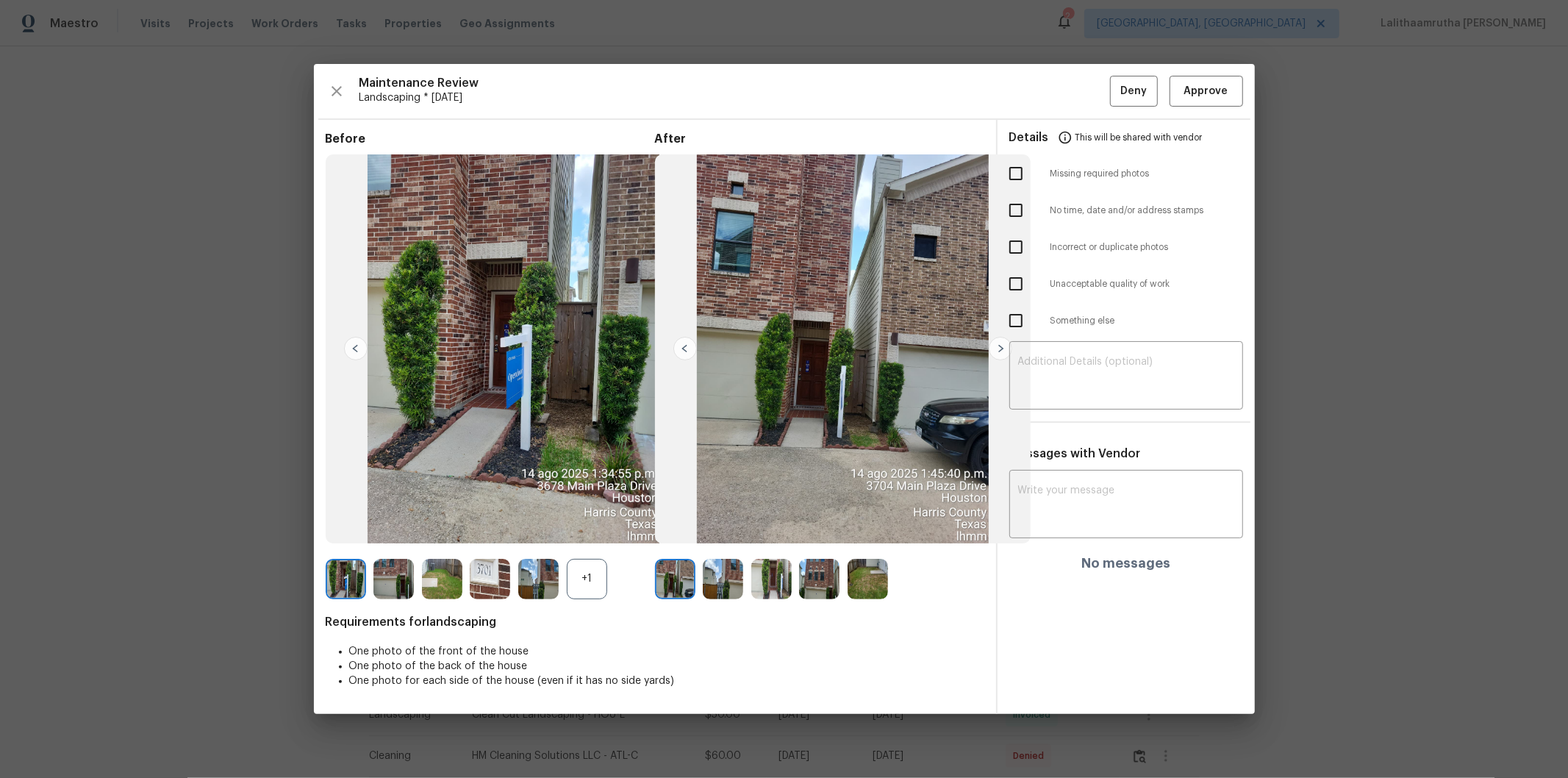
drag, startPoint x: 1215, startPoint y: 72, endPoint x: 1200, endPoint y: 97, distance: 29.2
click at [1114, 87] on div "Maintenance Review Landscaping * Mon, Aug 11 Deny Approve Before +1 After Requi…" at bounding box center [784, 389] width 941 height 651
click at [1114, 97] on span "Approve" at bounding box center [1206, 91] width 44 height 19
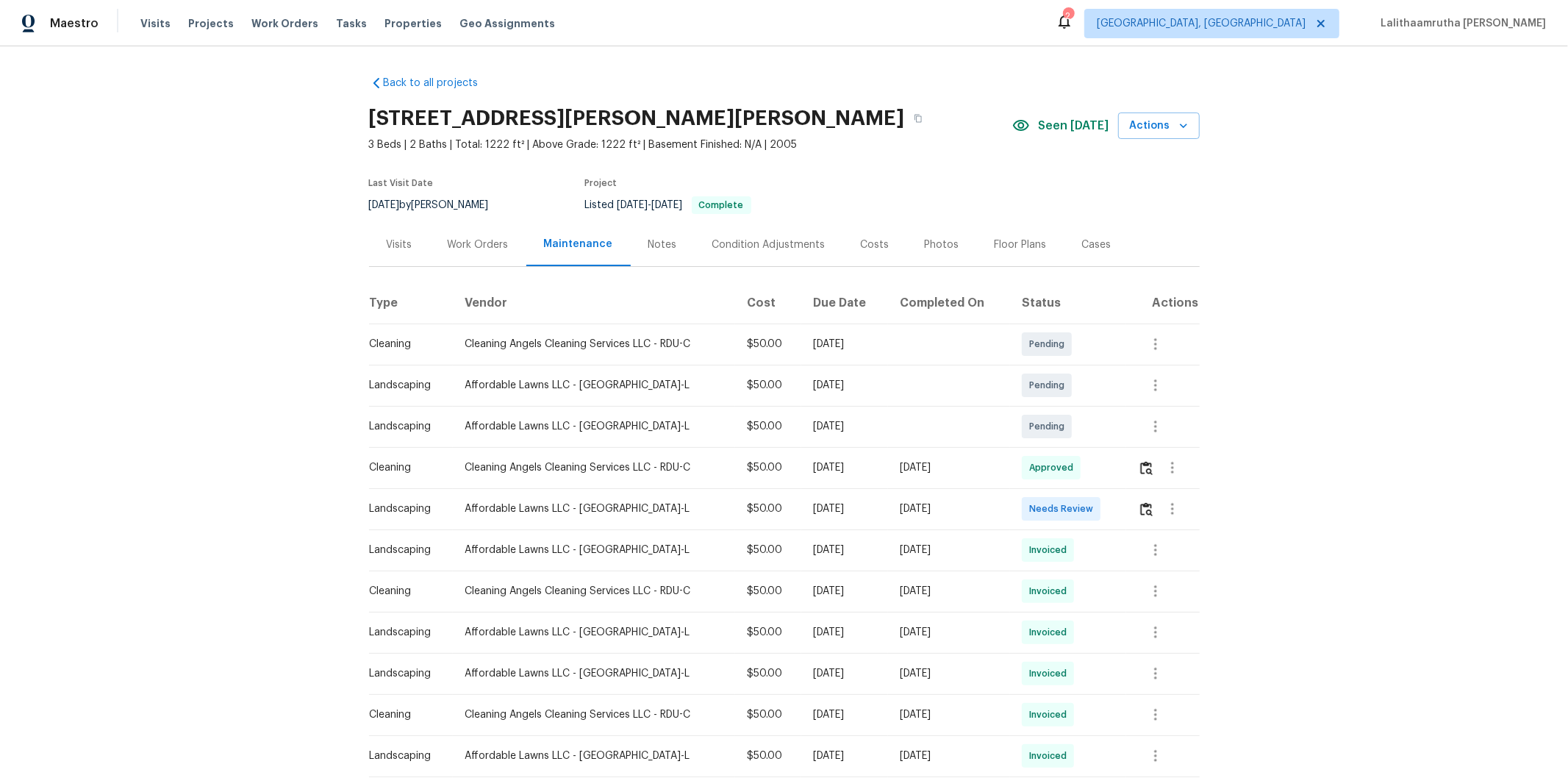
click at [1114, 502] on td at bounding box center [1162, 509] width 73 height 41
click at [1114, 506] on img "button" at bounding box center [1146, 509] width 13 height 14
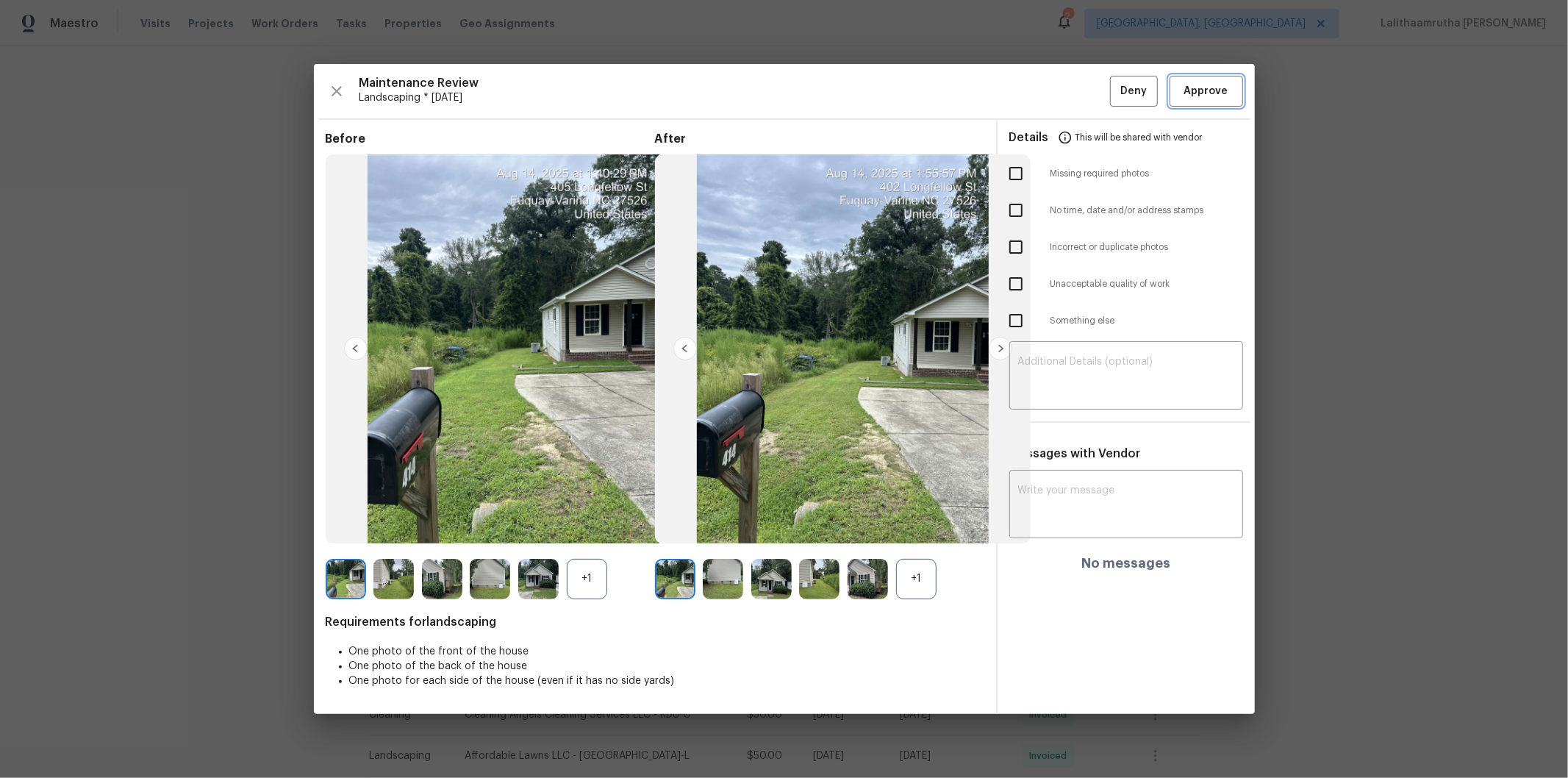
click at [1114, 76] on button "Approve" at bounding box center [1206, 92] width 73 height 32
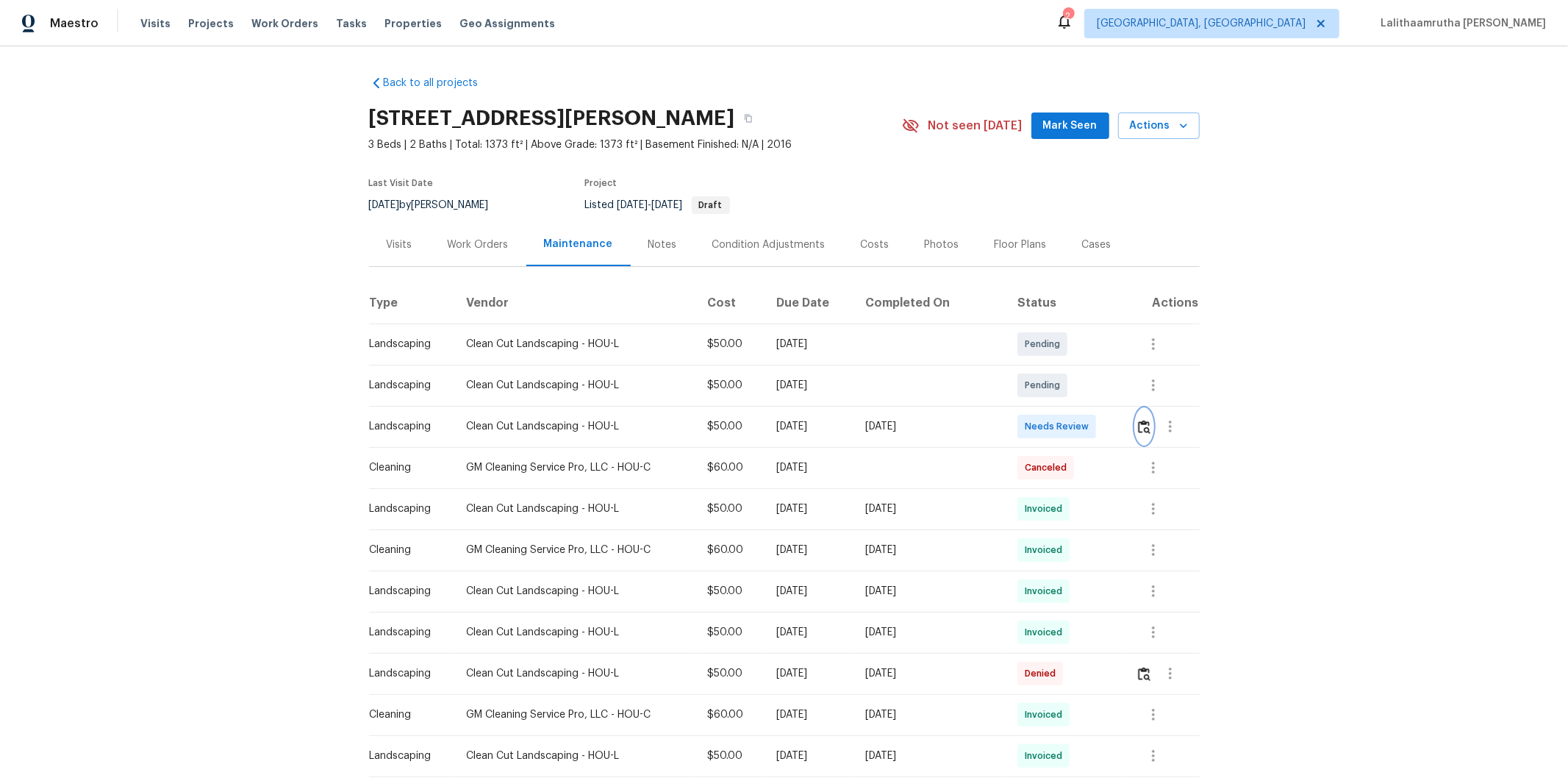
click at [1114, 423] on img "button" at bounding box center [1144, 427] width 13 height 14
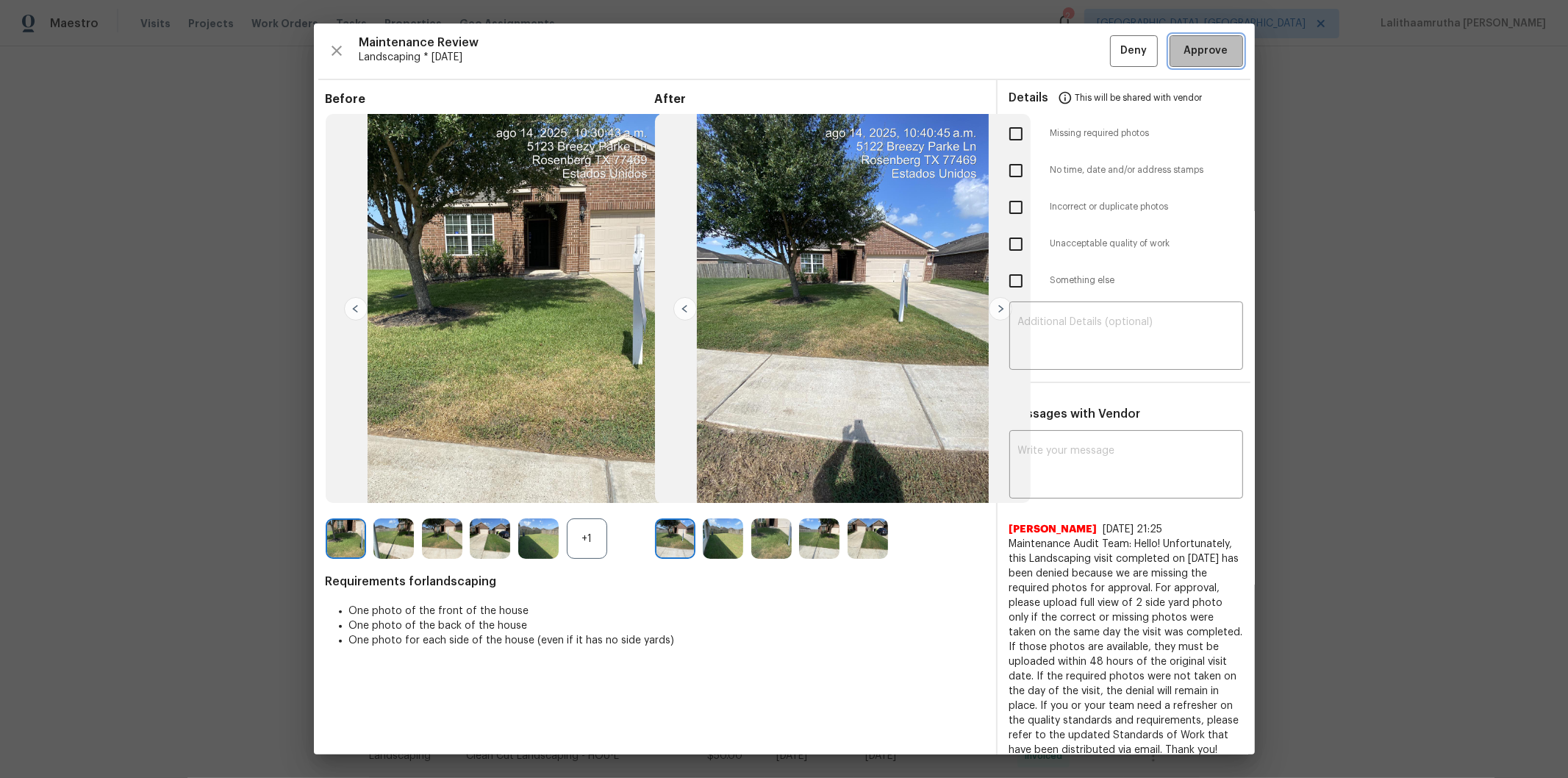
click at [1114, 53] on span "Approve" at bounding box center [1206, 50] width 44 height 19
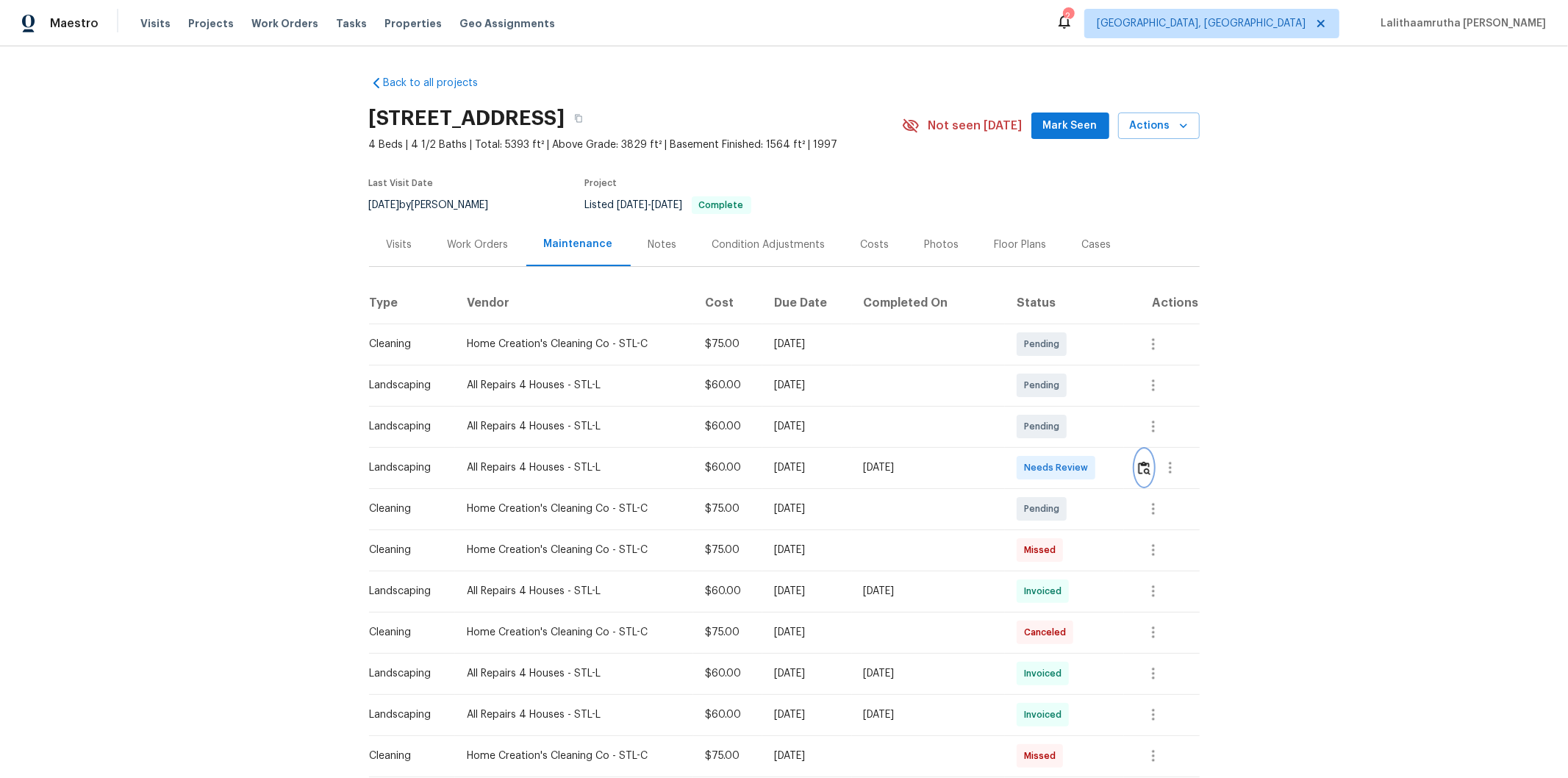
click at [1114, 471] on img "button" at bounding box center [1144, 468] width 13 height 14
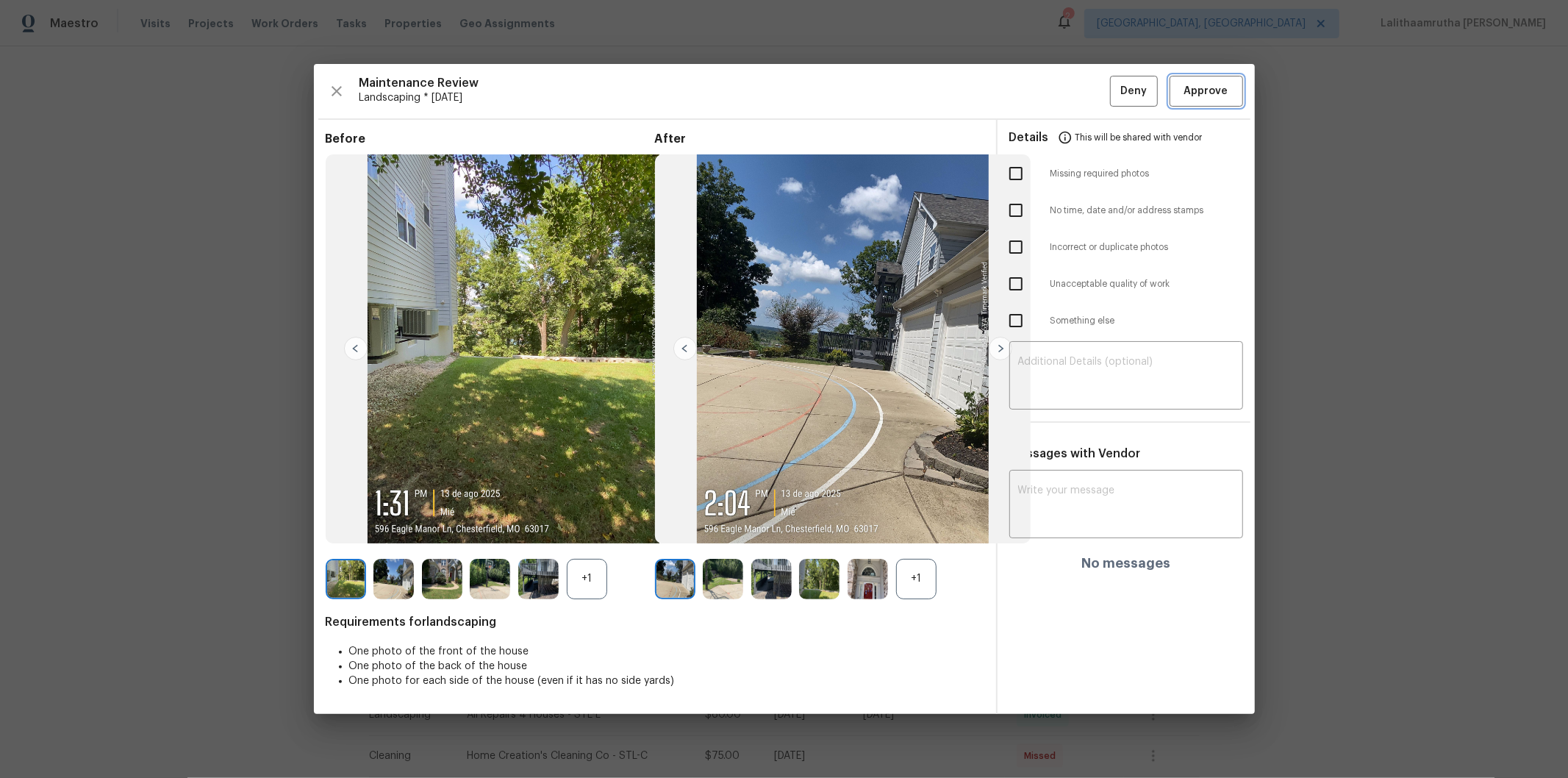
click at [1114, 98] on span "Approve" at bounding box center [1206, 91] width 44 height 19
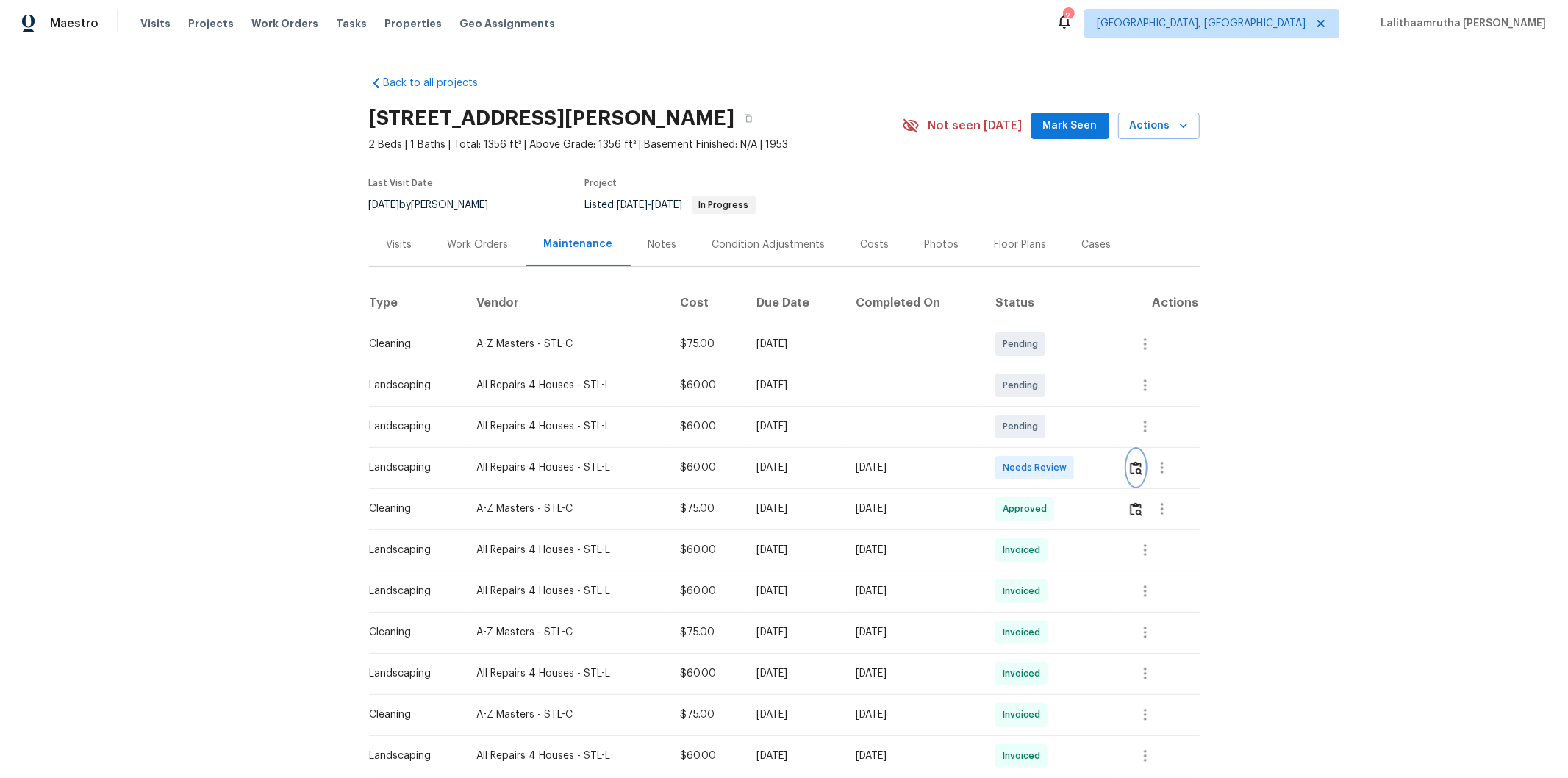
click at [1114, 461] on img "button" at bounding box center [1136, 468] width 13 height 14
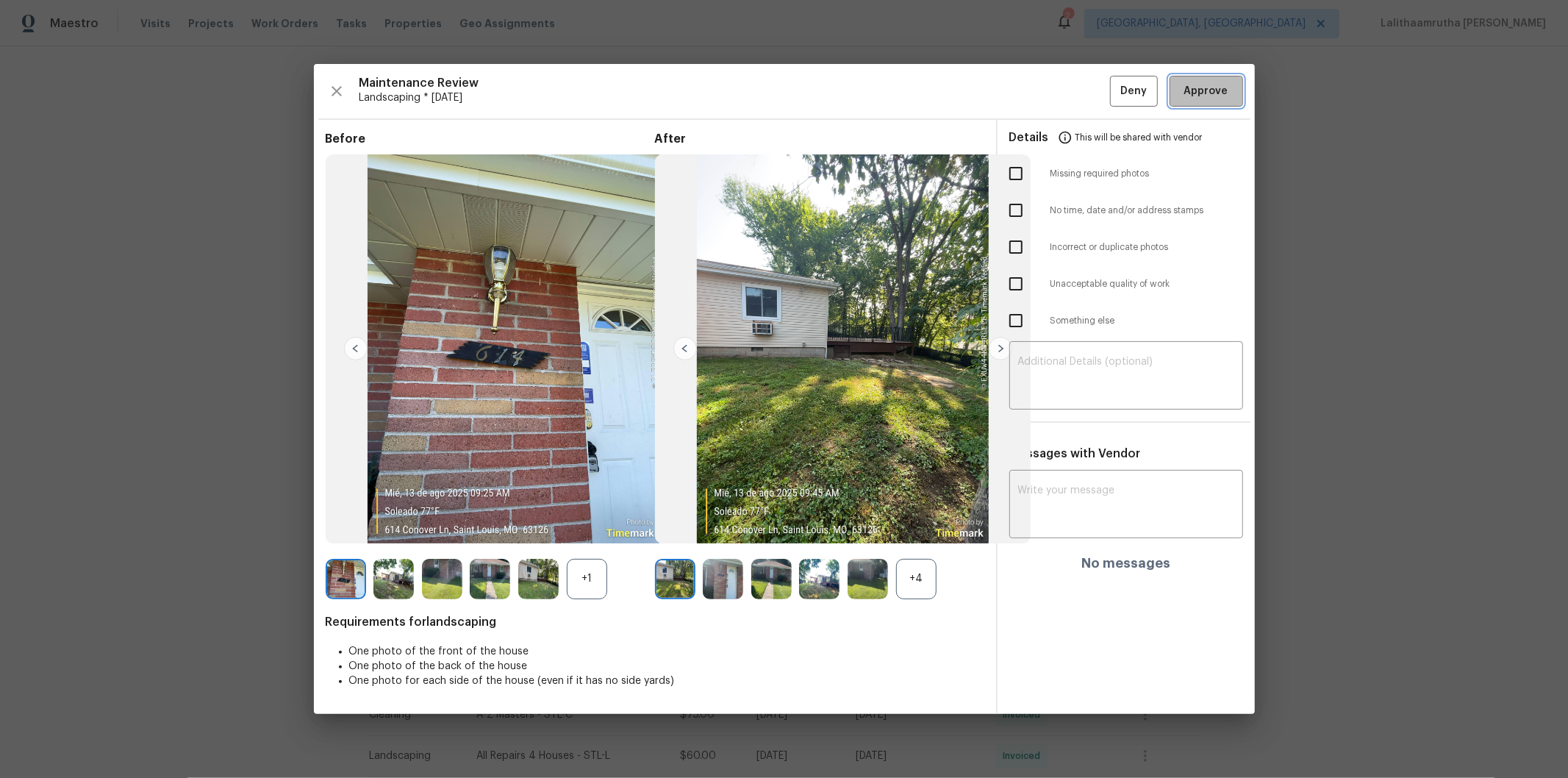
click at [1114, 96] on span "Approve" at bounding box center [1206, 91] width 44 height 19
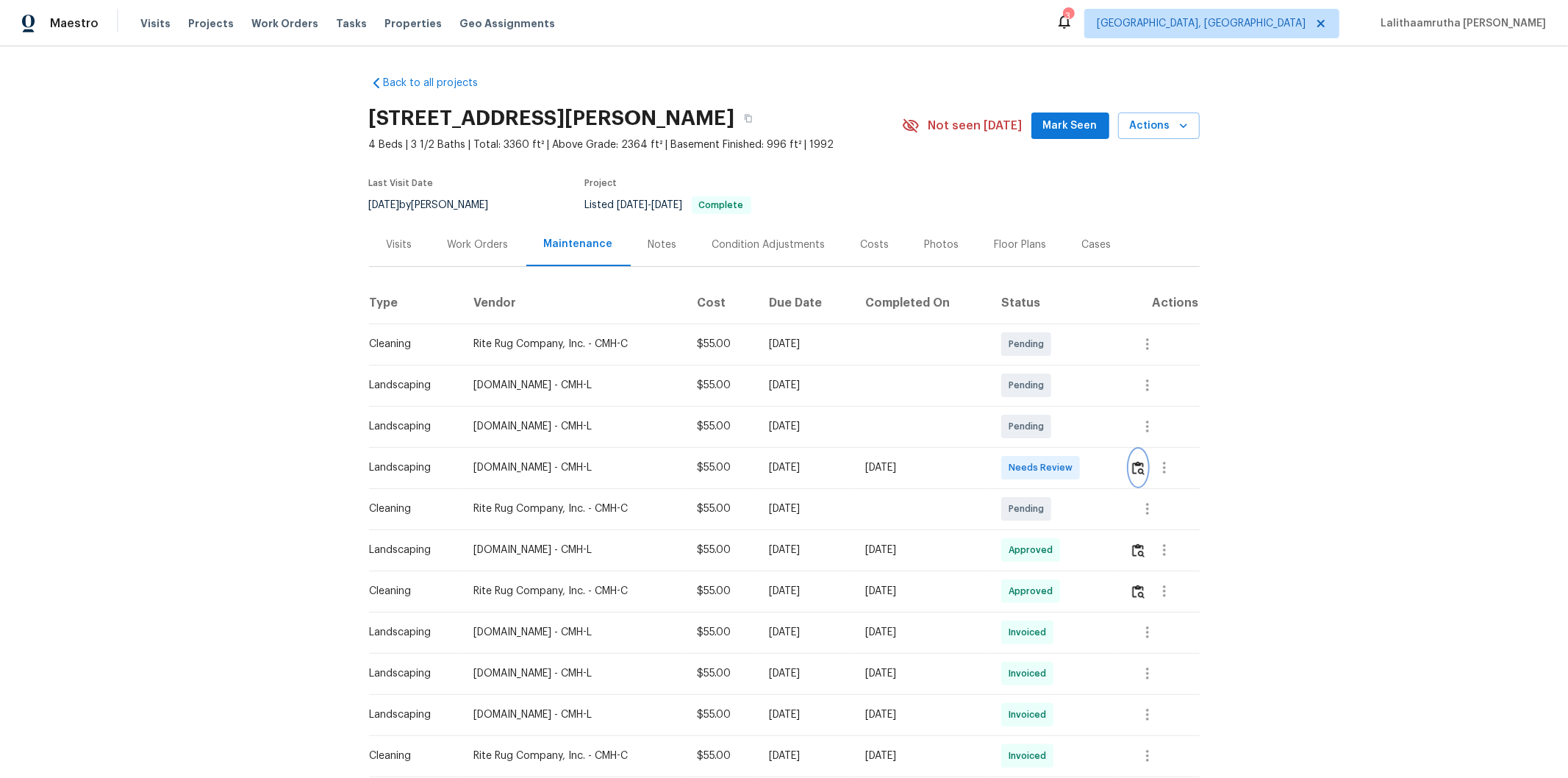
click at [1114, 468] on img "button" at bounding box center [1138, 468] width 13 height 14
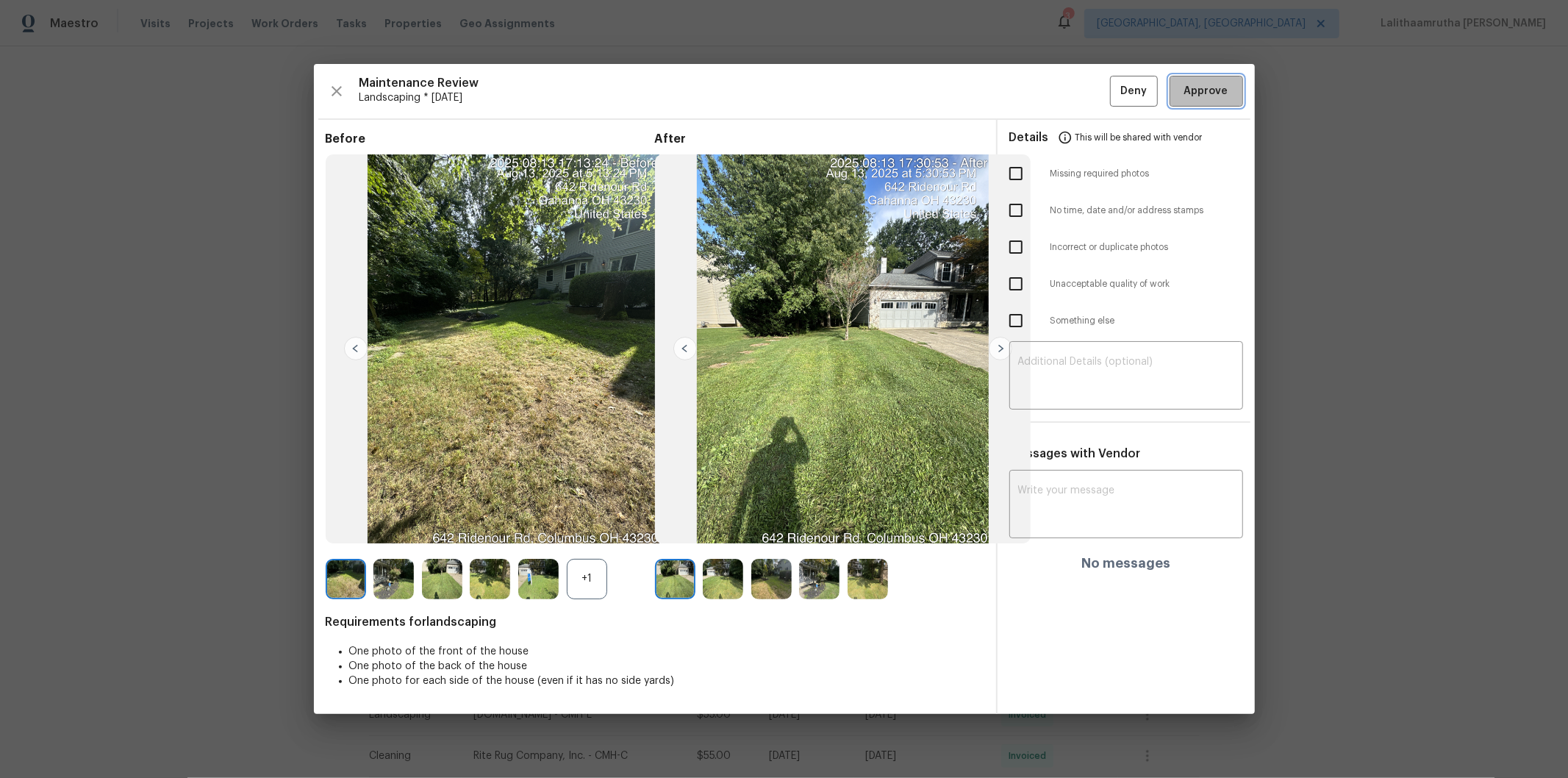
click at [1114, 97] on span "Approve" at bounding box center [1206, 91] width 44 height 19
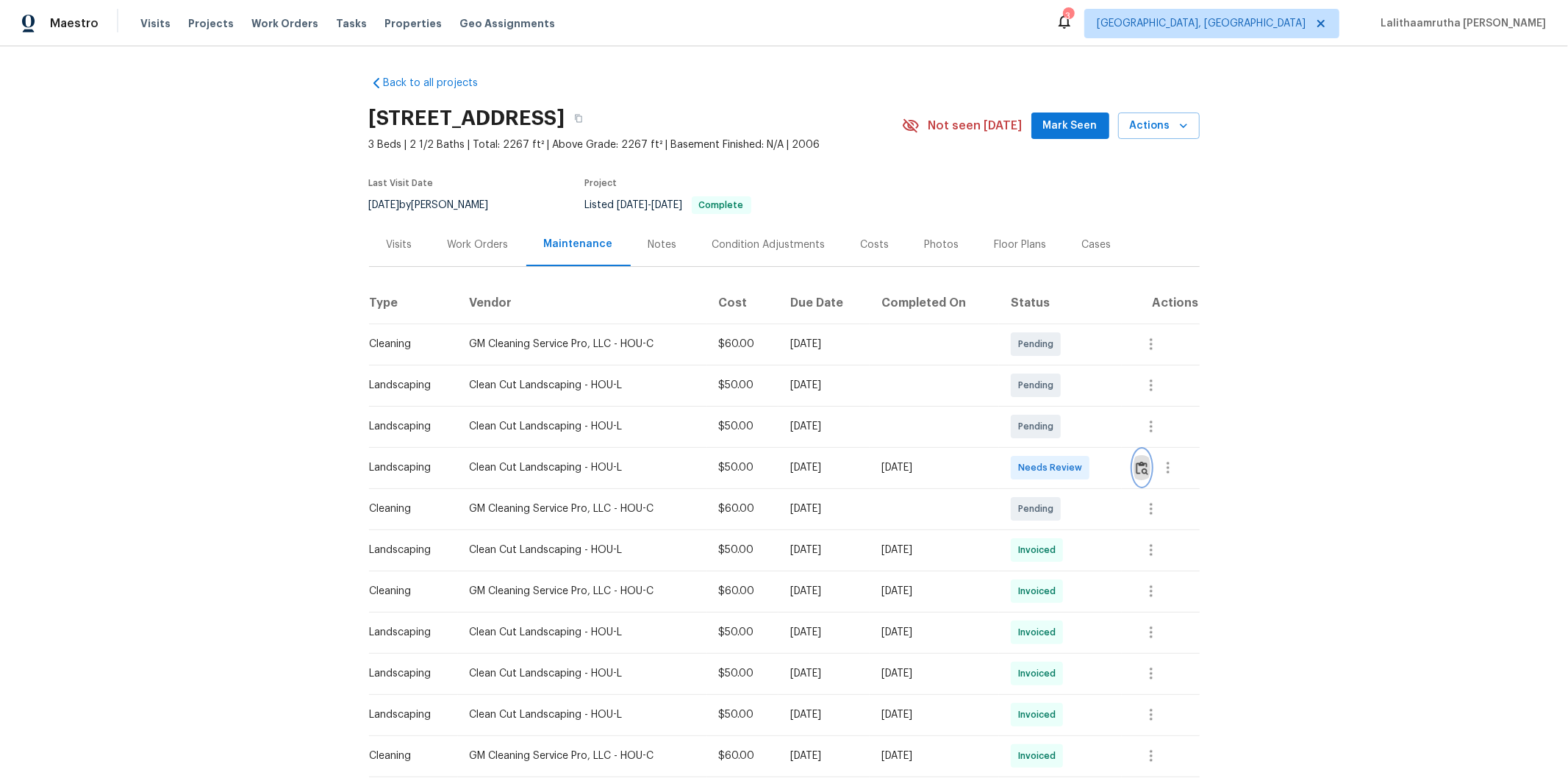
click at [1114, 466] on img "button" at bounding box center [1142, 468] width 13 height 14
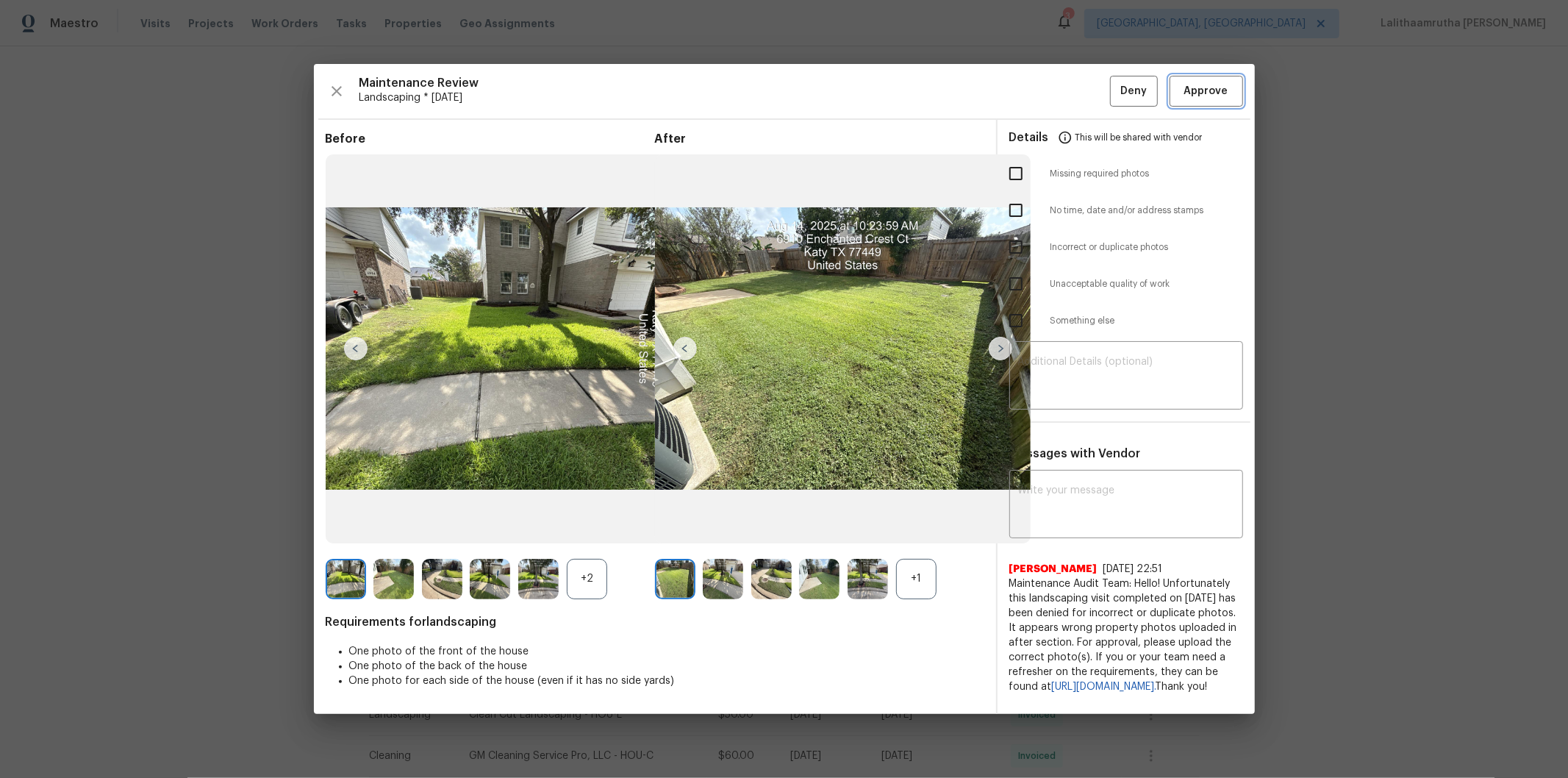
click at [1114, 78] on button "Approve" at bounding box center [1206, 92] width 73 height 32
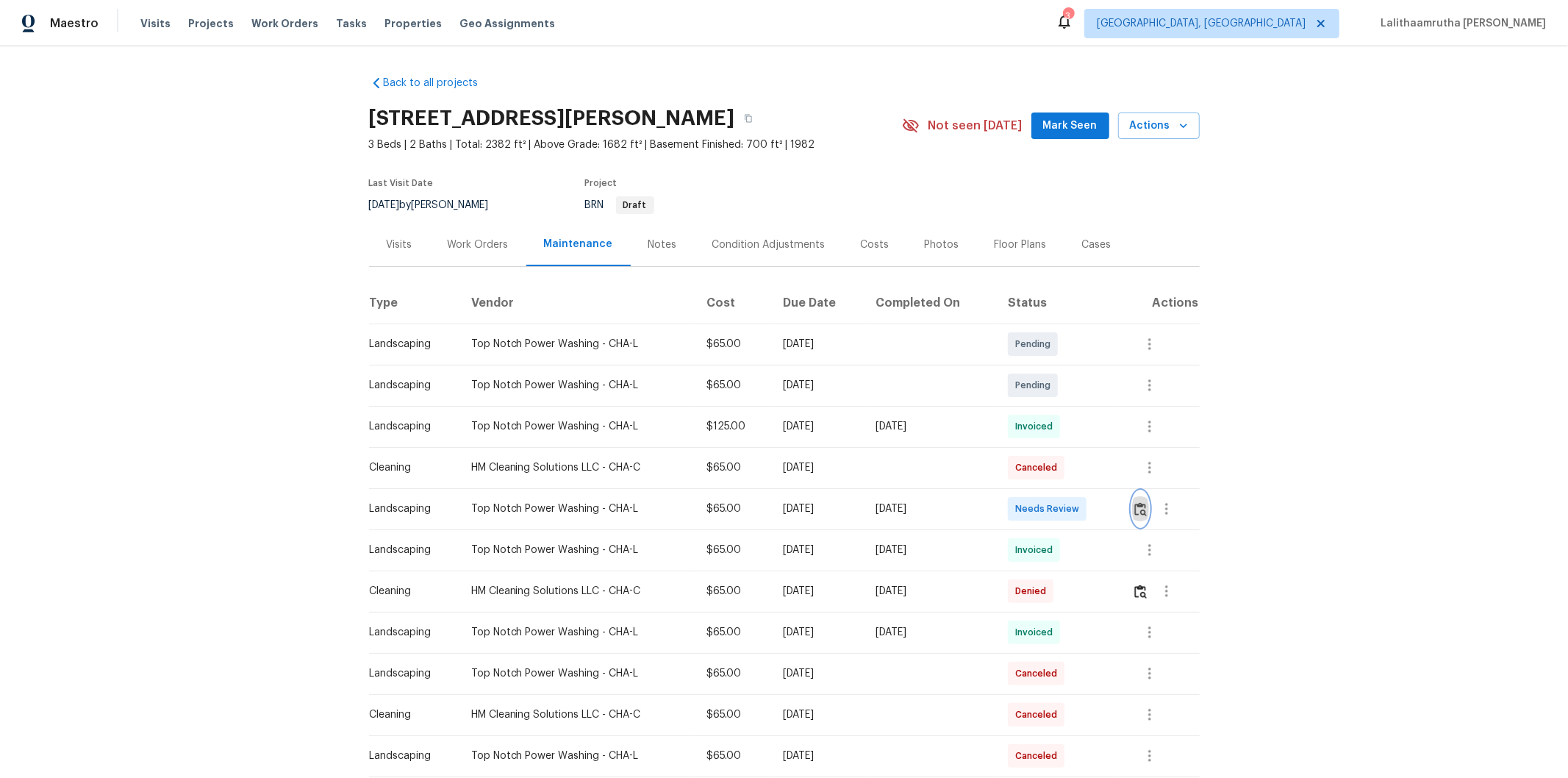
click at [1114, 509] on img "button" at bounding box center [1140, 509] width 13 height 14
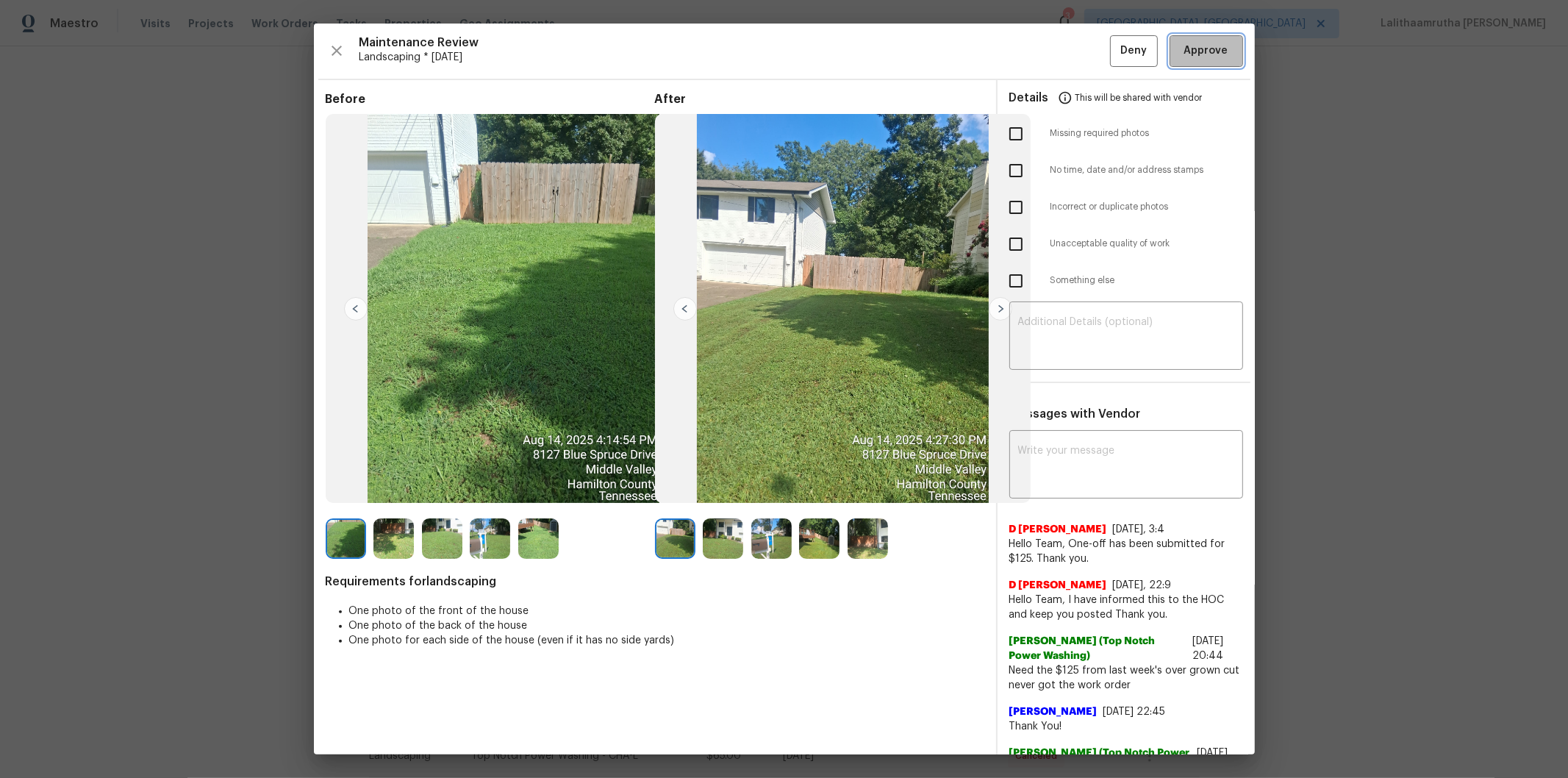
click at [1114, 56] on span "Approve" at bounding box center [1206, 50] width 44 height 19
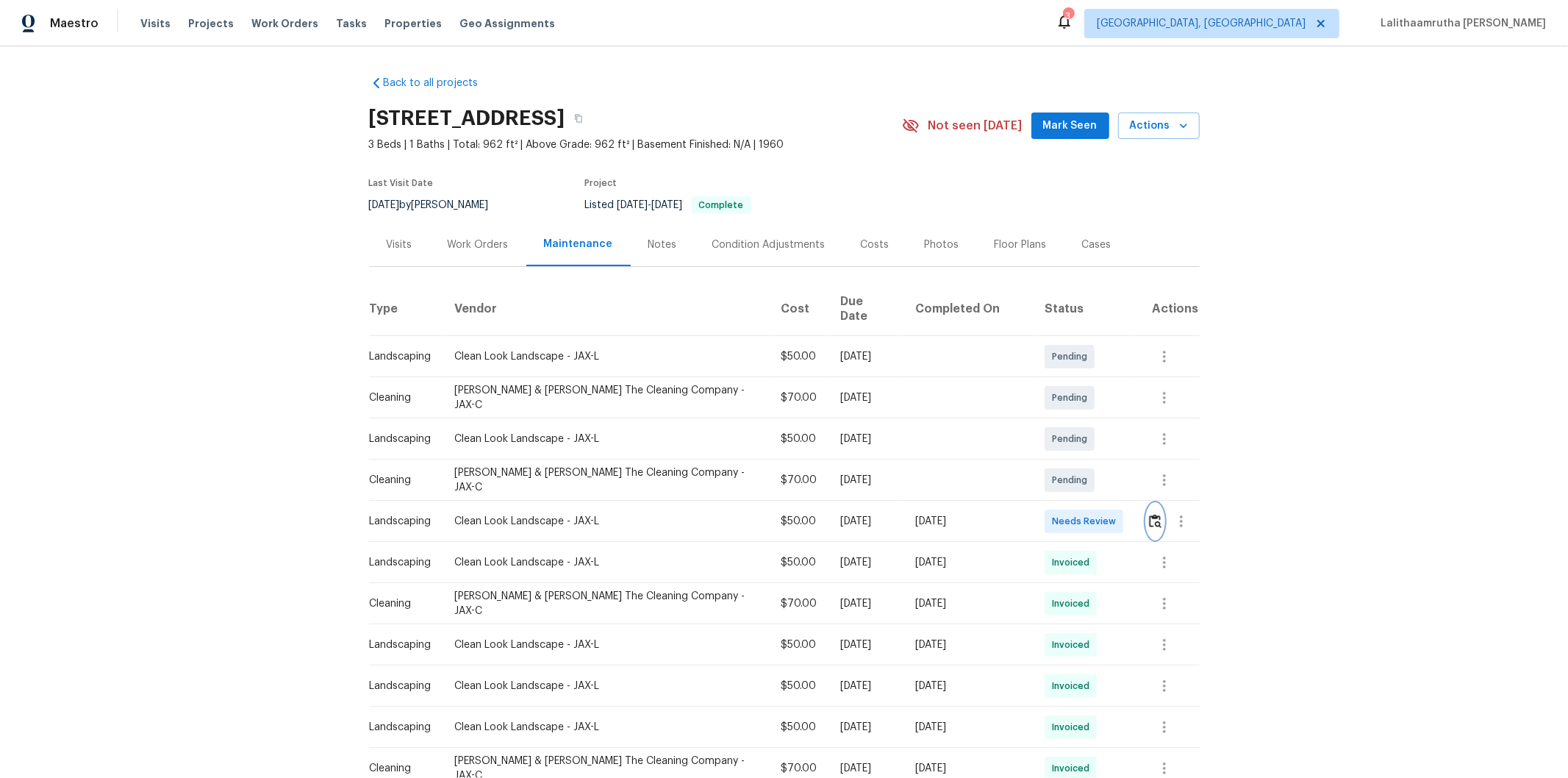
click at [1114, 514] on img "button" at bounding box center [1155, 521] width 13 height 14
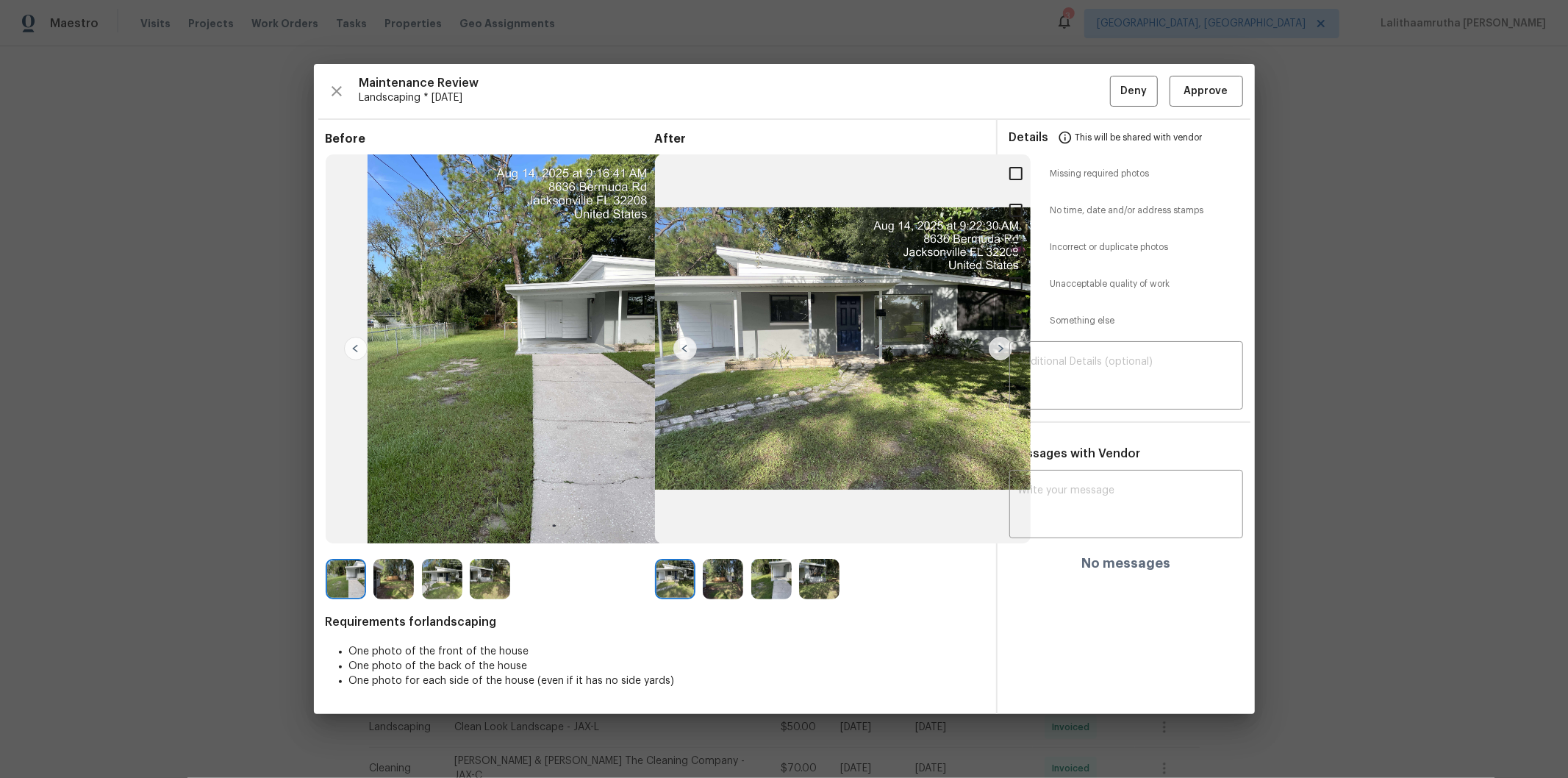
click at [1114, 74] on div "Maintenance Review Landscaping * [DATE] Deny Approve Before After Requirements …" at bounding box center [784, 389] width 941 height 651
click at [1114, 85] on span "Approve" at bounding box center [1206, 91] width 44 height 19
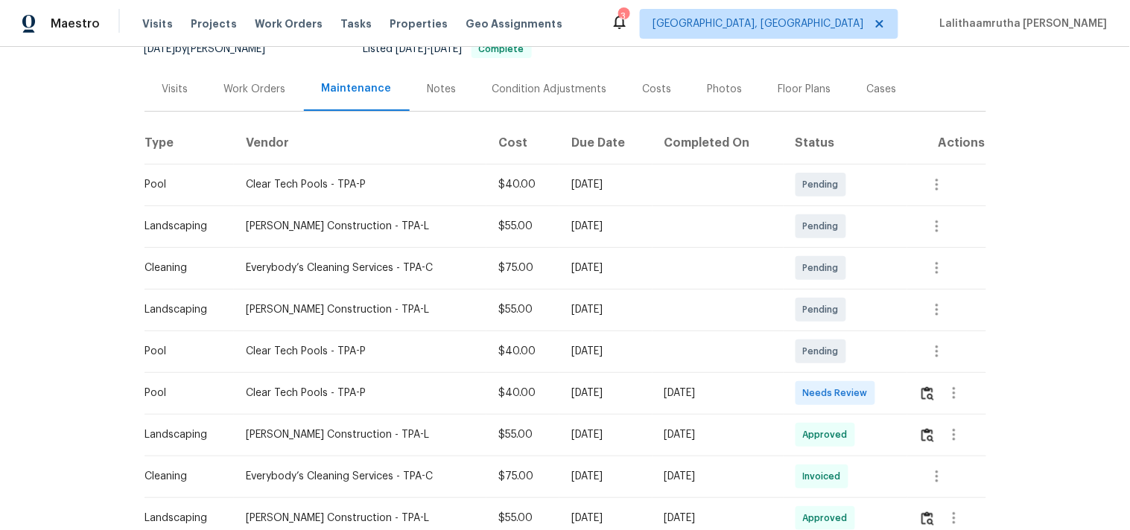
scroll to position [165, 0]
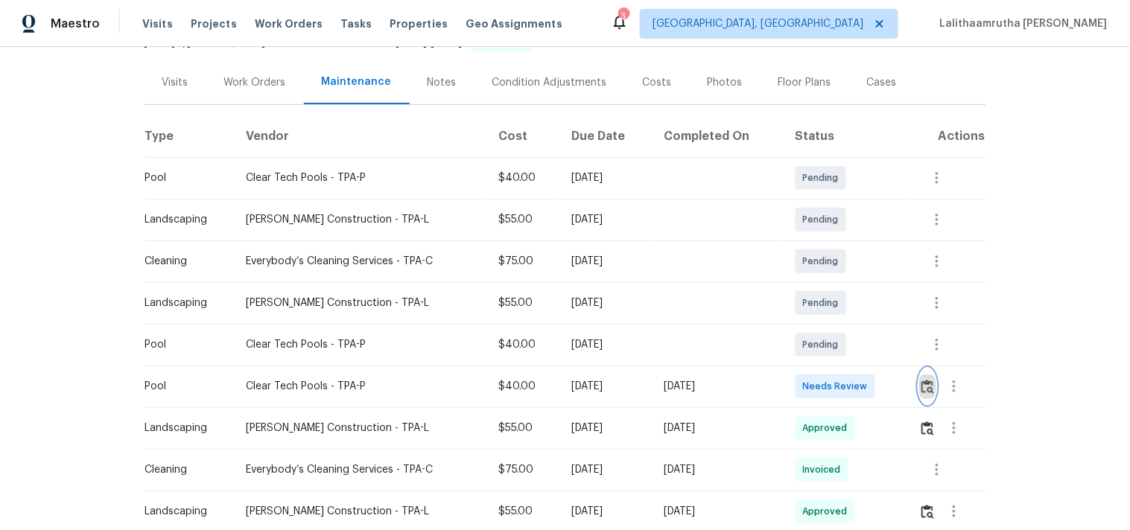
click at [925, 383] on img "button" at bounding box center [927, 387] width 13 height 14
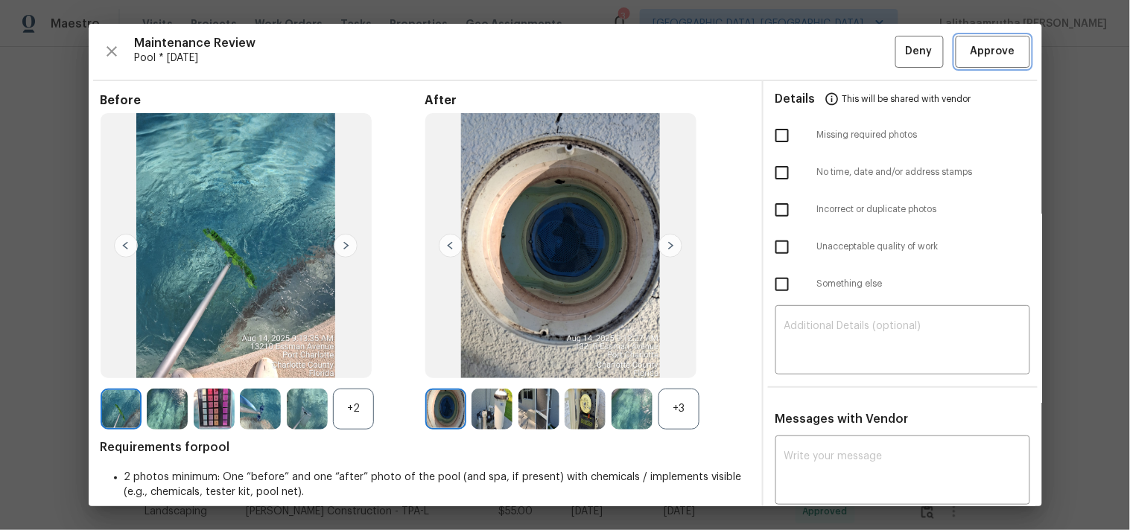
click at [956, 52] on button "Approve" at bounding box center [993, 52] width 74 height 32
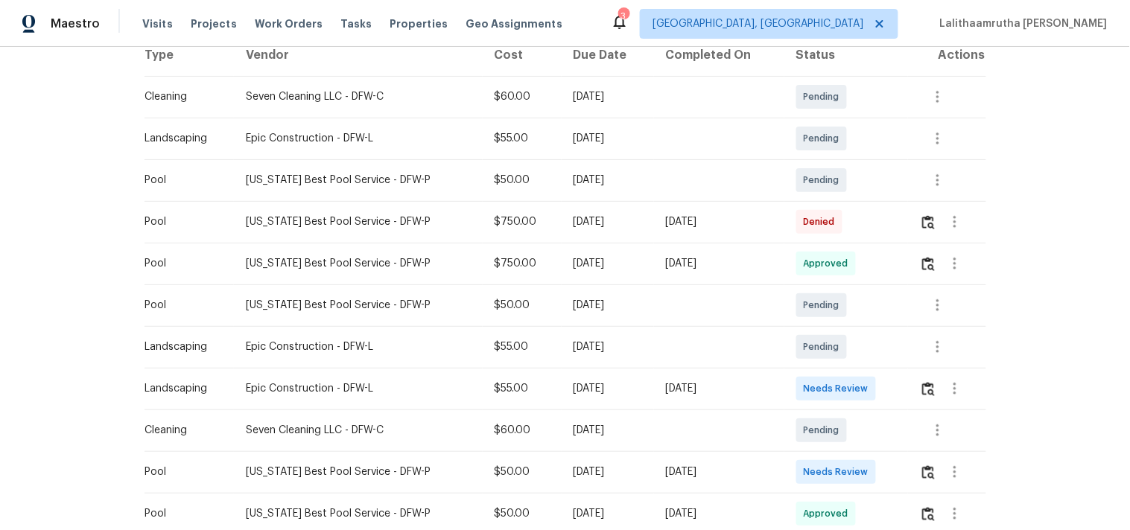
scroll to position [248, 0]
click at [927, 468] on img "button" at bounding box center [928, 471] width 13 height 14
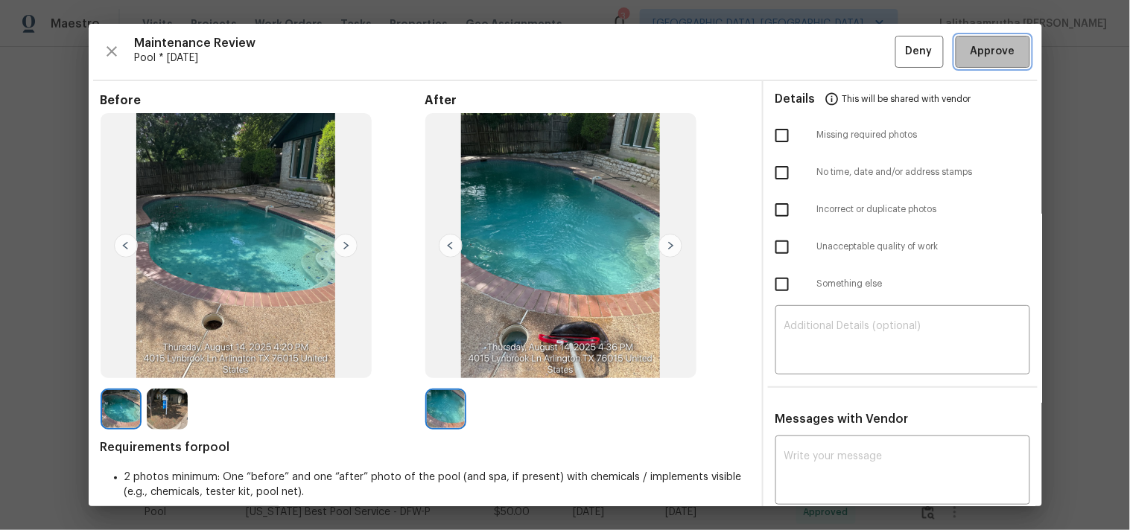
click at [971, 43] on span "Approve" at bounding box center [993, 51] width 45 height 19
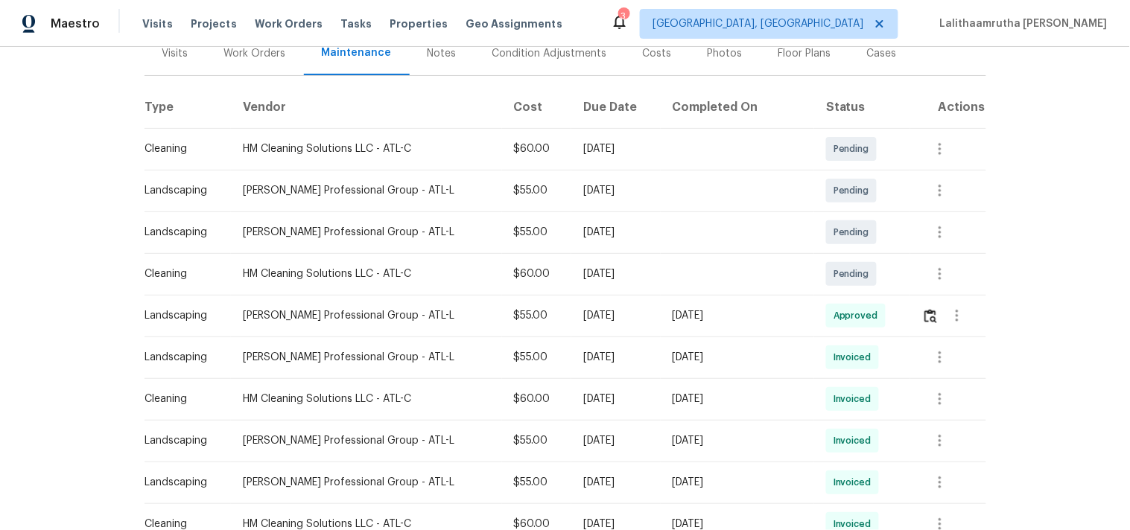
scroll to position [248, 0]
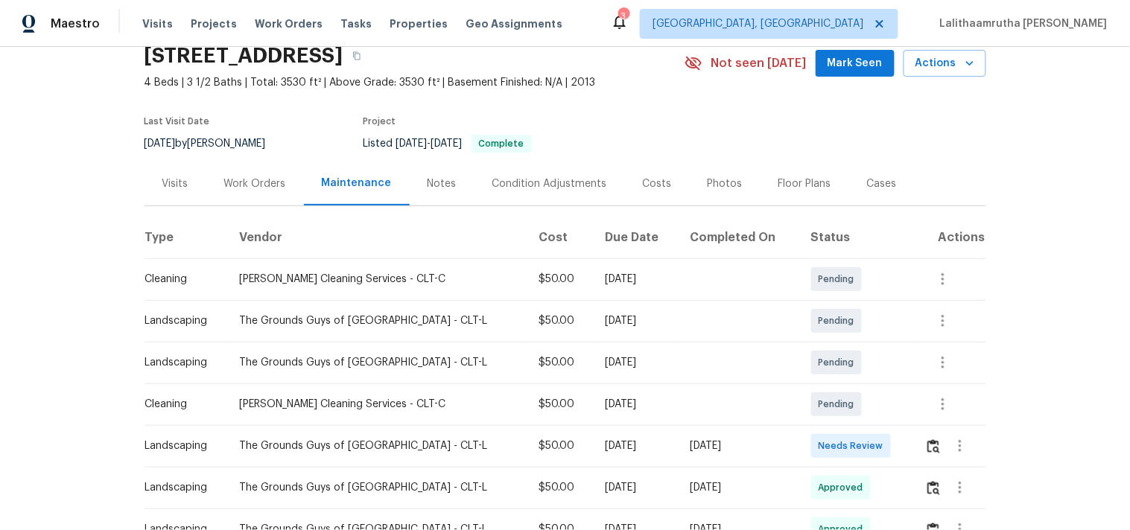
scroll to position [83, 0]
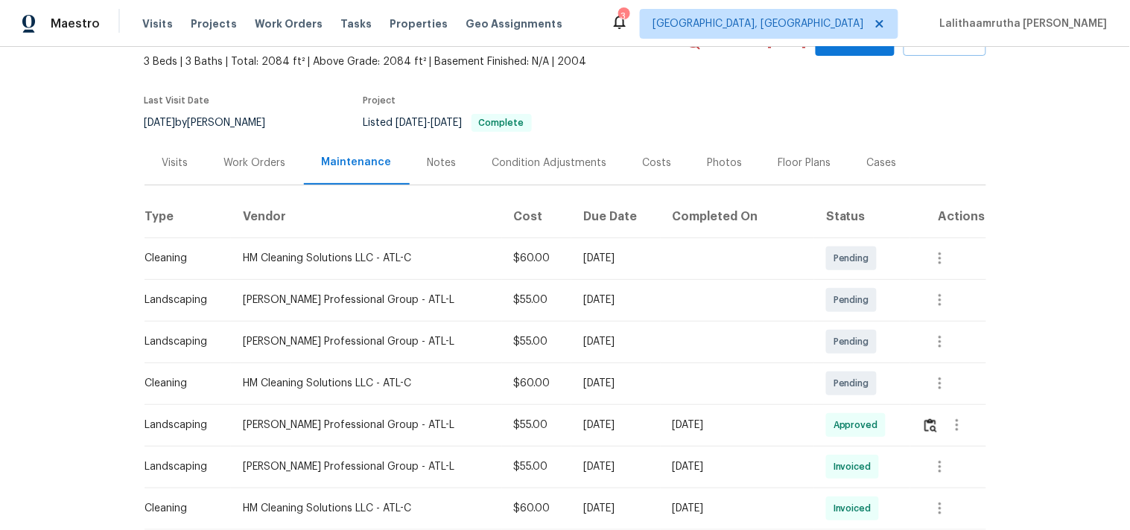
scroll to position [248, 0]
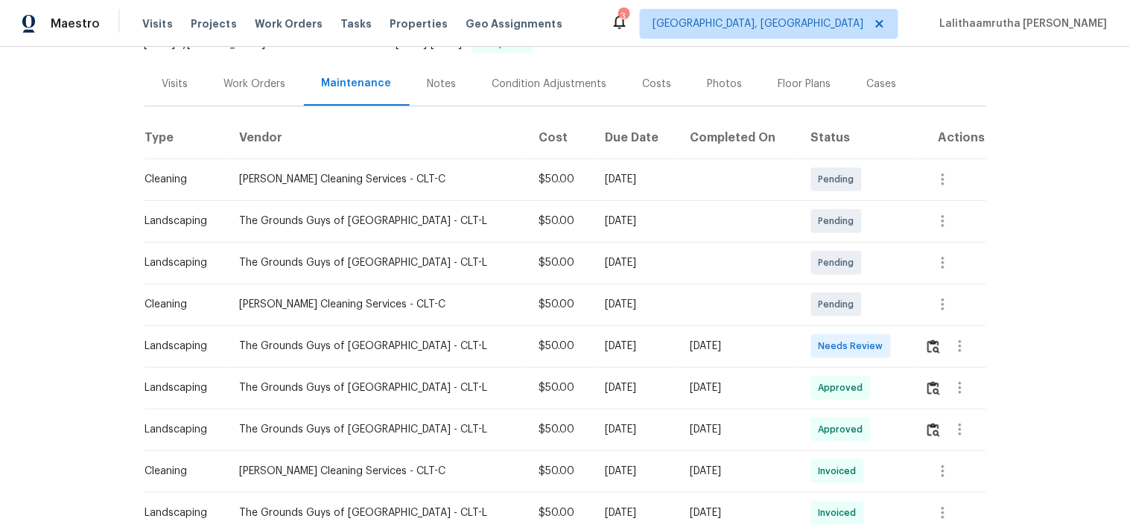
scroll to position [165, 0]
click at [927, 345] on img "button" at bounding box center [933, 345] width 13 height 14
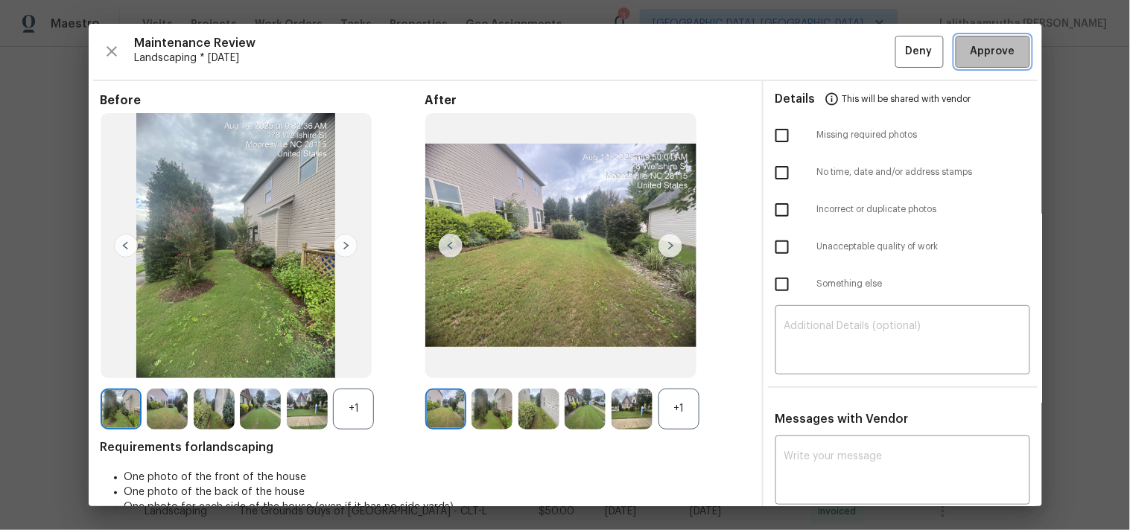
click at [979, 49] on span "Approve" at bounding box center [993, 51] width 45 height 19
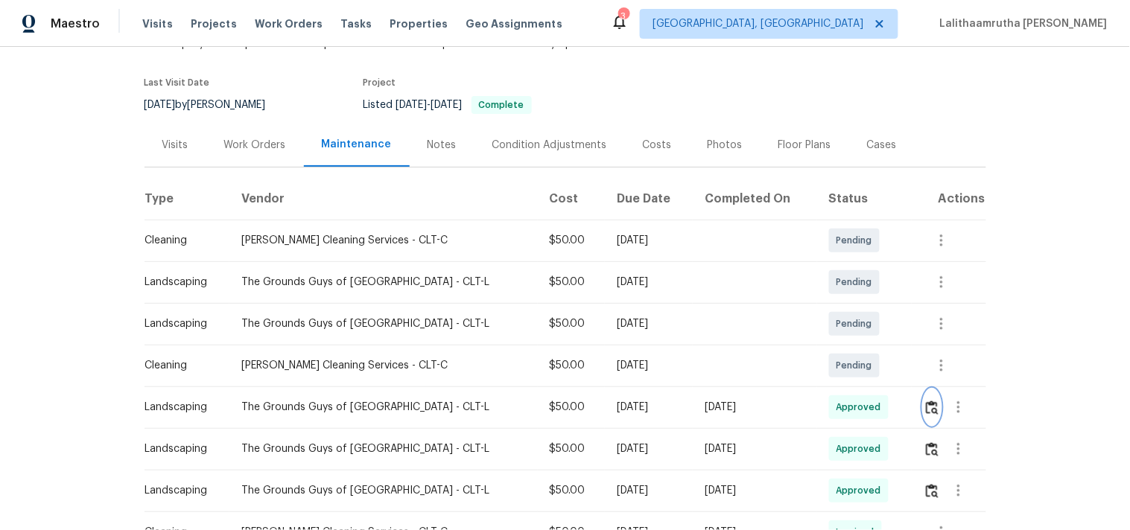
scroll to position [0, 0]
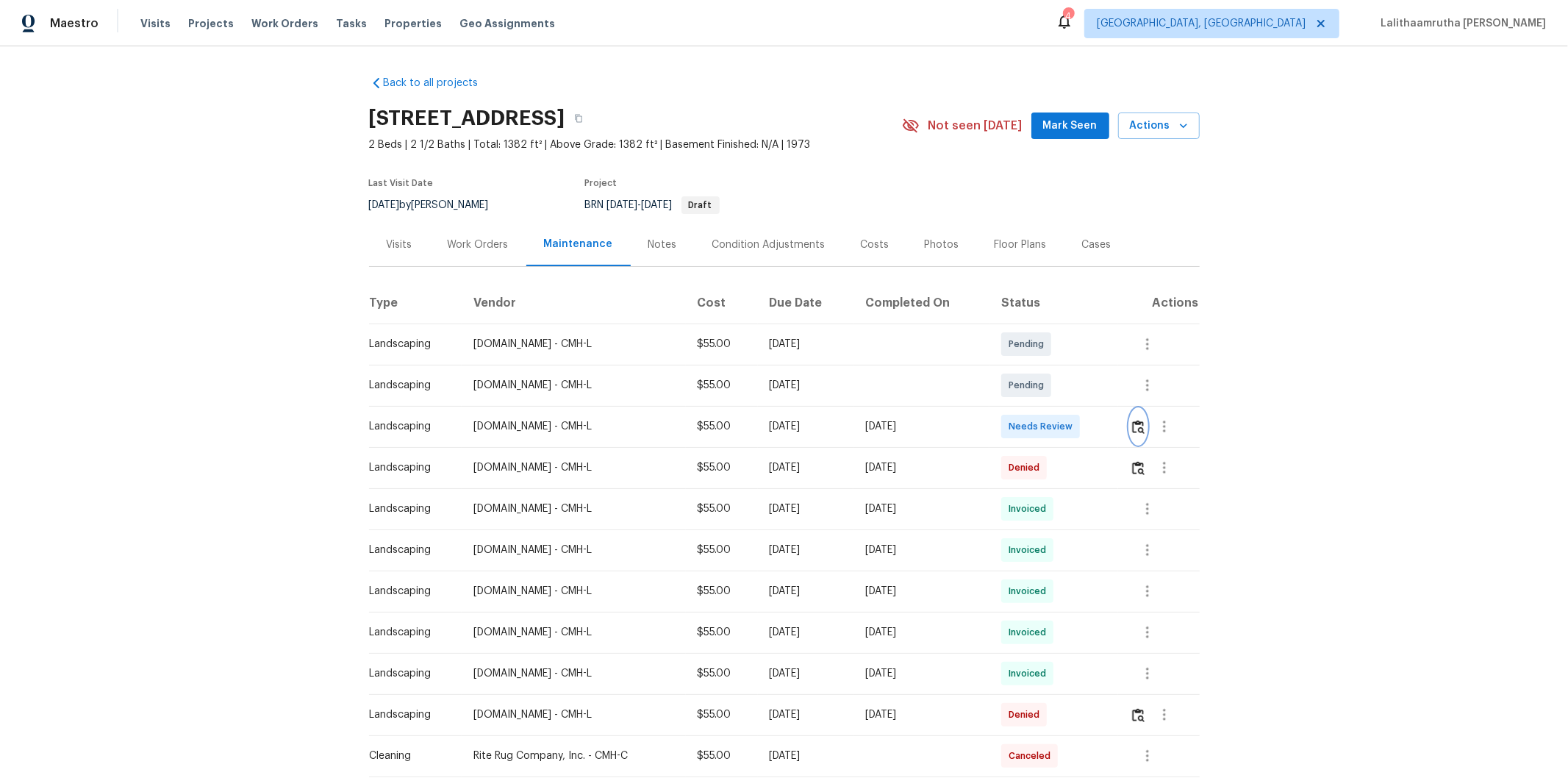
click at [1114, 427] on img "button" at bounding box center [1138, 427] width 13 height 14
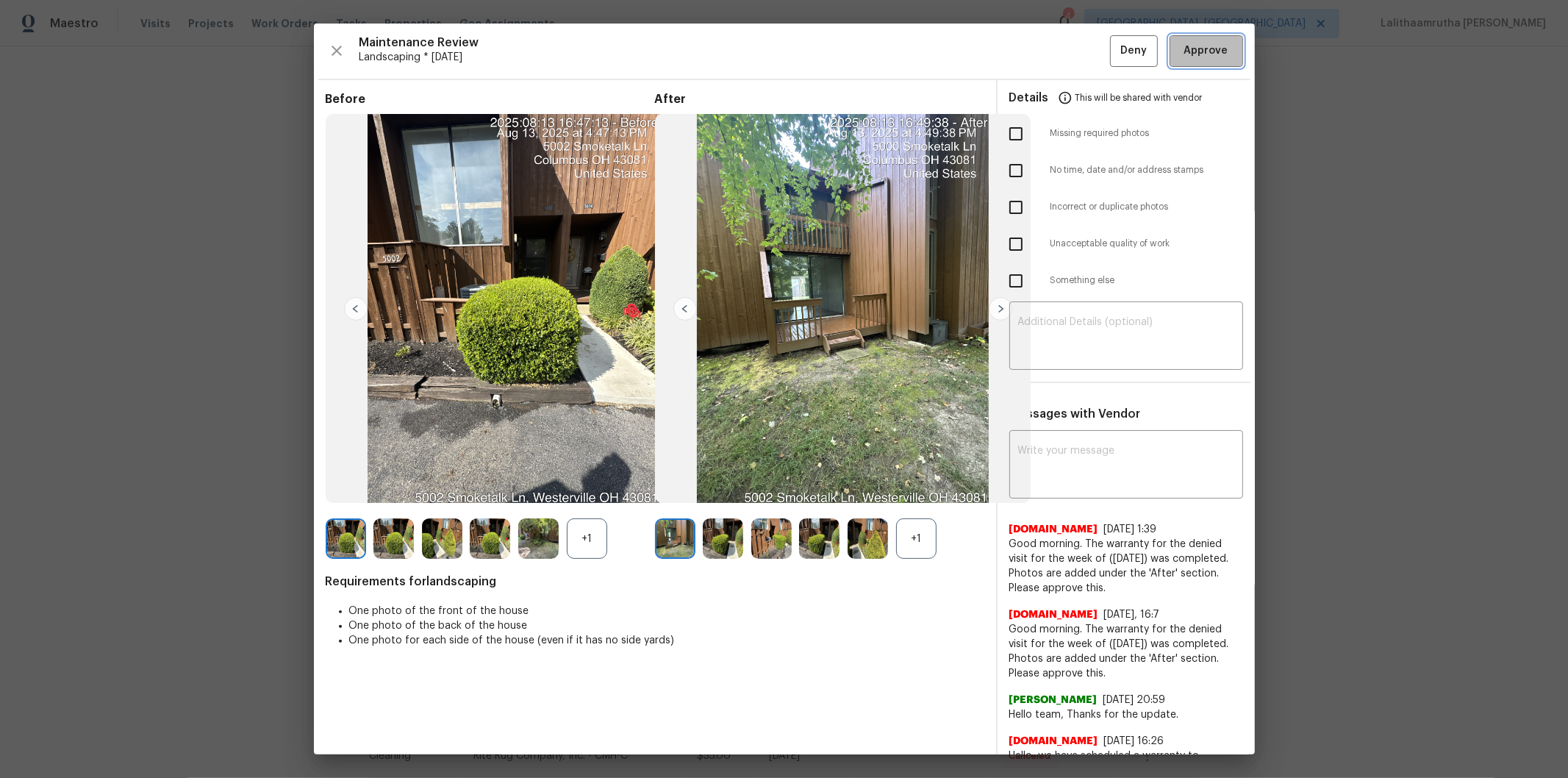
click at [1114, 46] on span "Approve" at bounding box center [1206, 50] width 50 height 19
